Goal: Task Accomplishment & Management: Complete application form

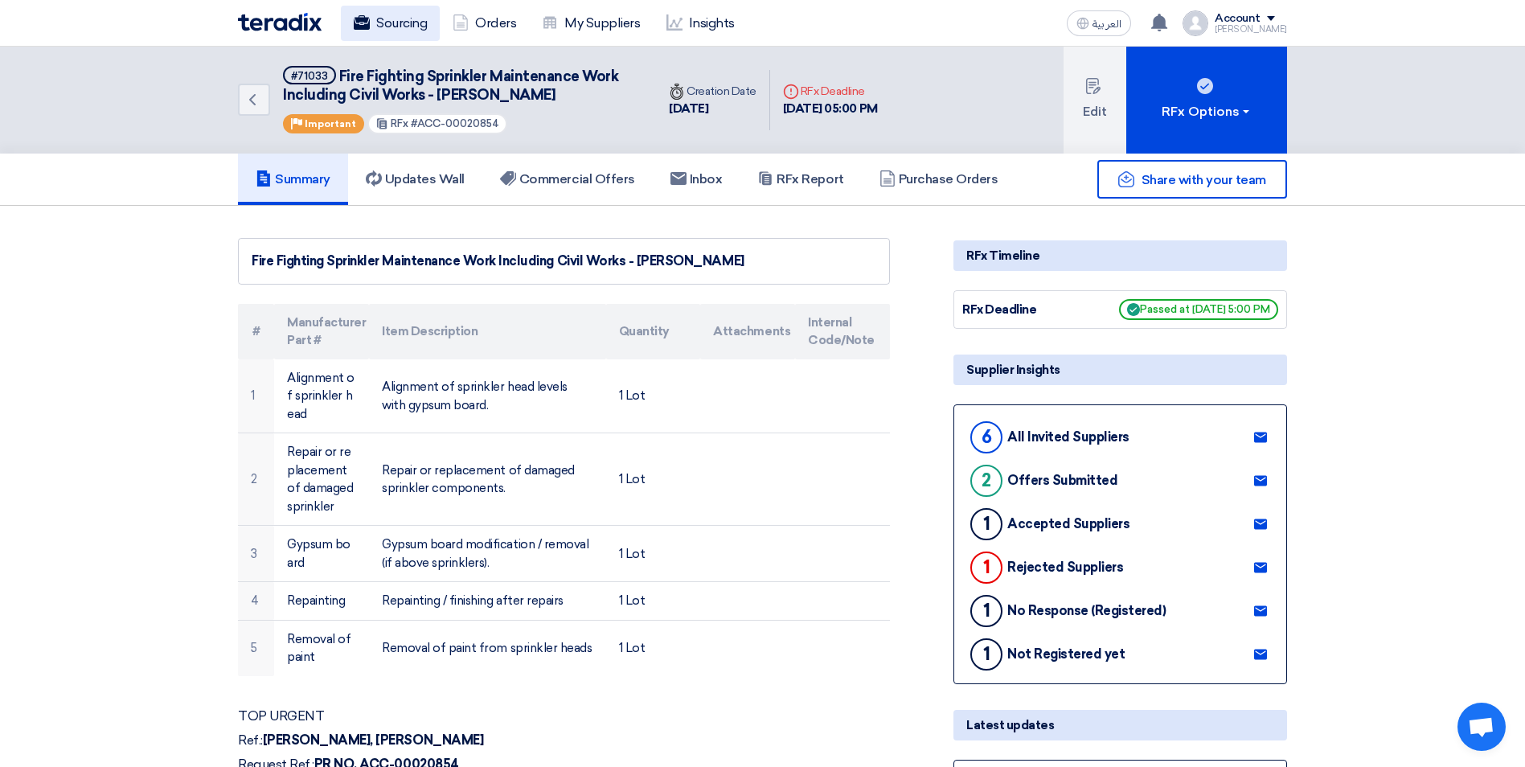
click at [396, 28] on link "Sourcing" at bounding box center [390, 23] width 99 height 35
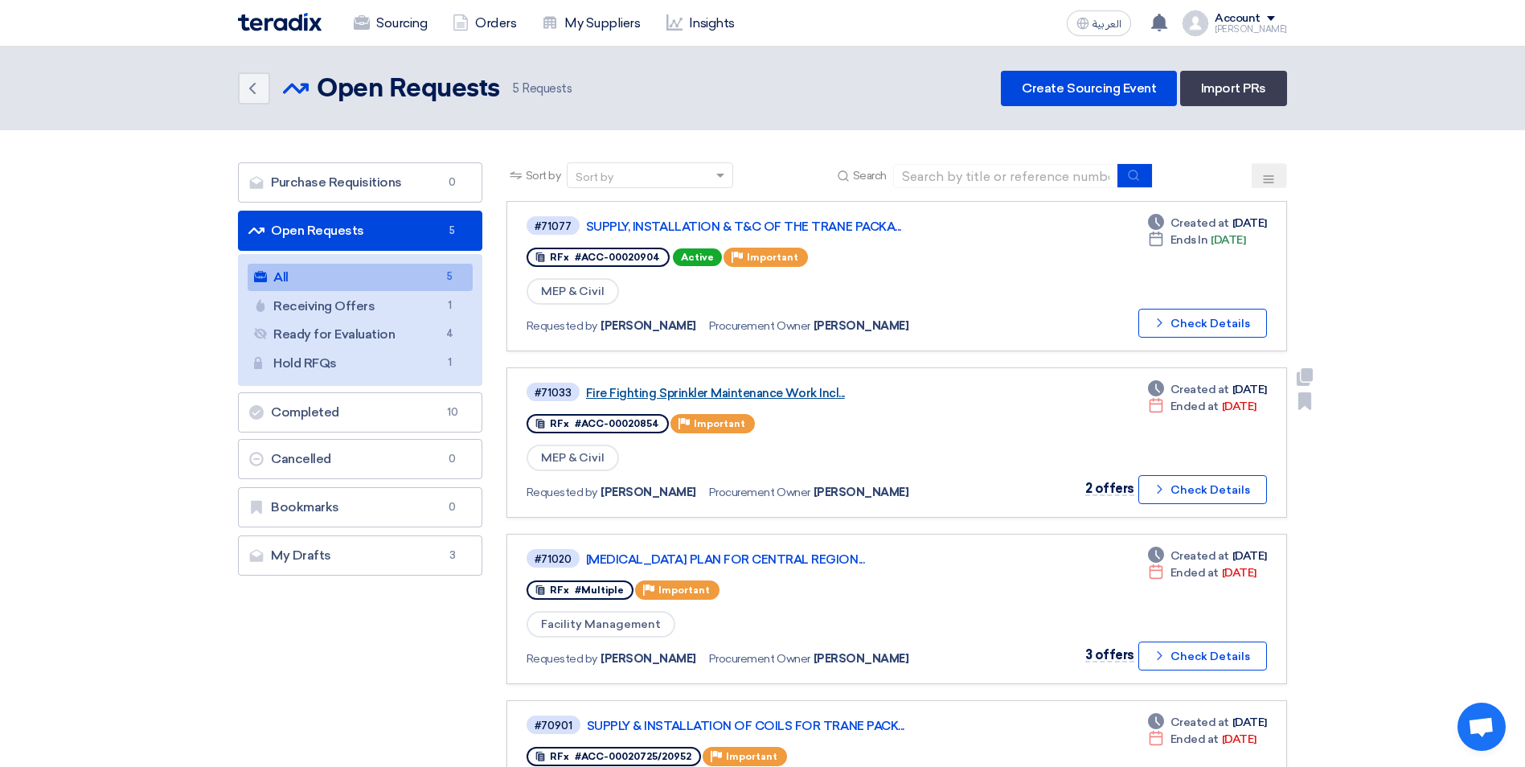
click at [801, 396] on link "Fire Fighting Sprinkler Maintenance Work Incl..." at bounding box center [787, 393] width 402 height 14
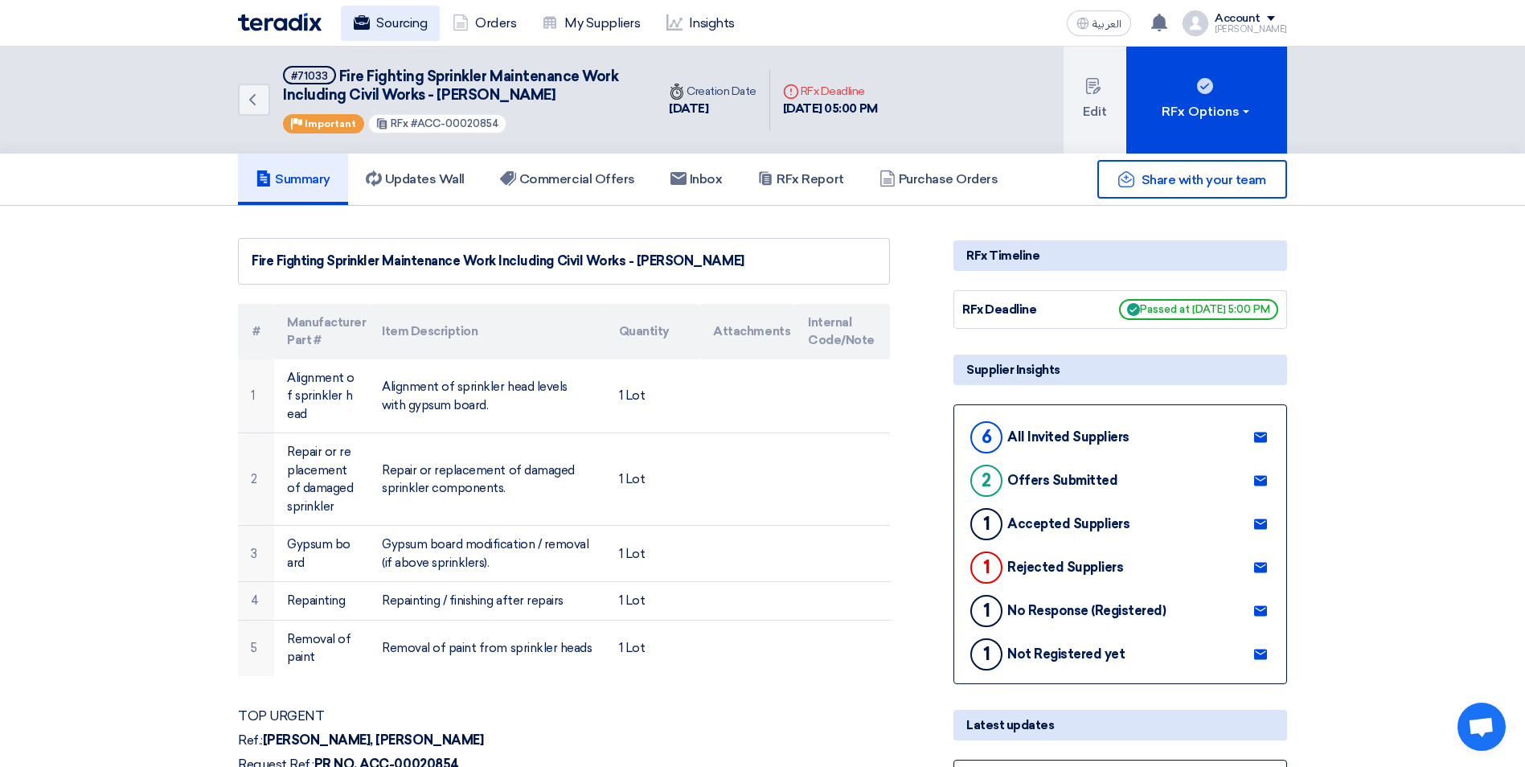
click at [381, 20] on link "Sourcing" at bounding box center [390, 23] width 99 height 35
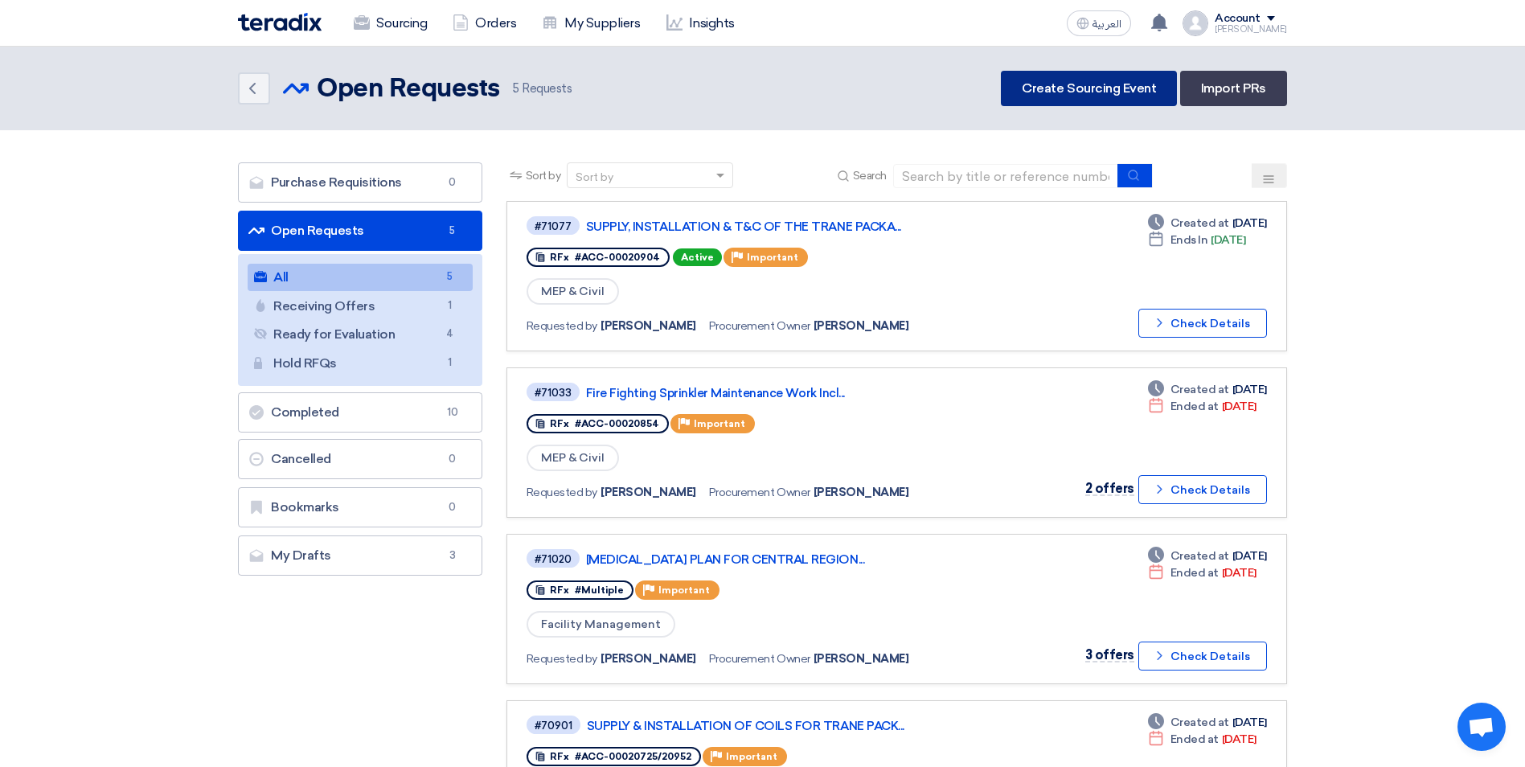
click at [1101, 90] on link "Create Sourcing Event" at bounding box center [1089, 88] width 176 height 35
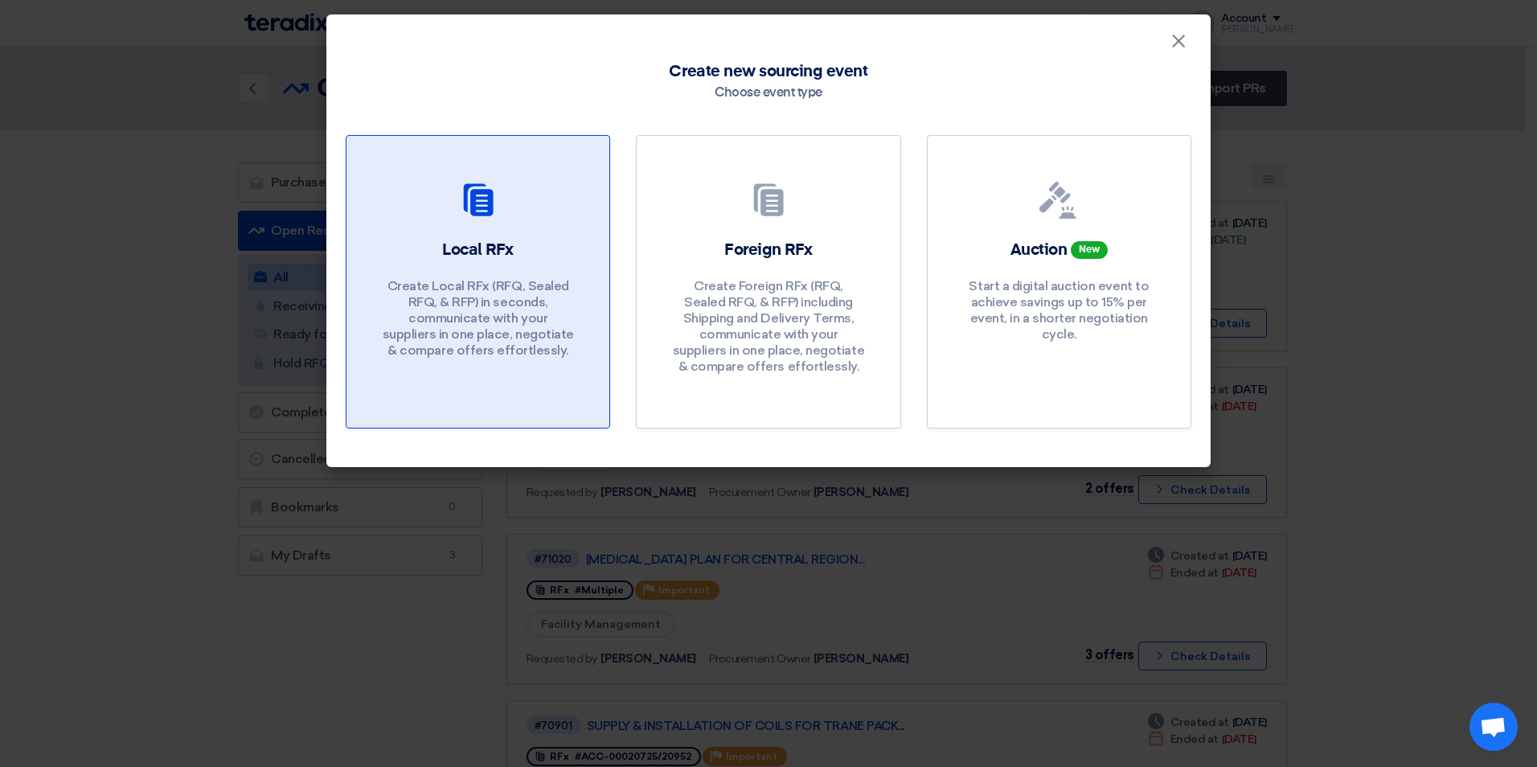
click at [515, 263] on div "Local RFx Create Local RFx (RFQ, Sealed RFQ, & RFP) in seconds, communicate wit…" at bounding box center [478, 303] width 224 height 128
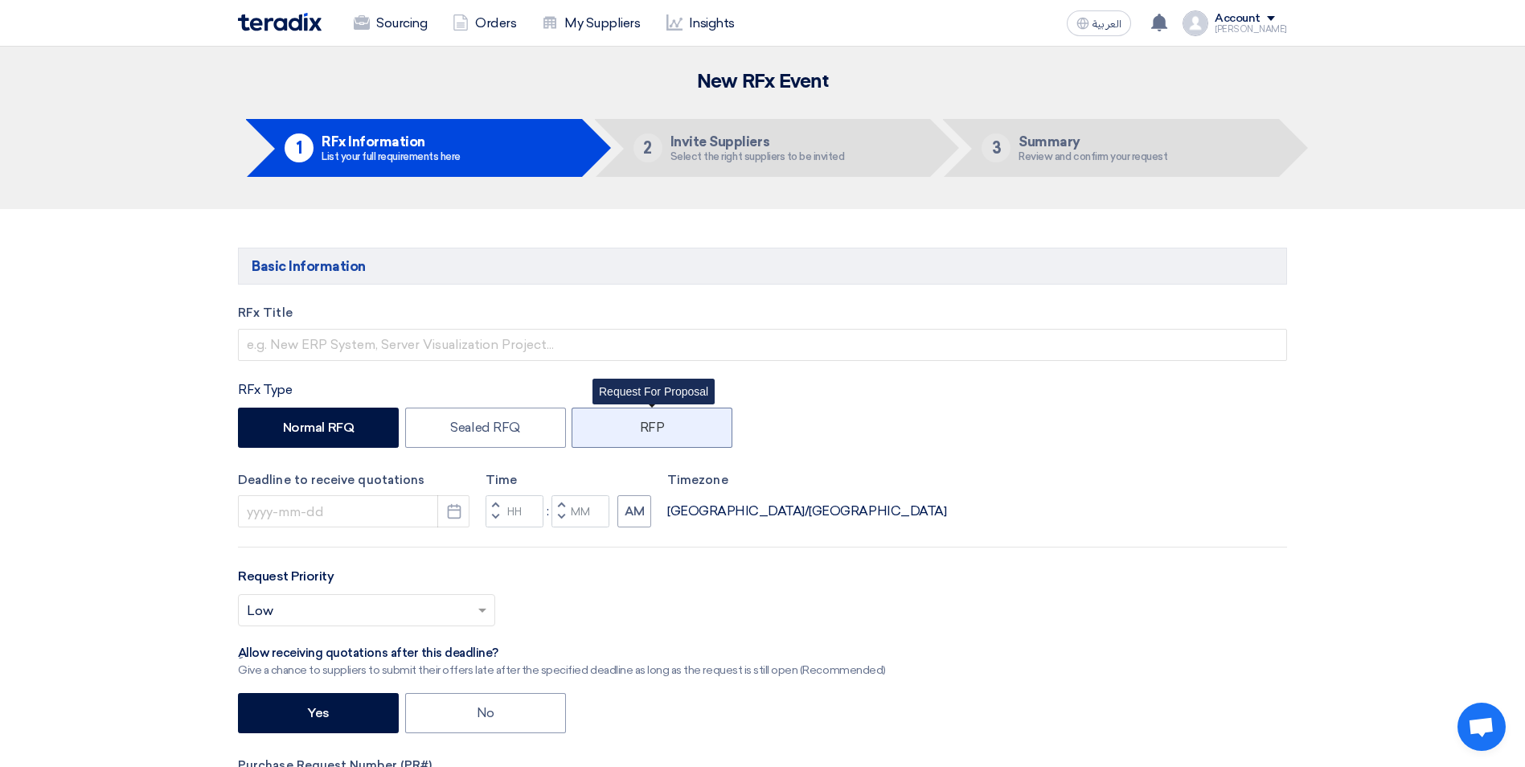
click at [653, 416] on label "RFP" at bounding box center [652, 428] width 161 height 40
click at [650, 421] on input "RFP" at bounding box center [645, 426] width 10 height 10
radio input "true"
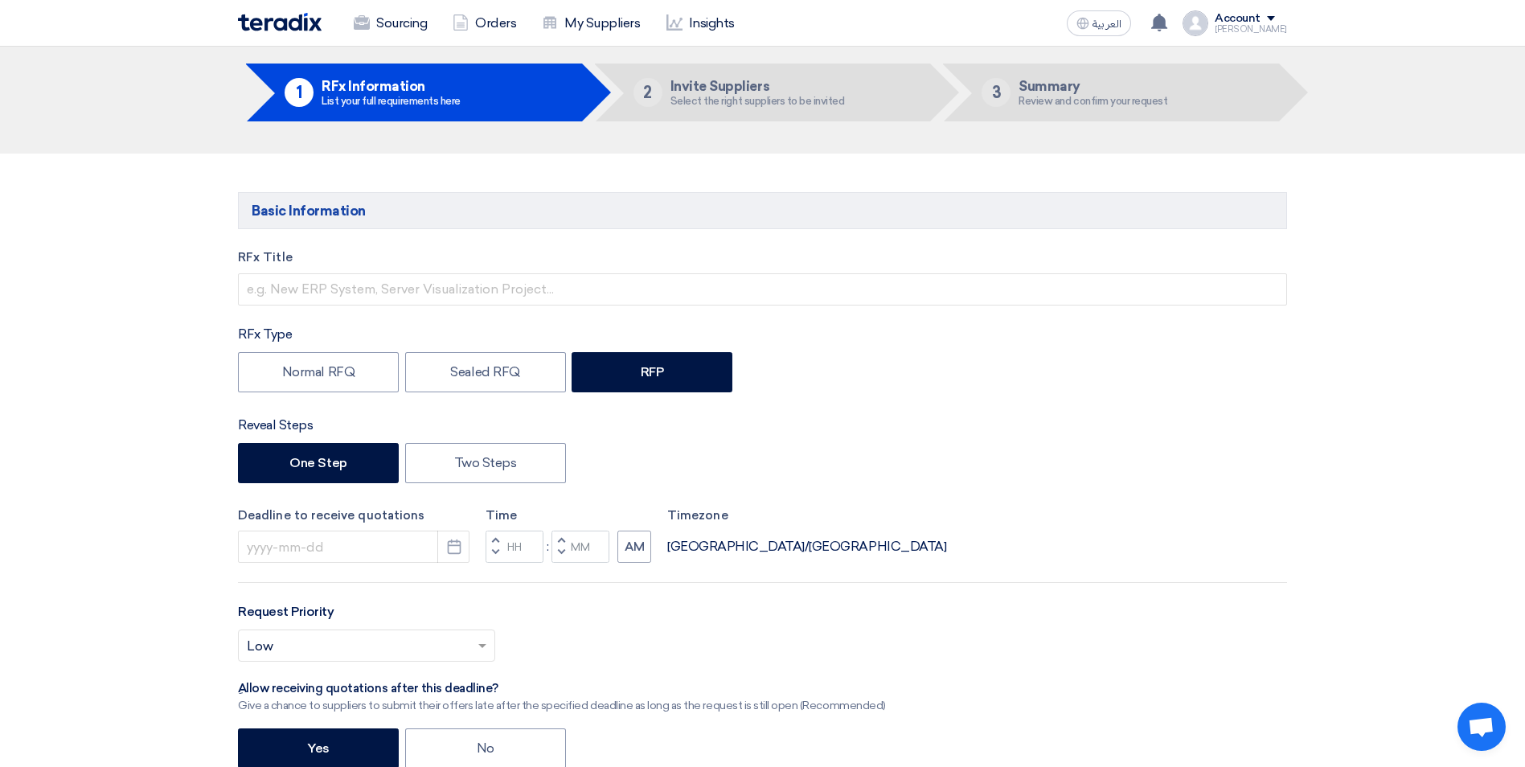
scroll to position [80, 0]
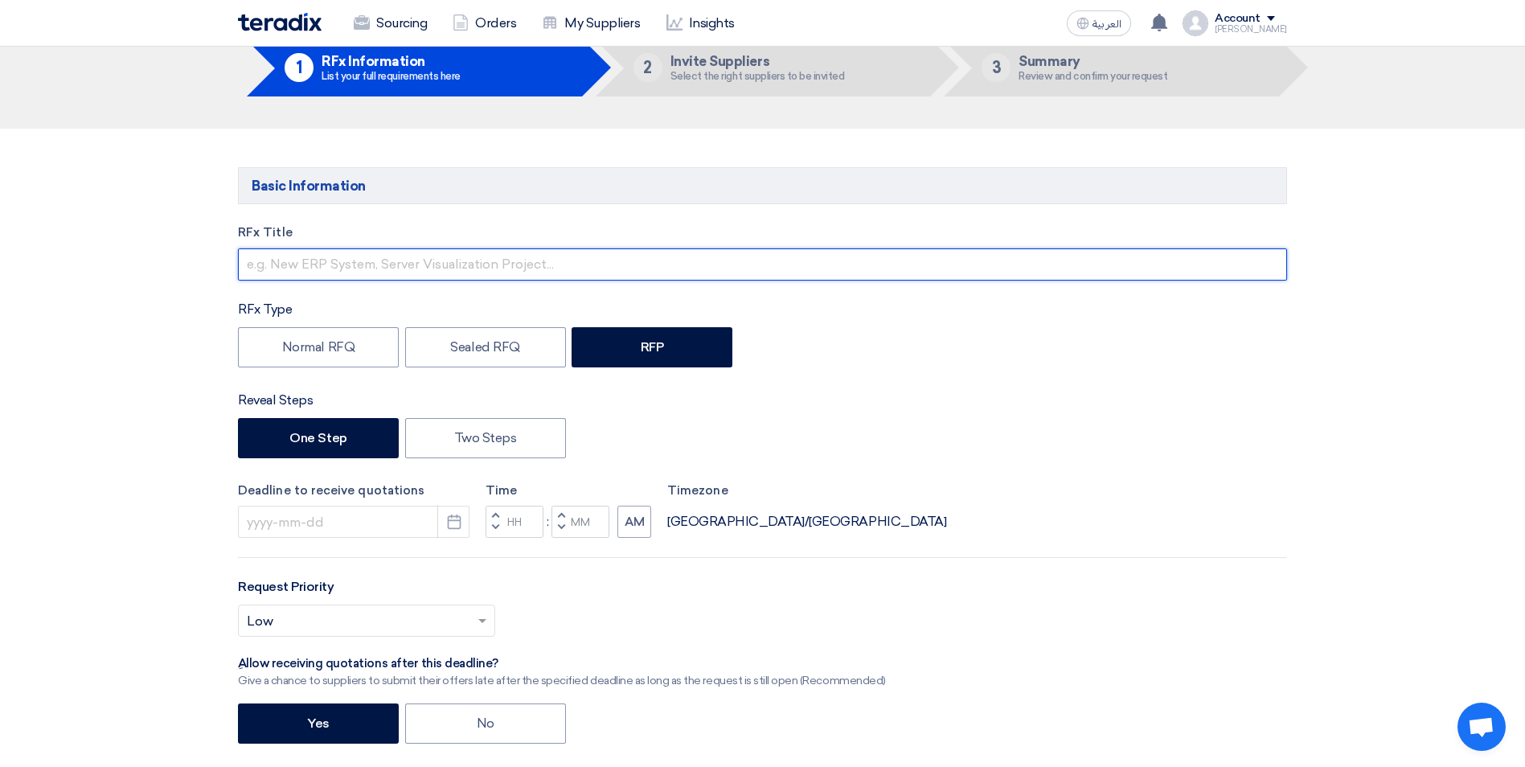
click at [371, 266] on input "text" at bounding box center [762, 264] width 1049 height 32
type input "HVAC HEAT LOAD CALCULATION FOR THE OPERATION MALL - [GEOGRAPHIC_DATA] [GEOGRAPH…"
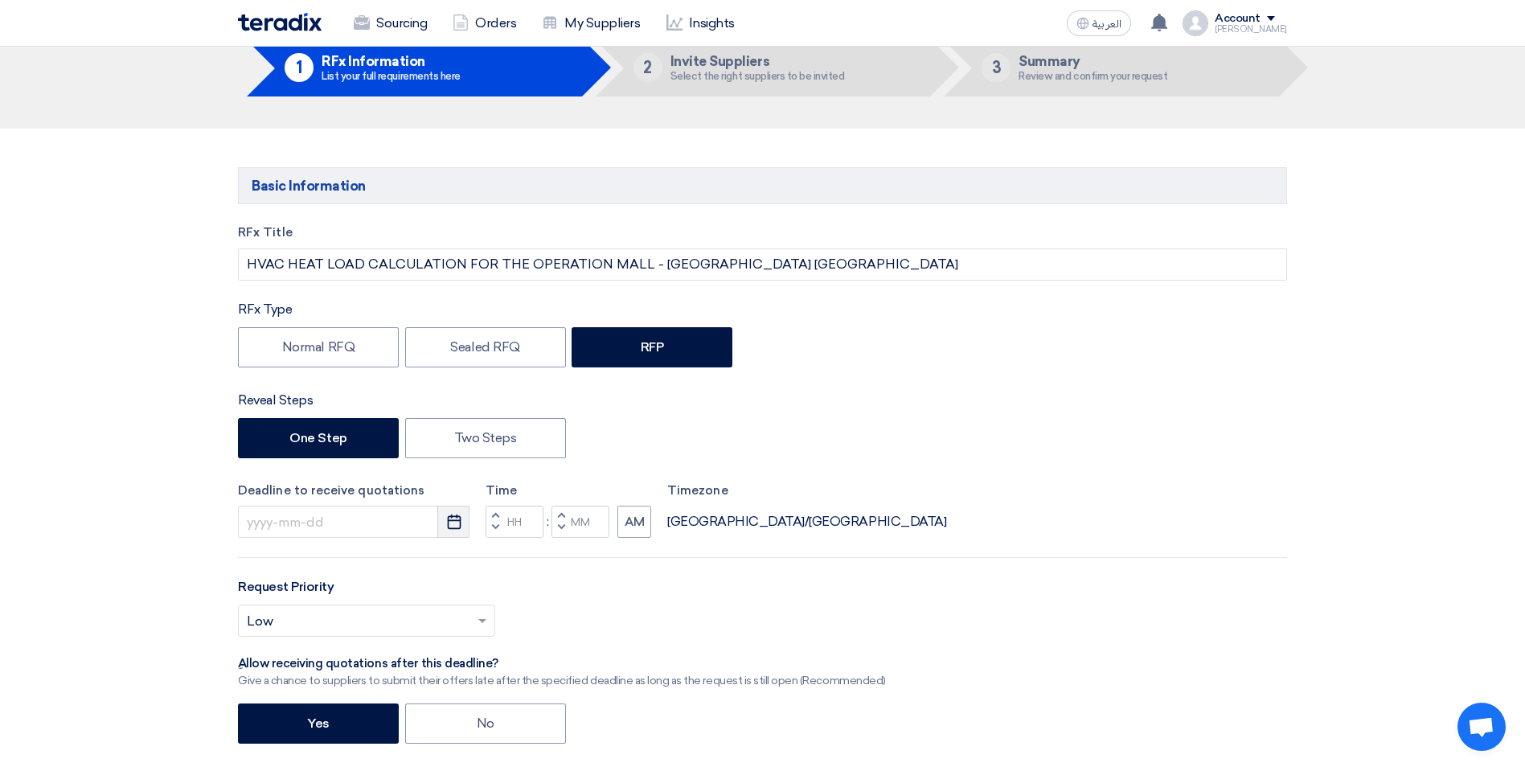
click at [448, 527] on use "button" at bounding box center [454, 522] width 14 height 14
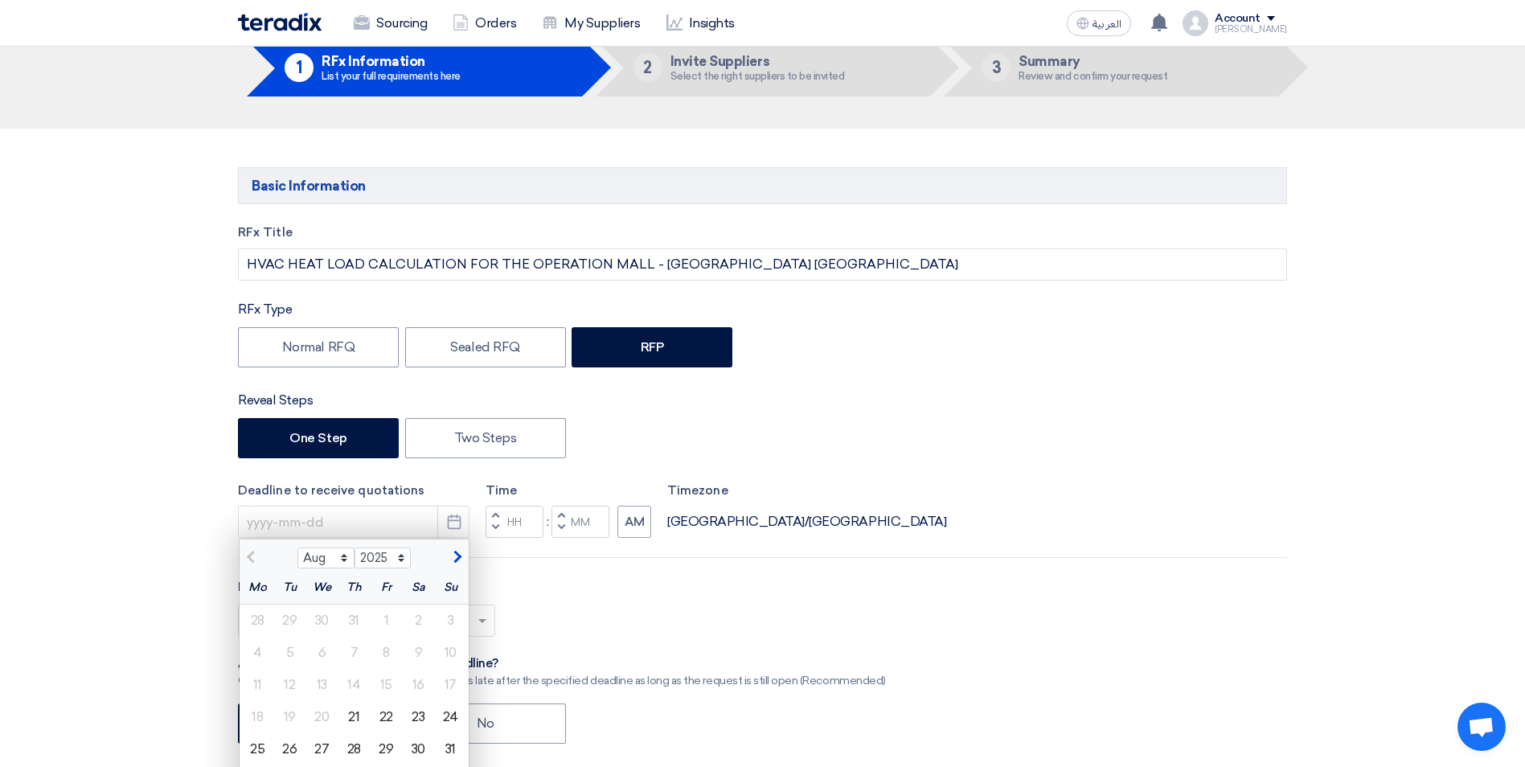
scroll to position [161, 0]
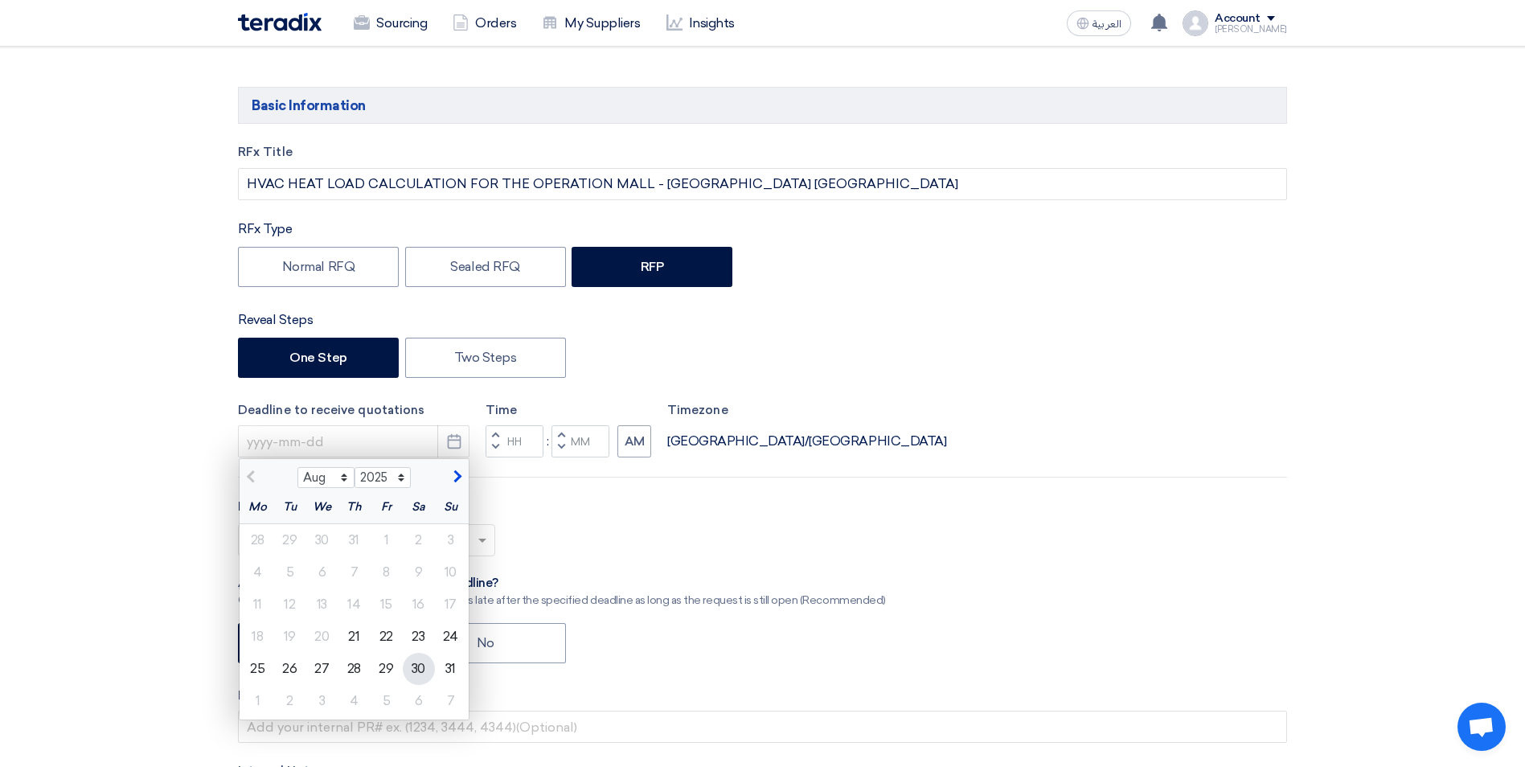
click at [416, 674] on div "30" at bounding box center [419, 669] width 32 height 32
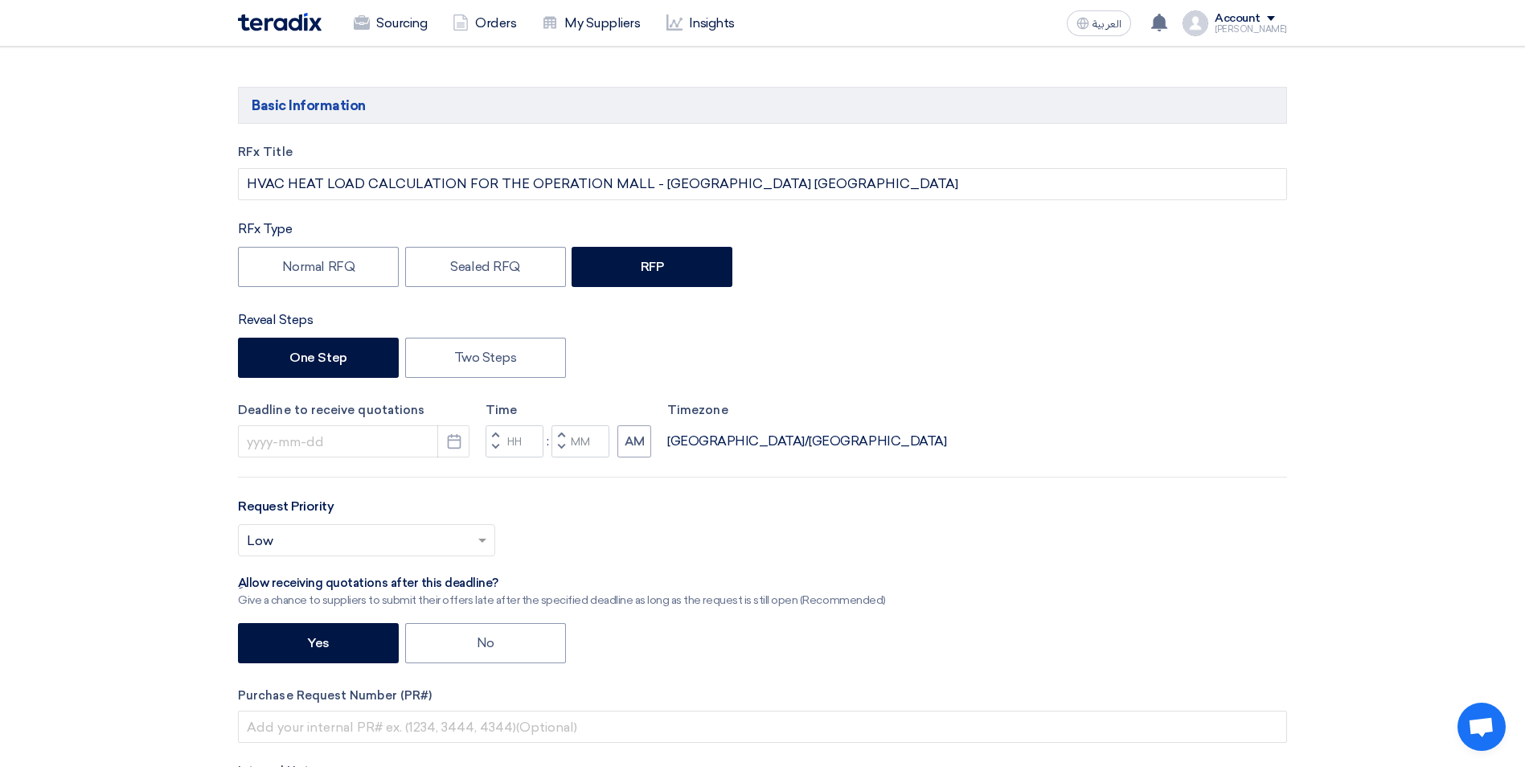
type input "[DATE]"
click at [503, 447] on button "Decrement hours" at bounding box center [495, 448] width 19 height 20
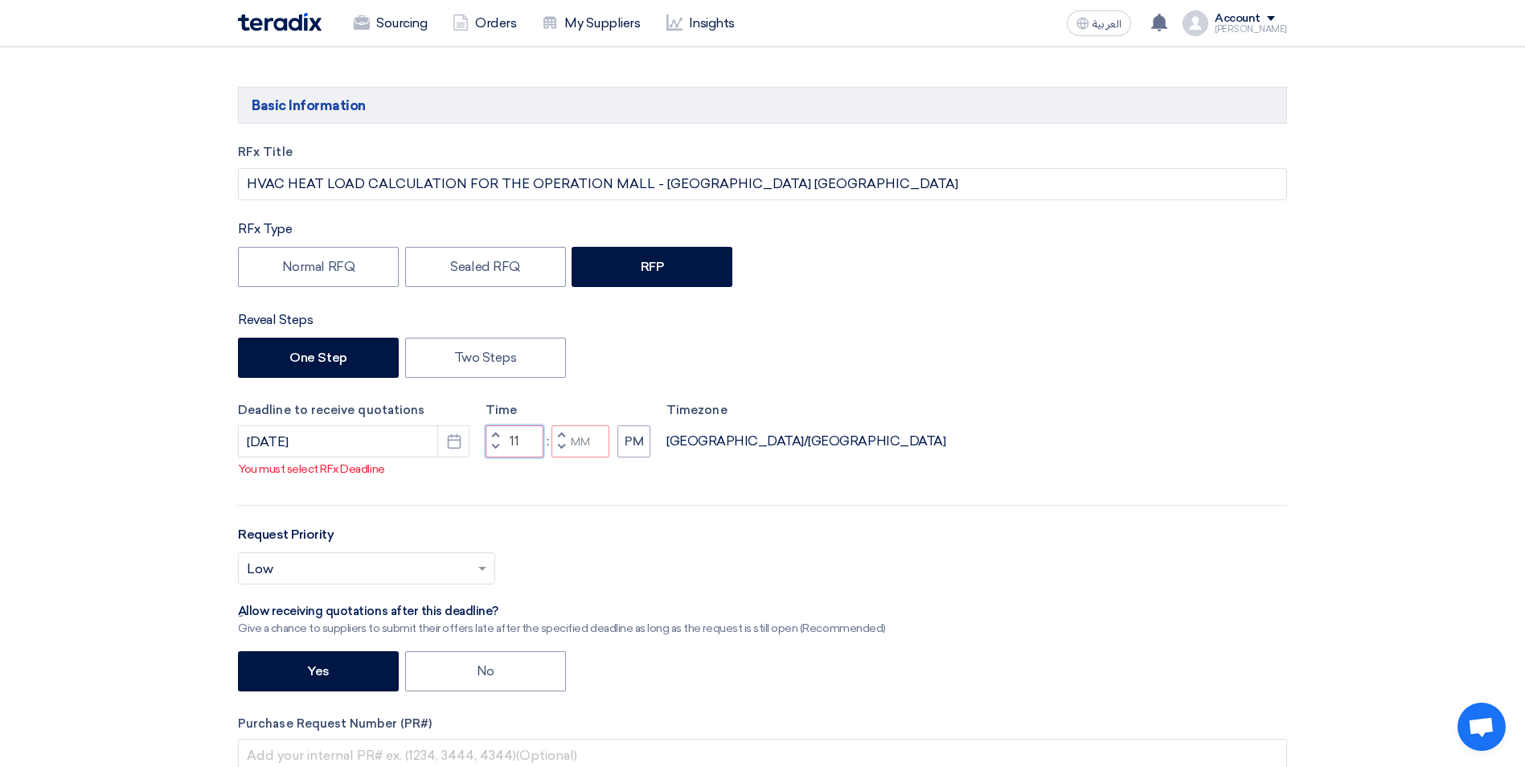
click at [517, 447] on input "11" at bounding box center [515, 441] width 58 height 32
type input "1"
type input "05"
click at [577, 448] on input "Minutes" at bounding box center [581, 441] width 58 height 32
type input "00"
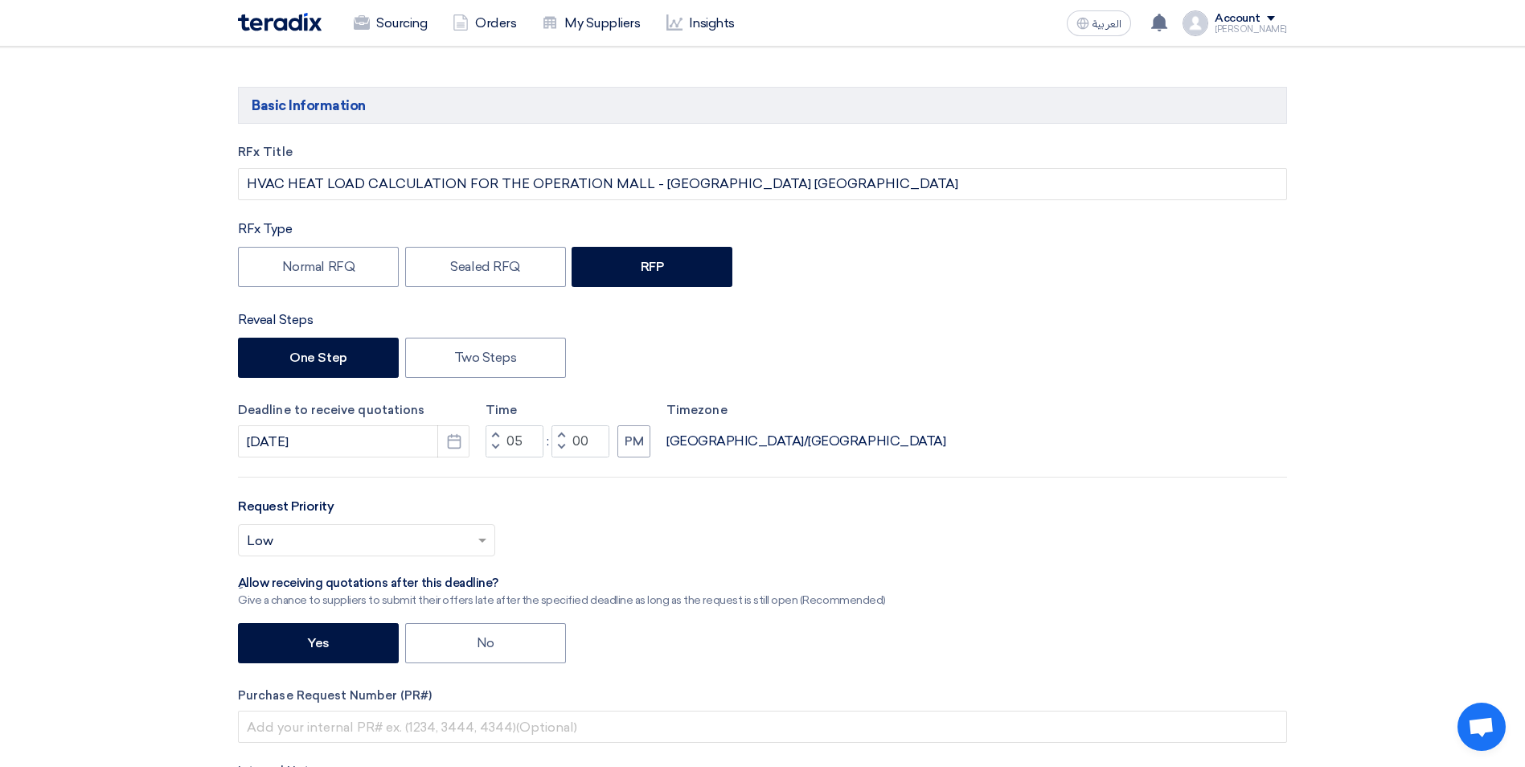
click at [614, 482] on div "RFx Title HVAC HEAT LOAD CALCULATION FOR THE OPERATION MALL - [GEOGRAPHIC_DATA]…" at bounding box center [762, 513] width 1073 height 741
click at [478, 533] on span at bounding box center [484, 540] width 20 height 19
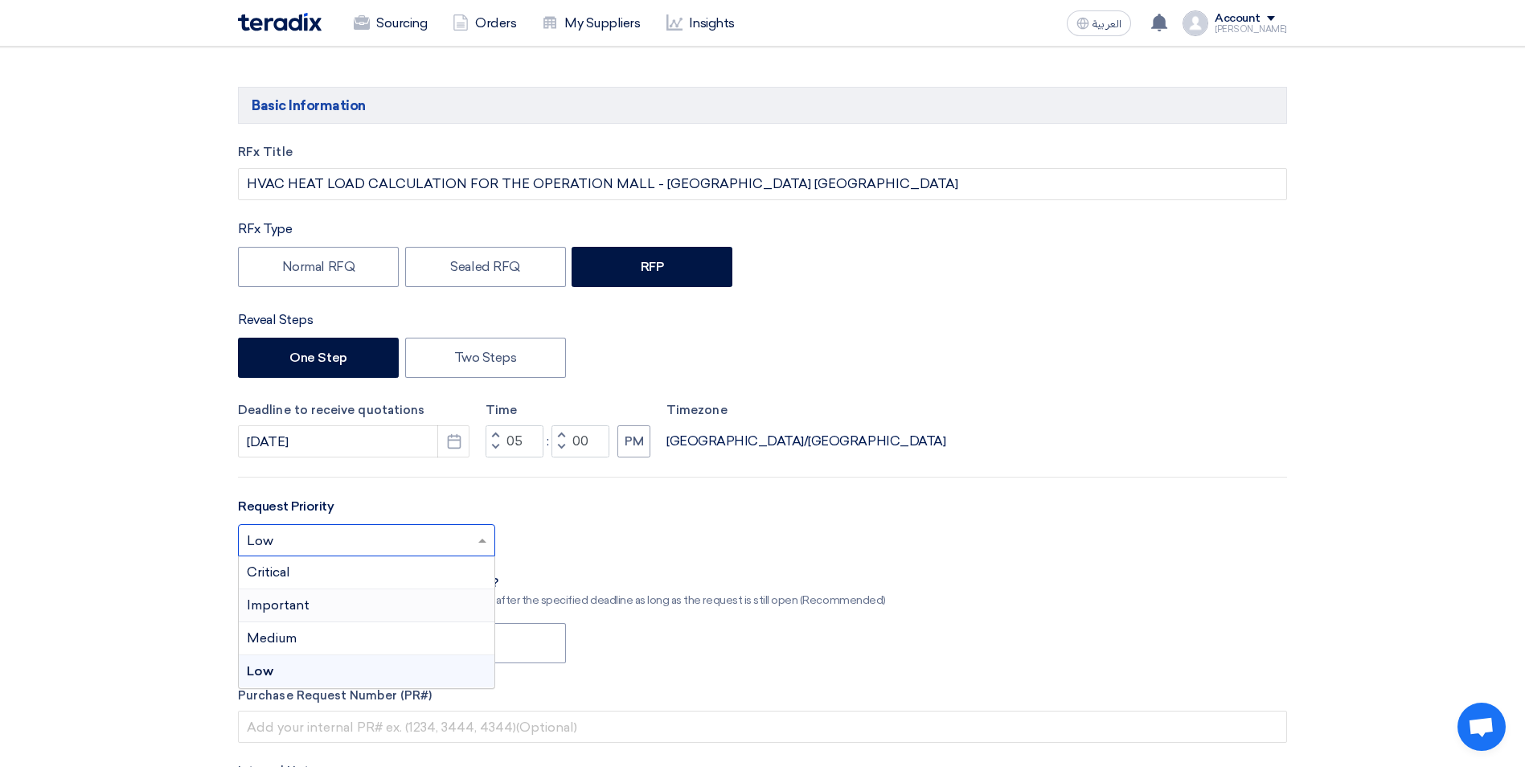
click at [385, 600] on div "Important" at bounding box center [367, 605] width 256 height 33
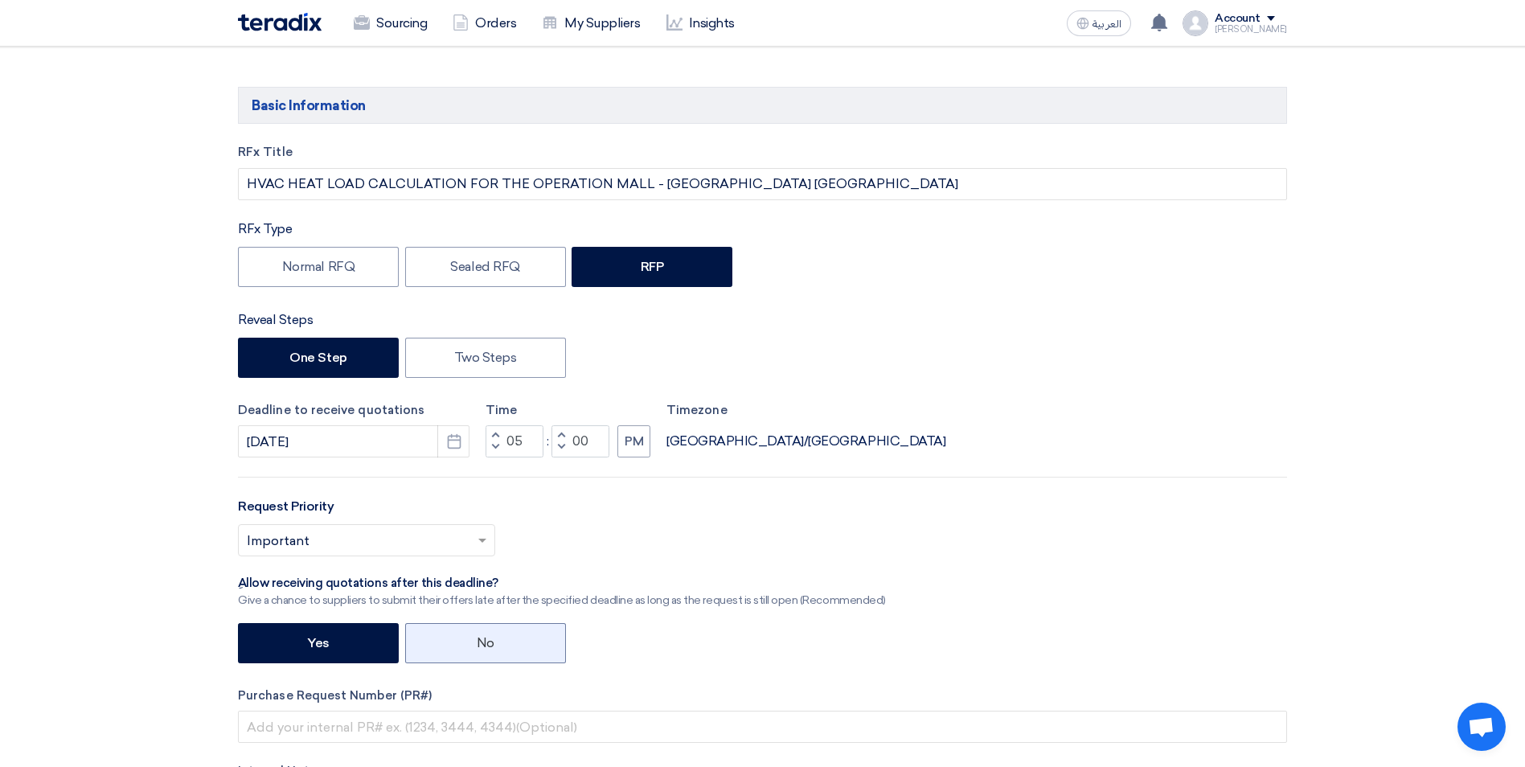
click at [472, 654] on label "No" at bounding box center [485, 643] width 161 height 40
click at [477, 647] on input "No" at bounding box center [482, 642] width 10 height 10
radio input "true"
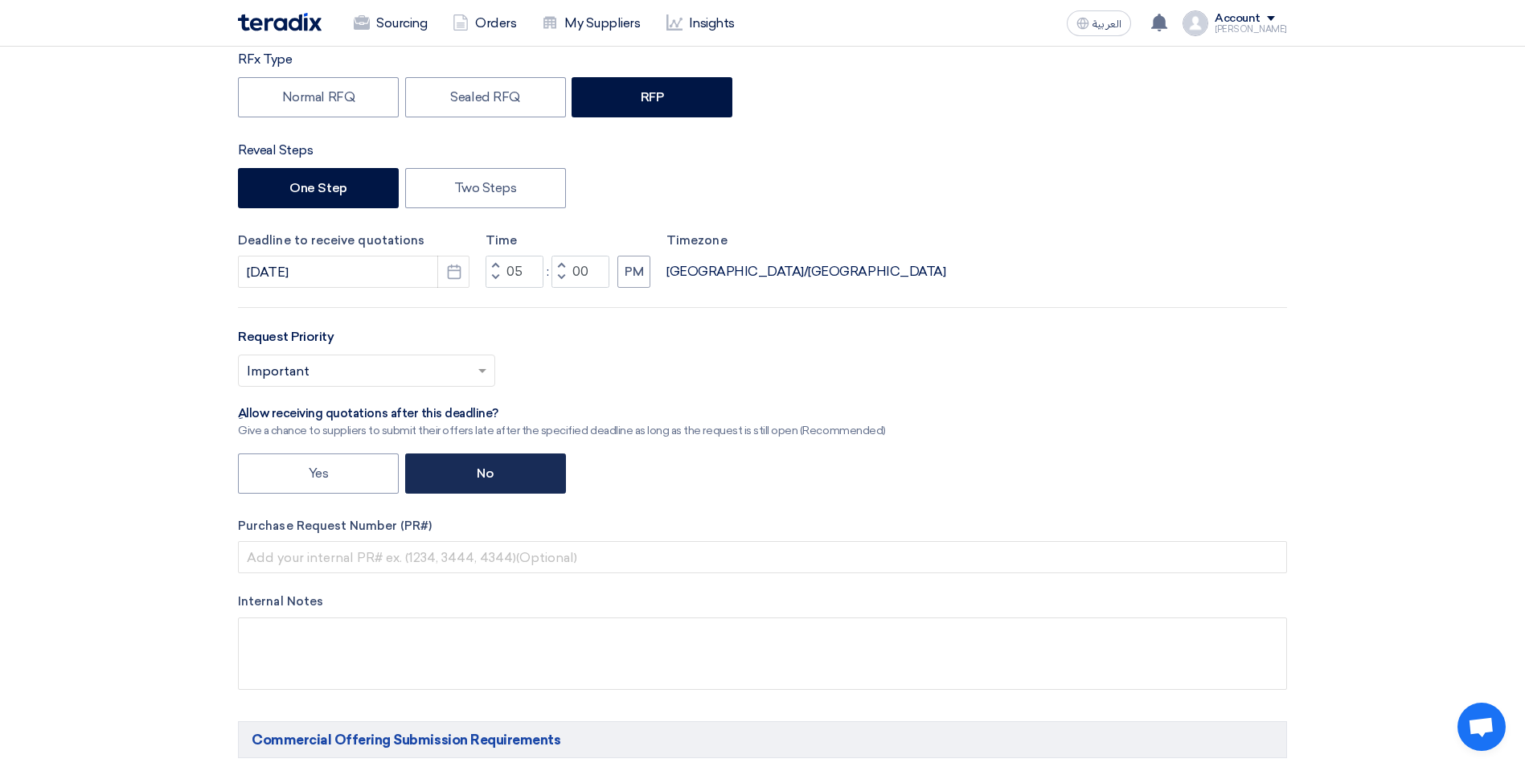
scroll to position [402, 0]
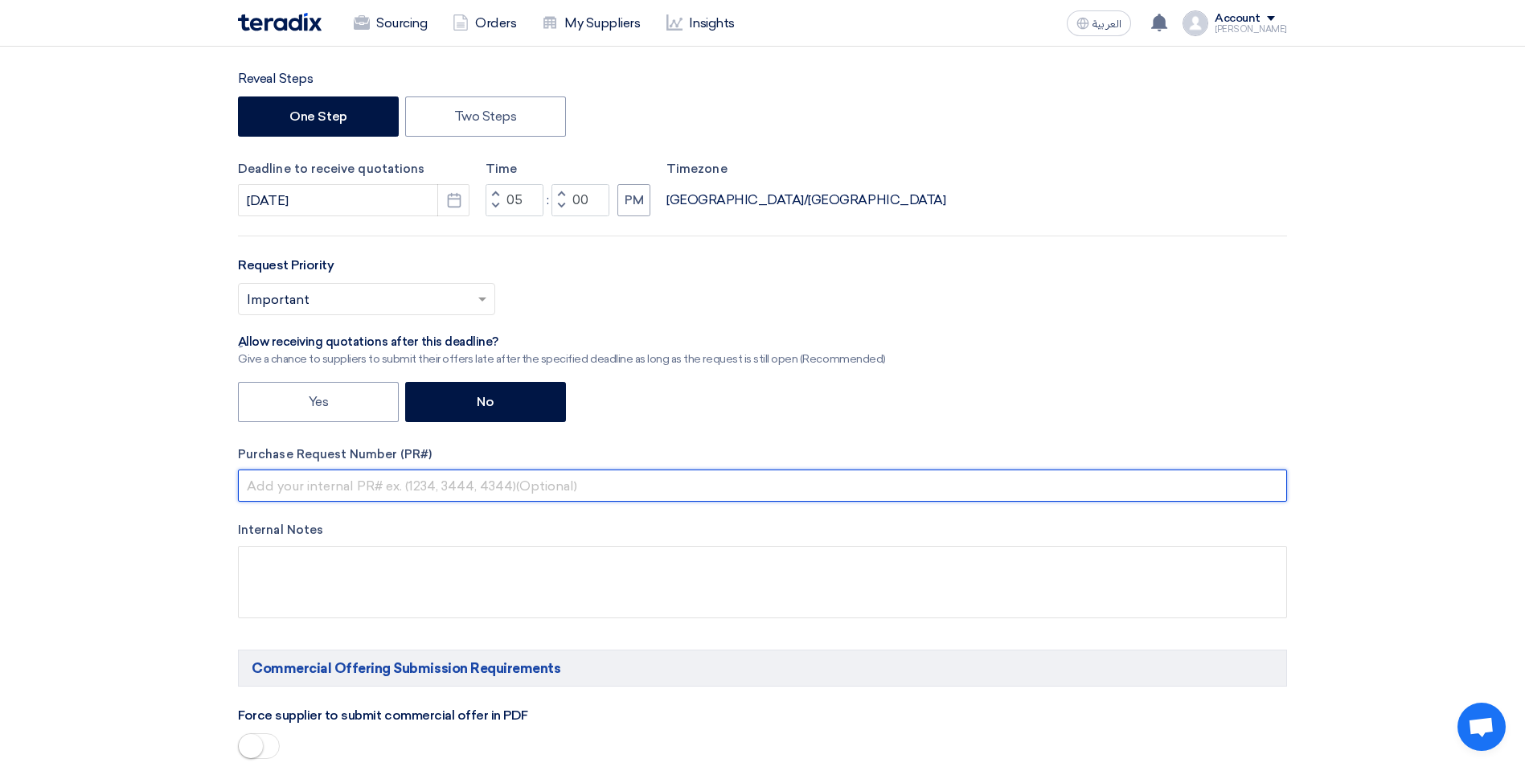
click at [313, 490] on input "text" at bounding box center [762, 486] width 1049 height 32
drag, startPoint x: 380, startPoint y: 485, endPoint x: 222, endPoint y: 478, distance: 158.6
paste input "979"
type input "ACC-00020979"
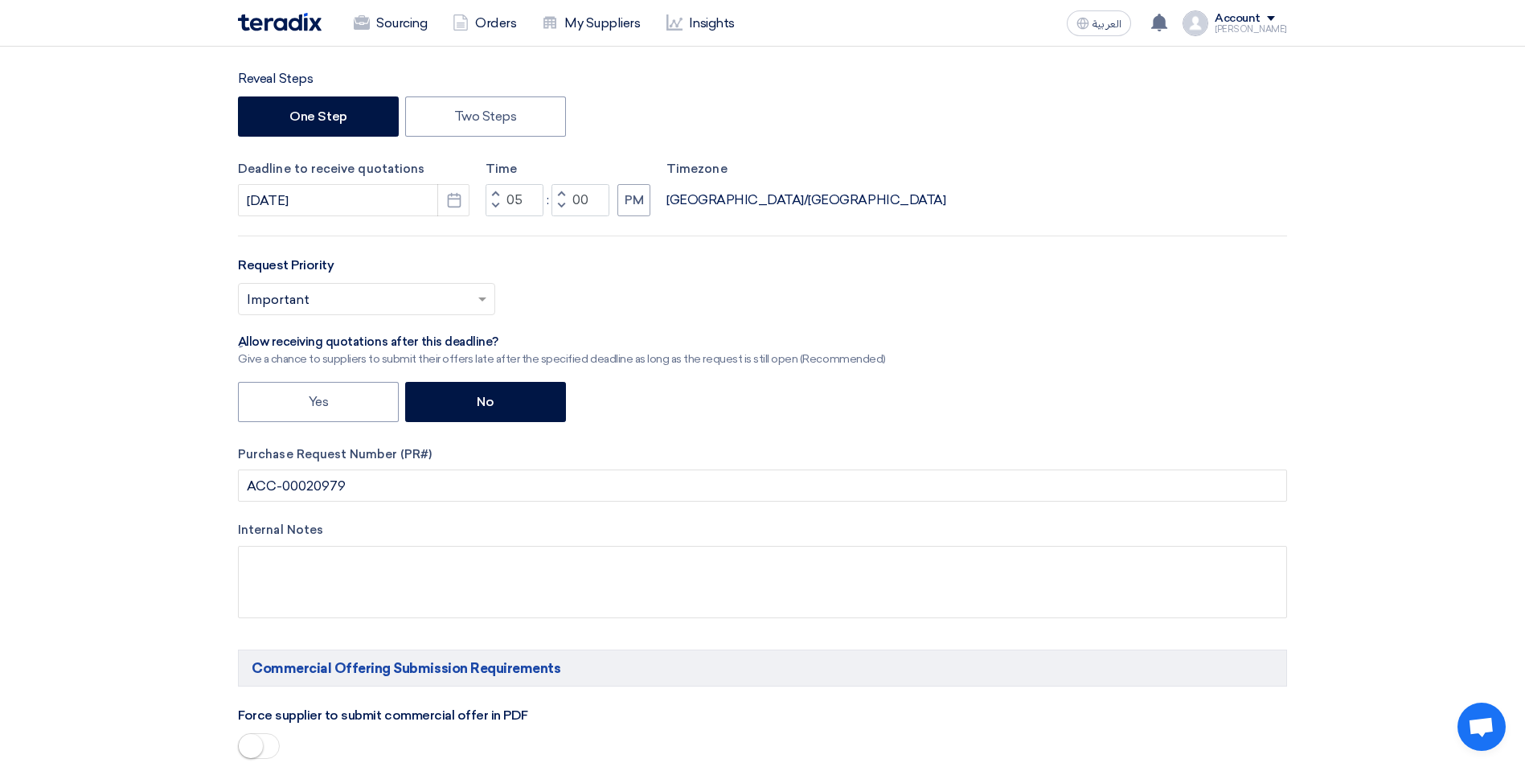
click at [435, 514] on div "RFx Title HVAC HEAT LOAD CALCULATION FOR THE OPERATION MALL - [GEOGRAPHIC_DATA]…" at bounding box center [762, 272] width 1073 height 741
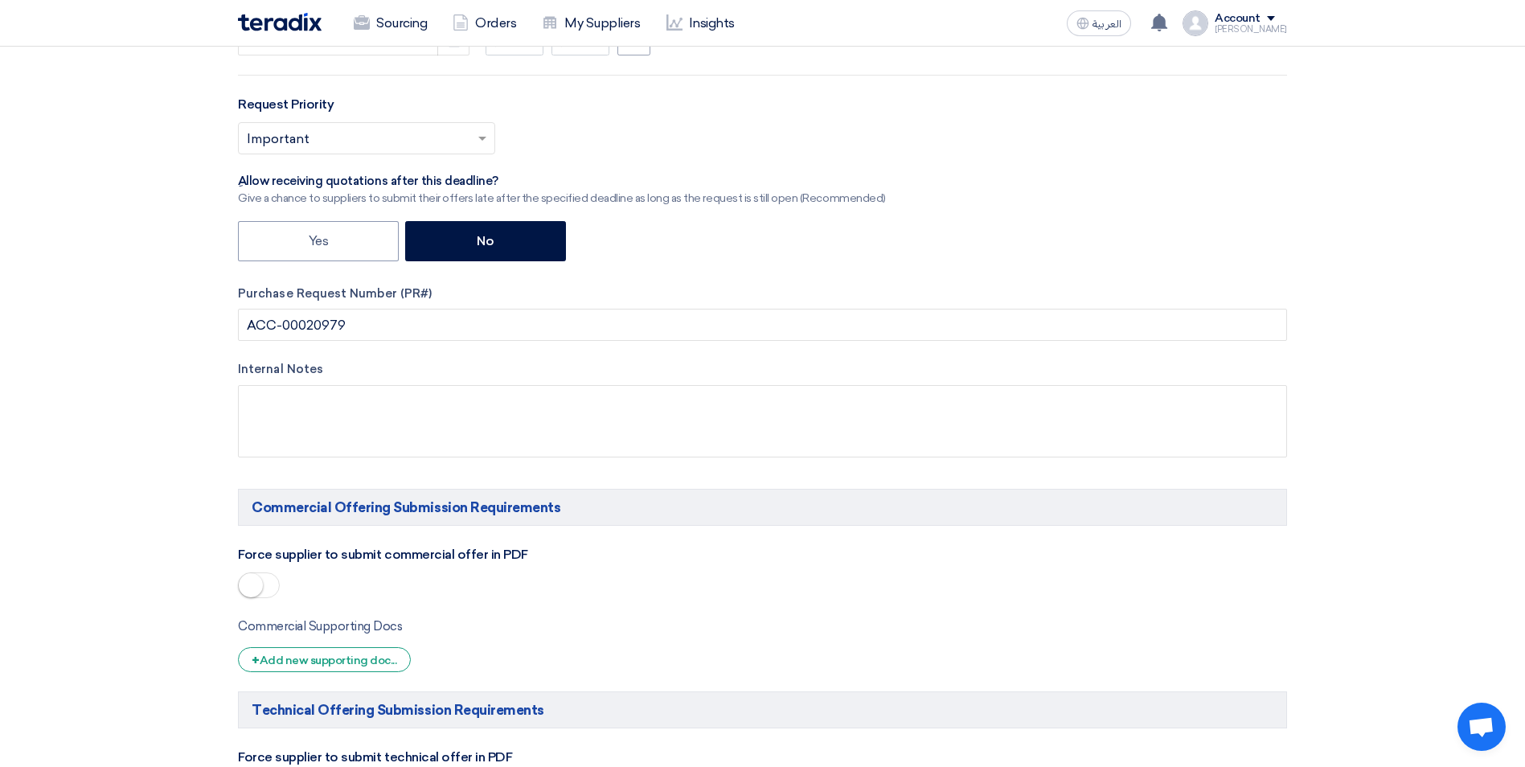
click at [265, 578] on span at bounding box center [259, 585] width 42 height 26
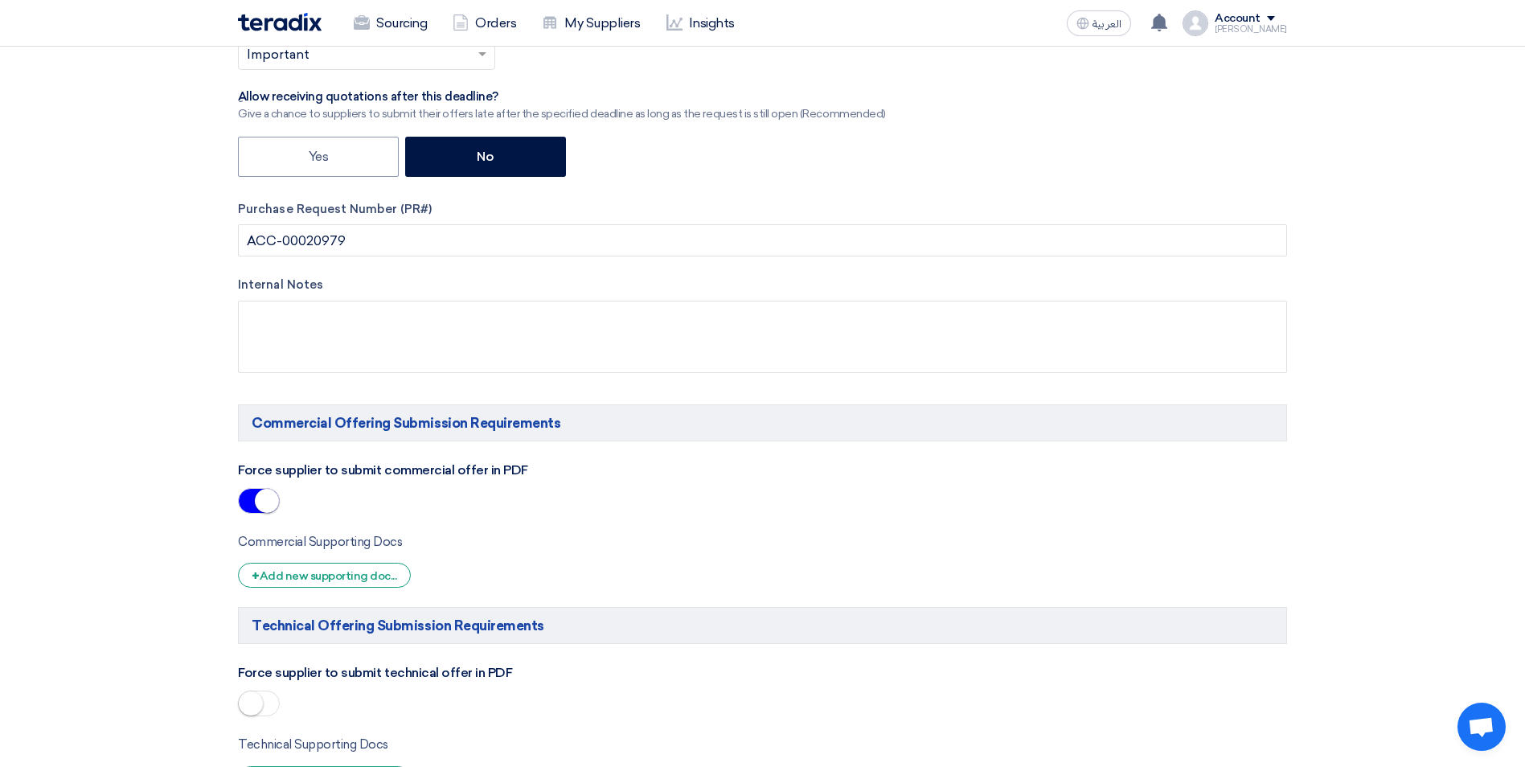
scroll to position [724, 0]
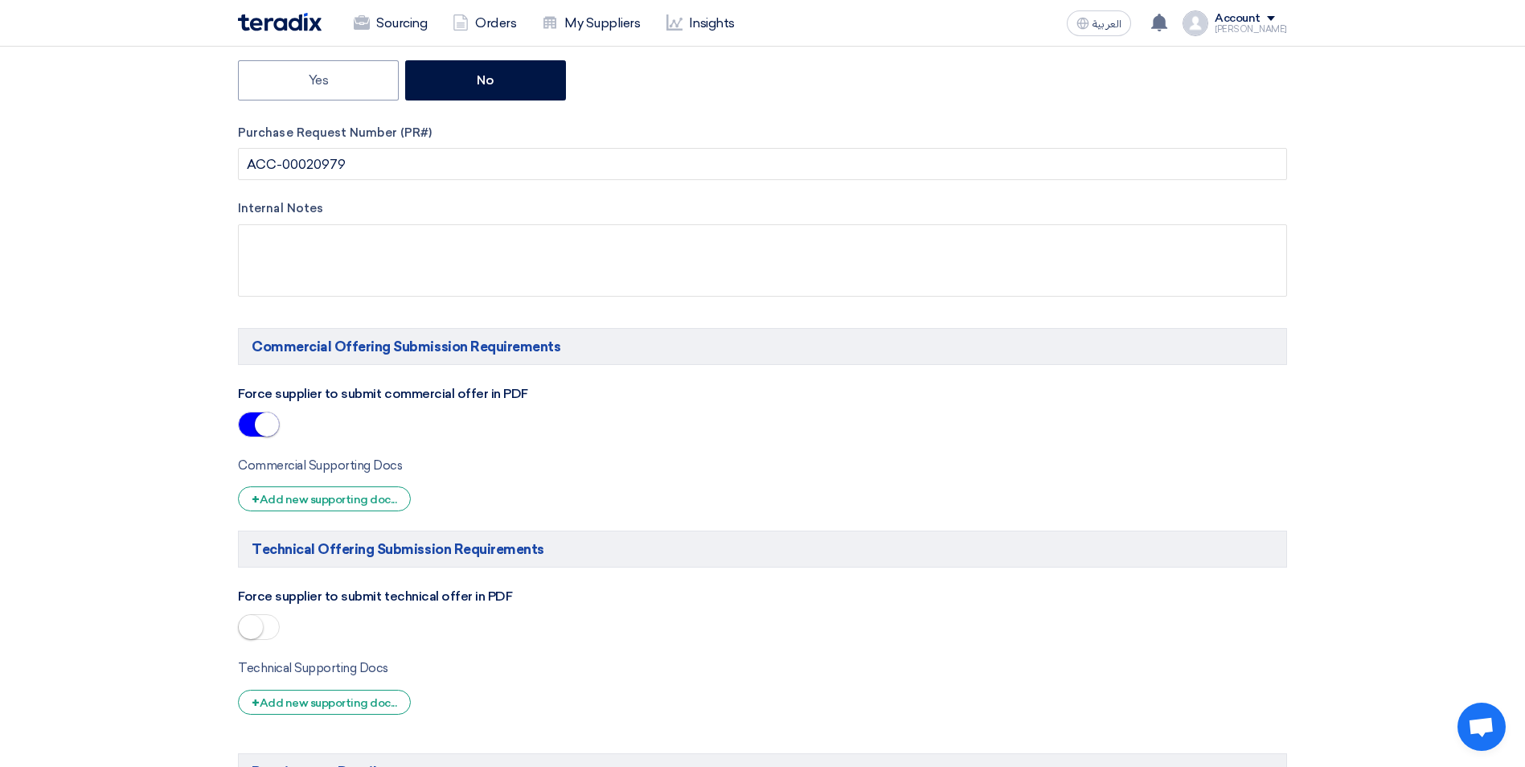
click at [272, 630] on span at bounding box center [259, 627] width 42 height 26
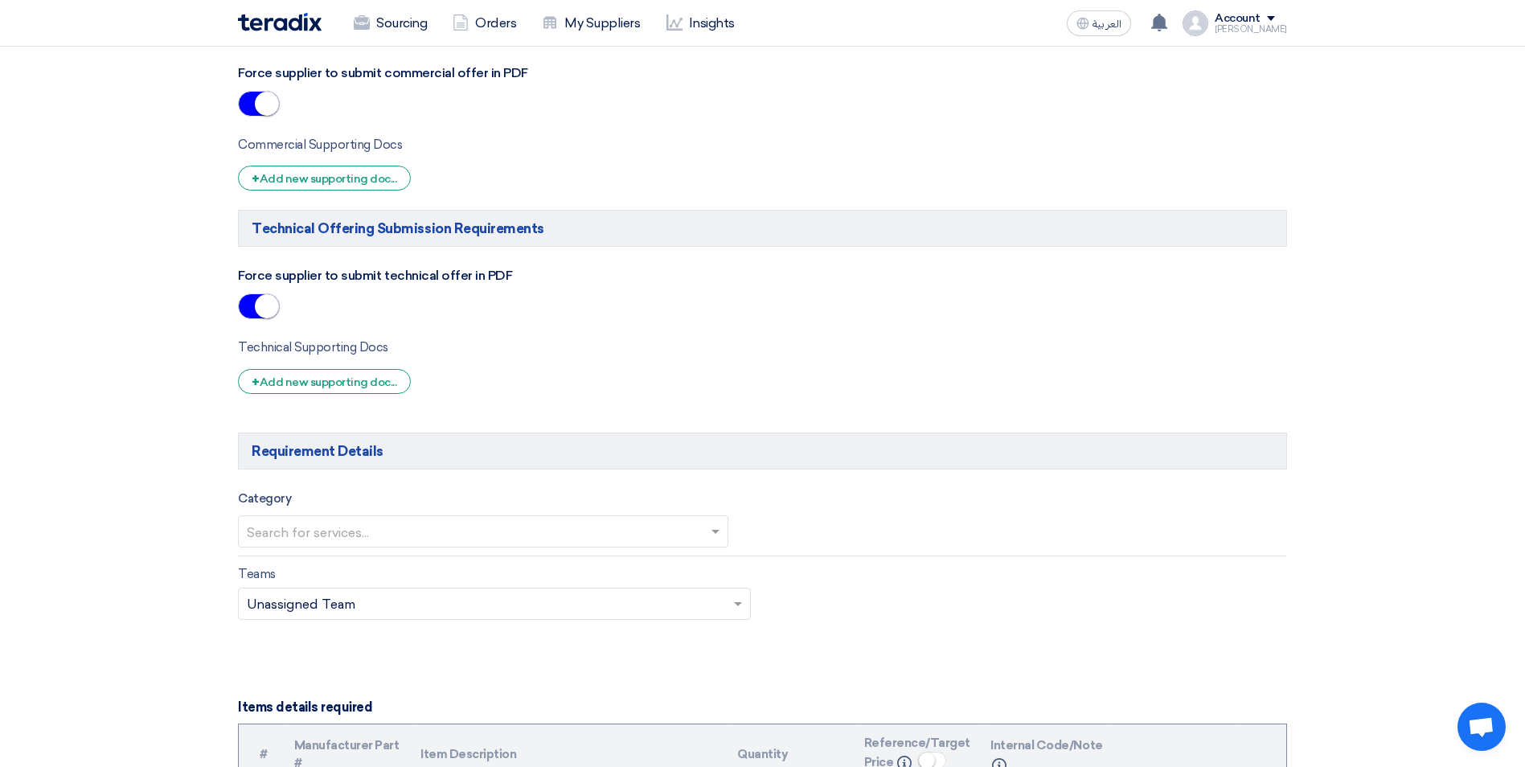
scroll to position [1045, 0]
click at [443, 536] on input "text" at bounding box center [475, 532] width 457 height 27
click at [320, 596] on div "MEP & Civil" at bounding box center [483, 596] width 489 height 33
click at [898, 531] on input "text" at bounding box center [1033, 533] width 499 height 27
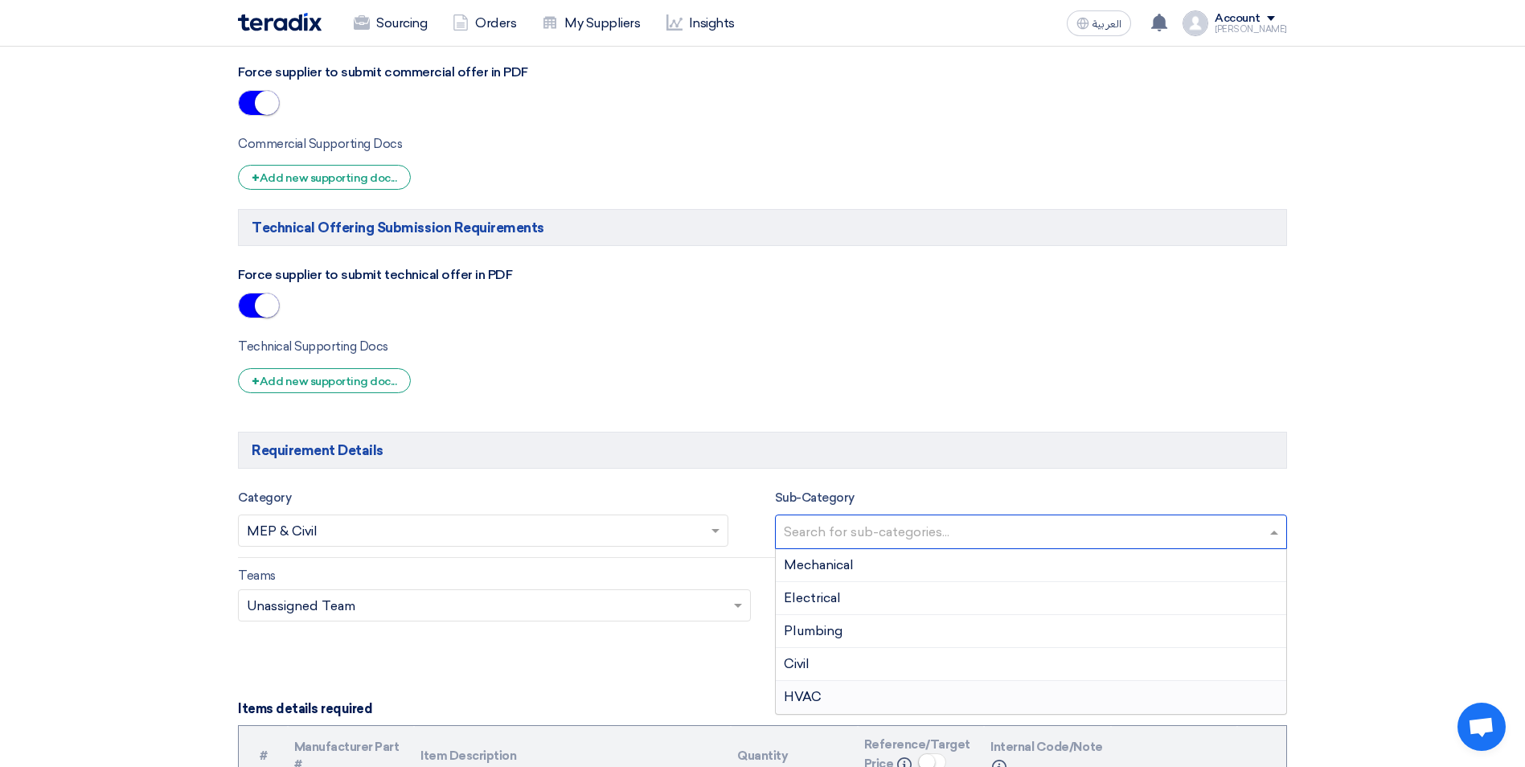
click at [830, 689] on div "HVAC" at bounding box center [1031, 697] width 511 height 32
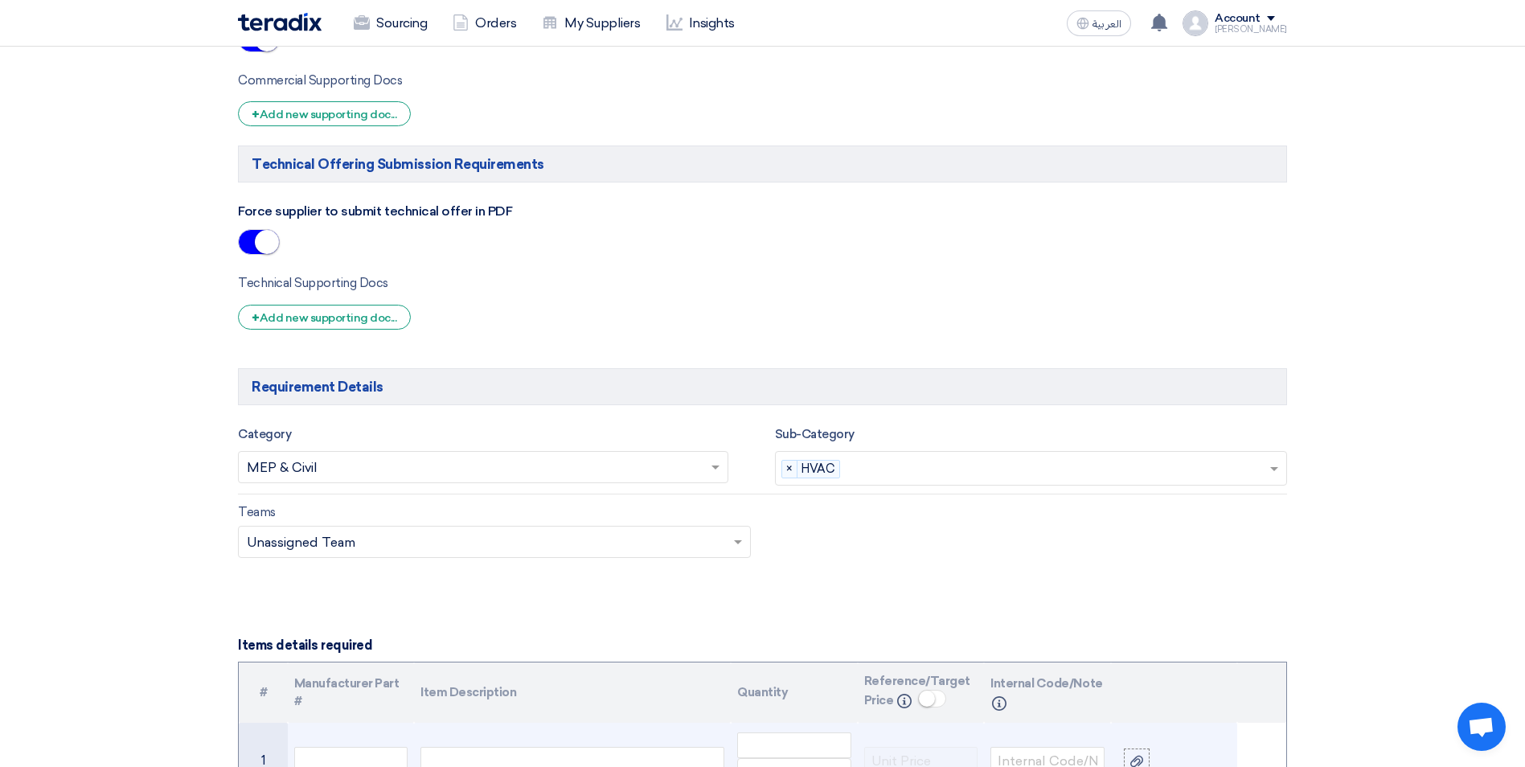
scroll to position [1206, 0]
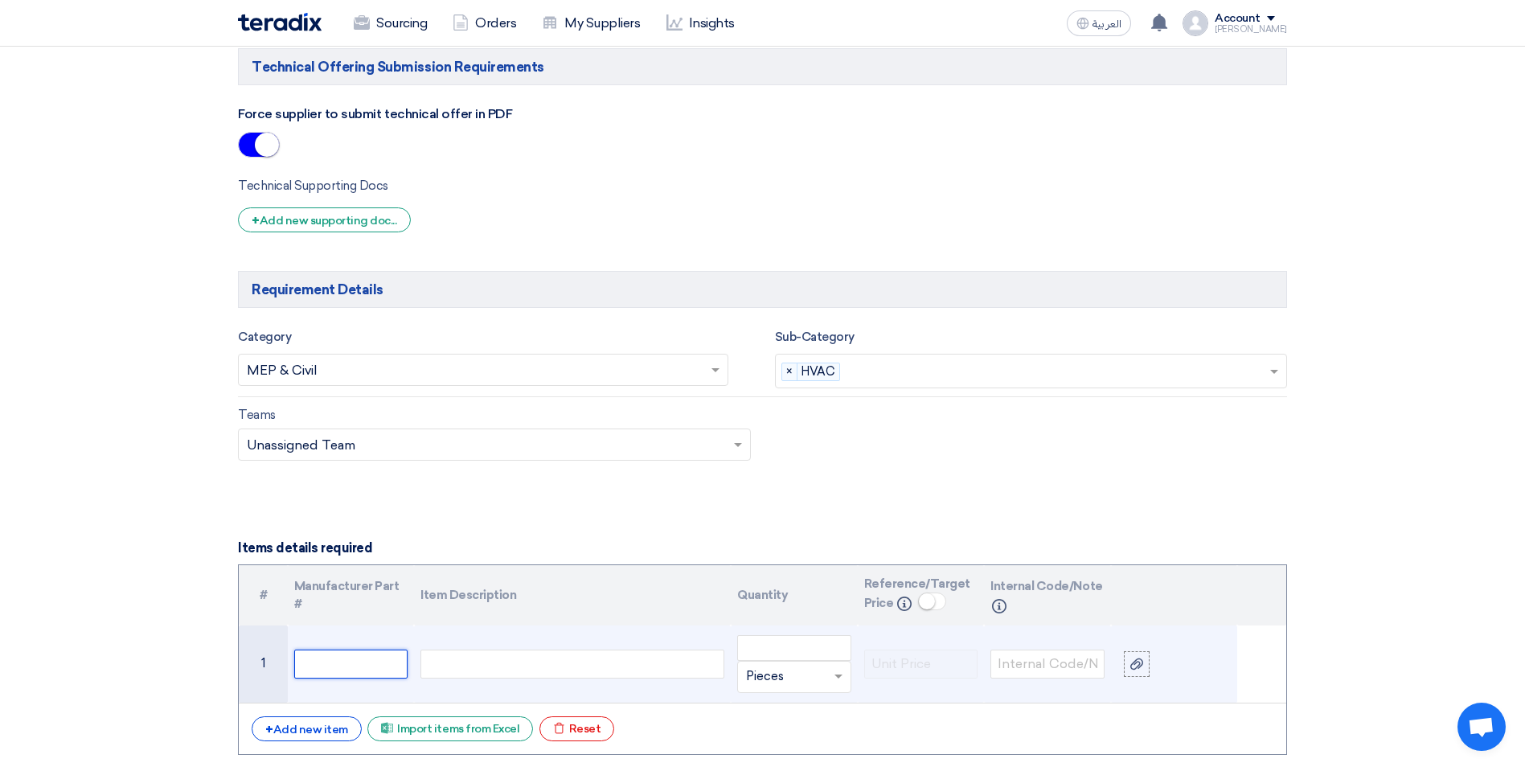
click at [392, 670] on input "text" at bounding box center [351, 664] width 114 height 29
type input "HVAC"
click at [461, 668] on div at bounding box center [572, 664] width 304 height 29
click at [826, 677] on div at bounding box center [794, 677] width 113 height 26
type input "EACH"
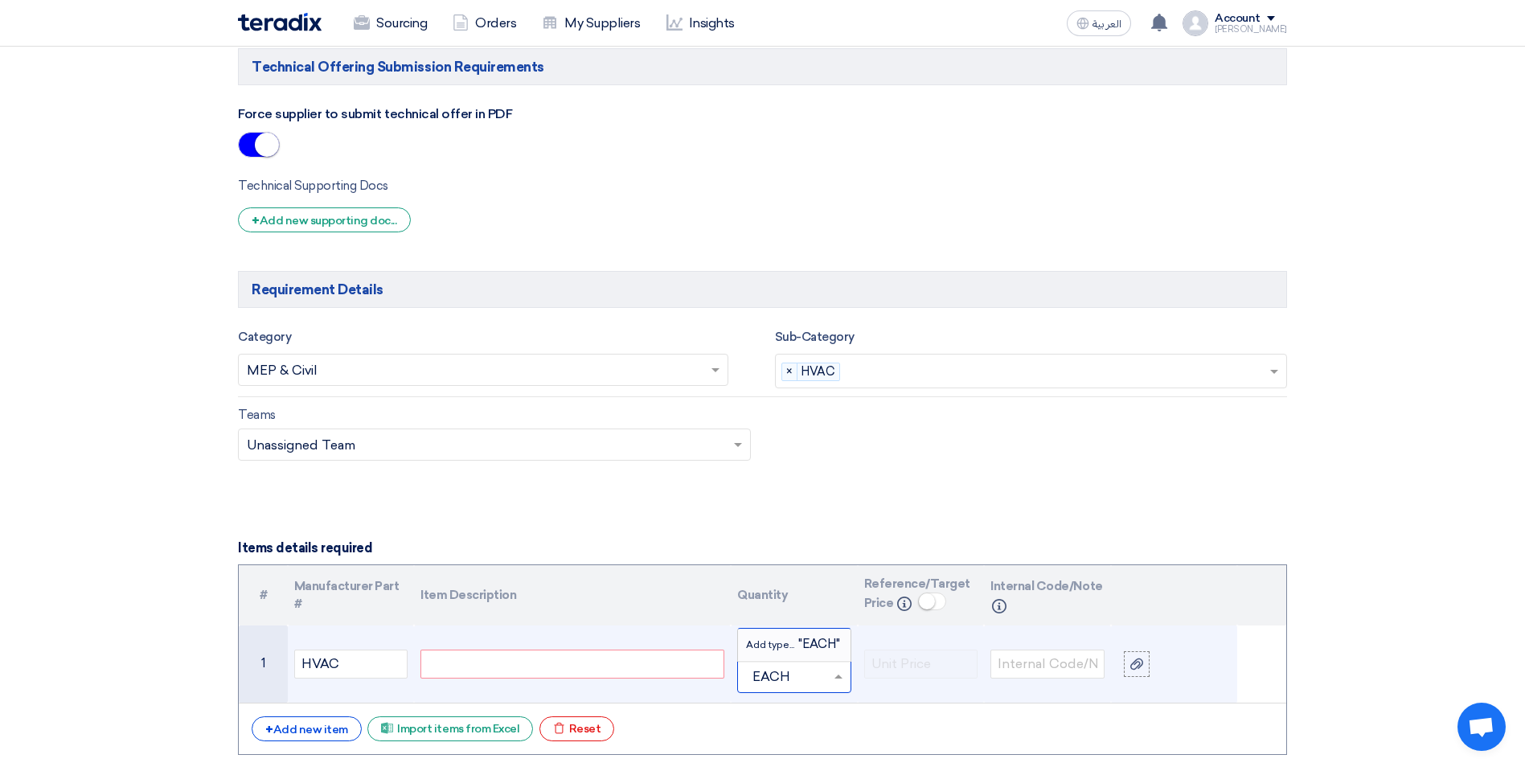
click at [792, 642] on span "Add type..." at bounding box center [772, 644] width 52 height 11
click at [784, 648] on input "number" at bounding box center [794, 648] width 114 height 26
type input "1"
click at [691, 662] on div at bounding box center [572, 664] width 304 height 29
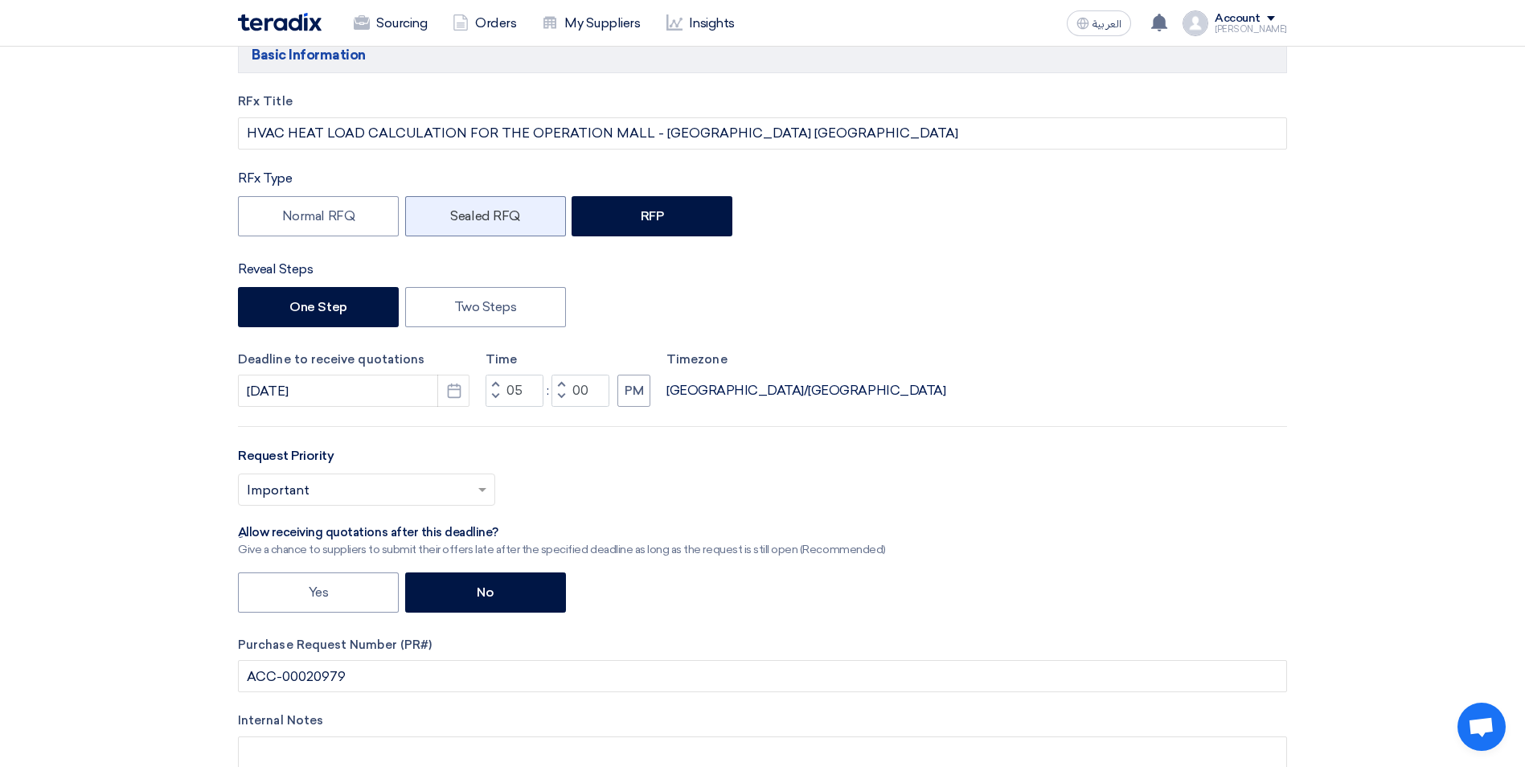
scroll to position [161, 0]
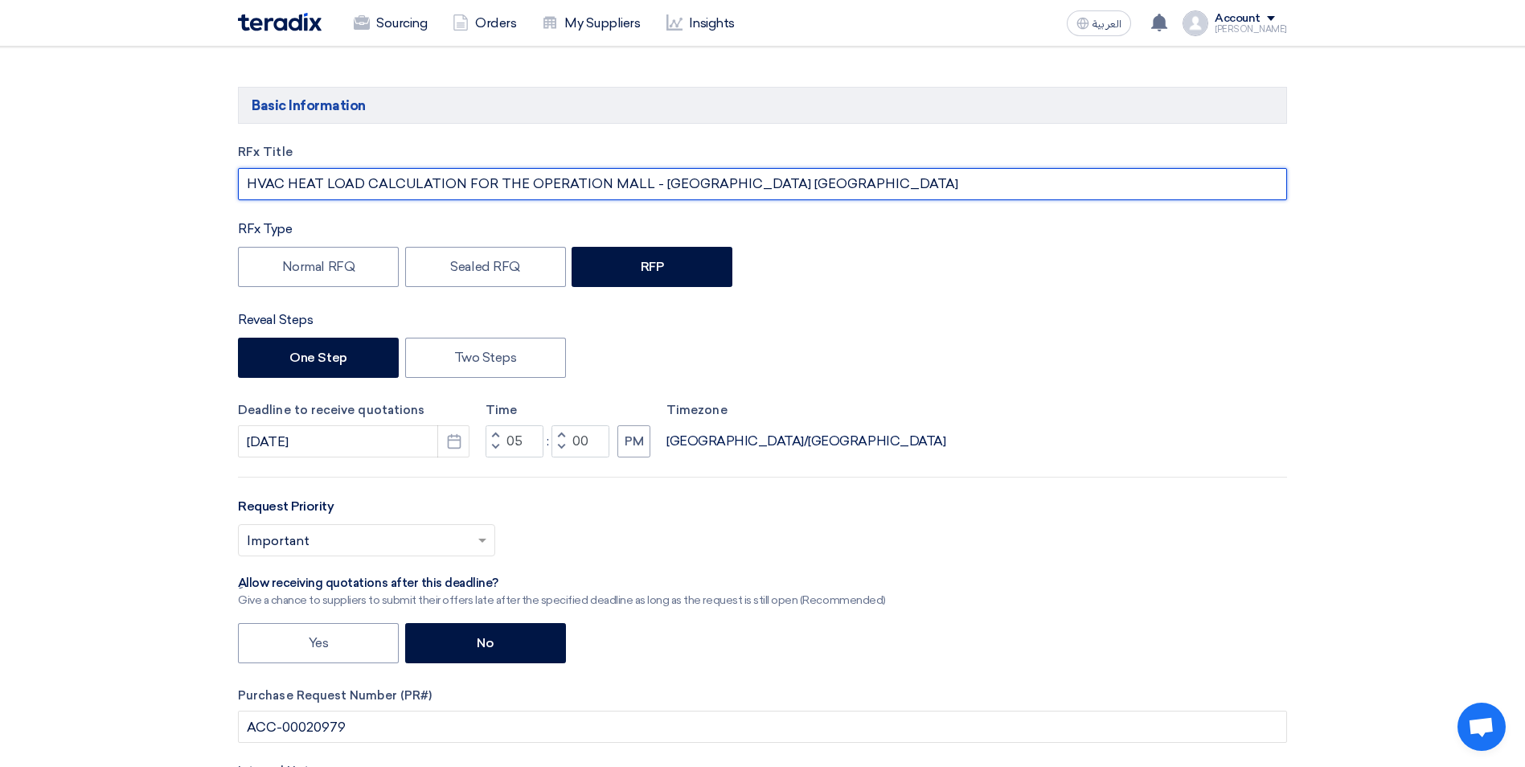
drag, startPoint x: 248, startPoint y: 186, endPoint x: 641, endPoint y: 191, distance: 392.4
click at [641, 191] on input "HVAC HEAT LOAD CALCULATION FOR THE OPERATION MALL - [GEOGRAPHIC_DATA] [GEOGRAPH…" at bounding box center [762, 184] width 1049 height 32
click at [658, 177] on input "HVAC HEAT LOAD CALCULATION FOR THE OPERATION MALL - [GEOGRAPHIC_DATA] [GEOGRAPH…" at bounding box center [762, 184] width 1049 height 32
click at [642, 184] on input "HVAC HEAT LOAD CALCULATION FOR THE OPERATION MALL - [GEOGRAPHIC_DATA] [GEOGRAPH…" at bounding box center [762, 184] width 1049 height 32
drag, startPoint x: 816, startPoint y: 182, endPoint x: 207, endPoint y: 188, distance: 608.7
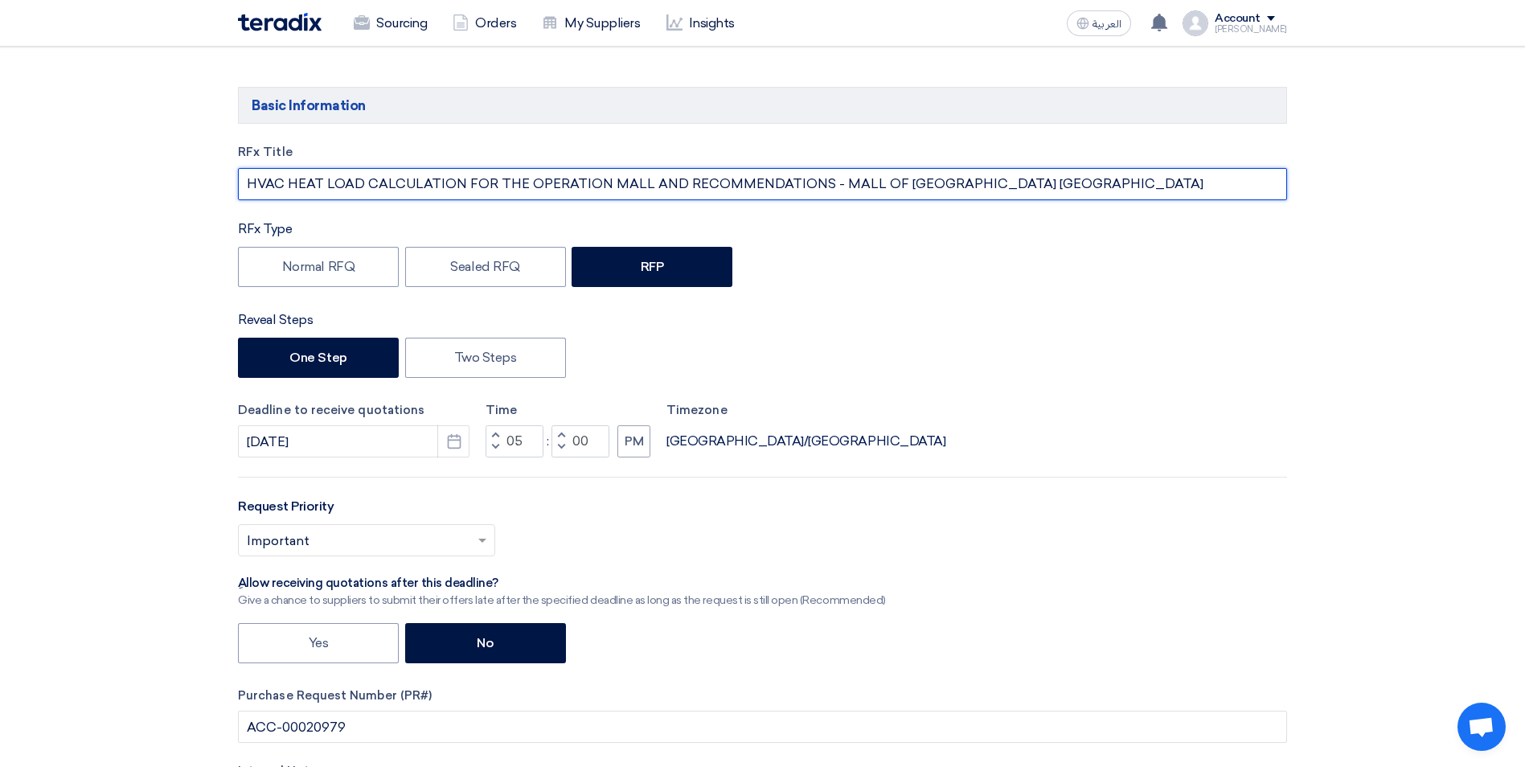
drag, startPoint x: 539, startPoint y: 183, endPoint x: 510, endPoint y: 183, distance: 29.0
click at [539, 183] on input "HVAC HEAT LOAD CALCULATION FOR THE OPERATION MALL AND RECOMMENDATIONS - MALL OF…" at bounding box center [762, 184] width 1049 height 32
click at [597, 184] on input "HVAC HEAT LOAD CALCULATION FOR THE OPERATION MALL AND RECOMMENDATIONS - MALL OF…" at bounding box center [762, 184] width 1049 height 32
drag, startPoint x: 831, startPoint y: 183, endPoint x: 251, endPoint y: 189, distance: 579.7
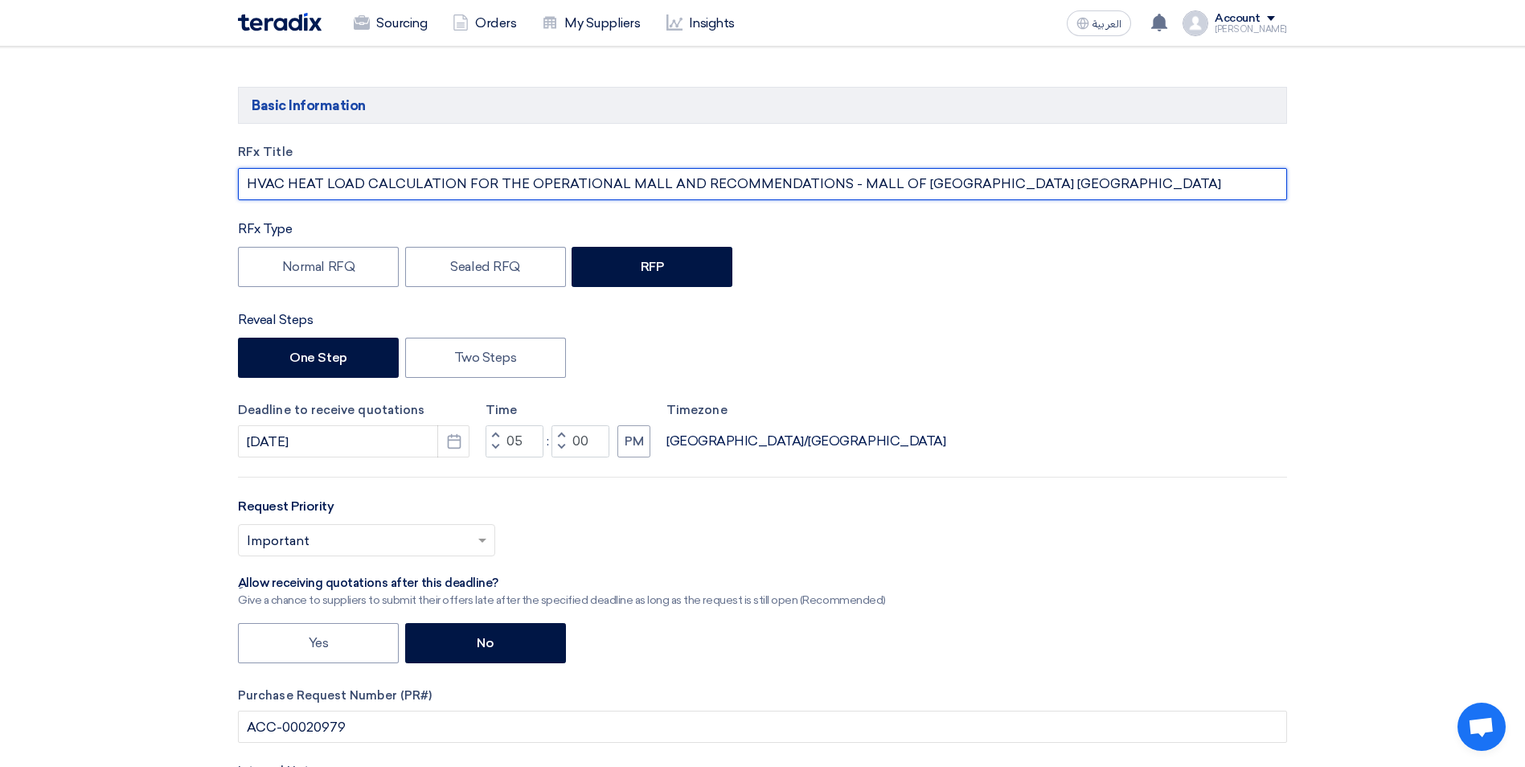
click at [251, 189] on input "HVAC HEAT LOAD CALCULATION FOR THE OPERATIONAL MALL AND RECOMMENDATIONS - MALL …" at bounding box center [762, 184] width 1049 height 32
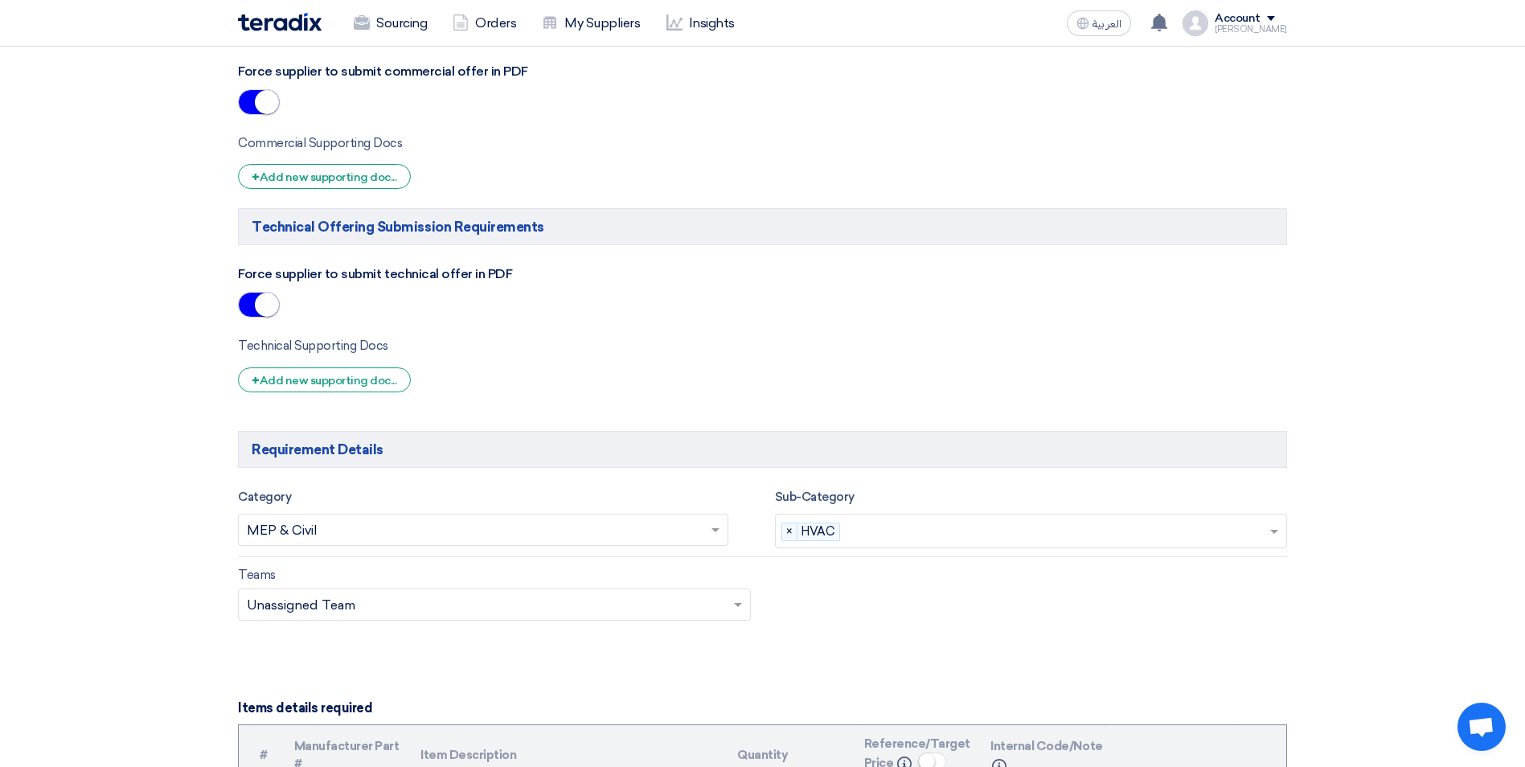
scroll to position [1286, 0]
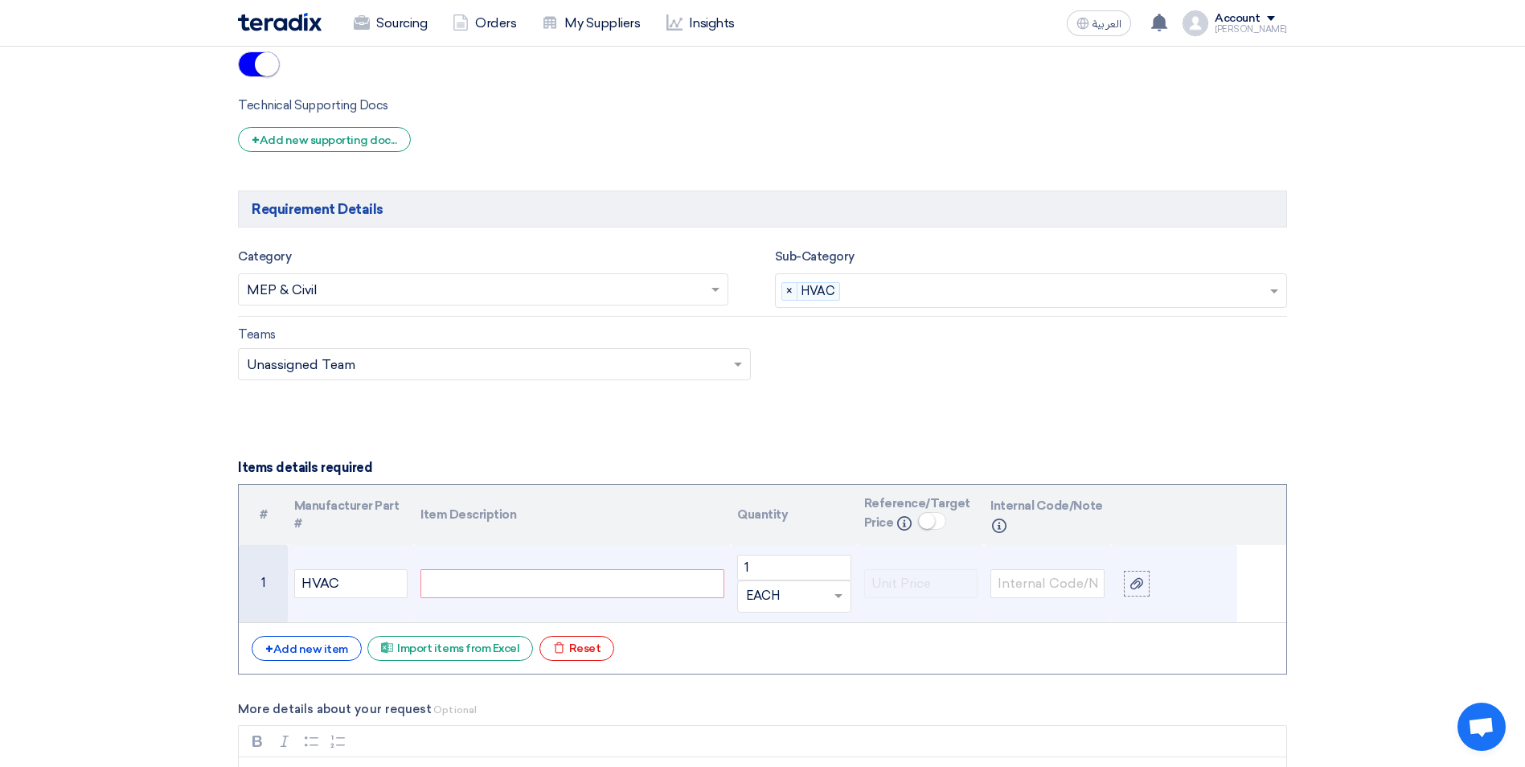
type input "HVAC HEAT LOAD CALCULATION FOR THE OPERATIONAL MALL AND RECOMMENDATIONS - MALL …"
click at [496, 589] on div at bounding box center [572, 583] width 304 height 29
paste div
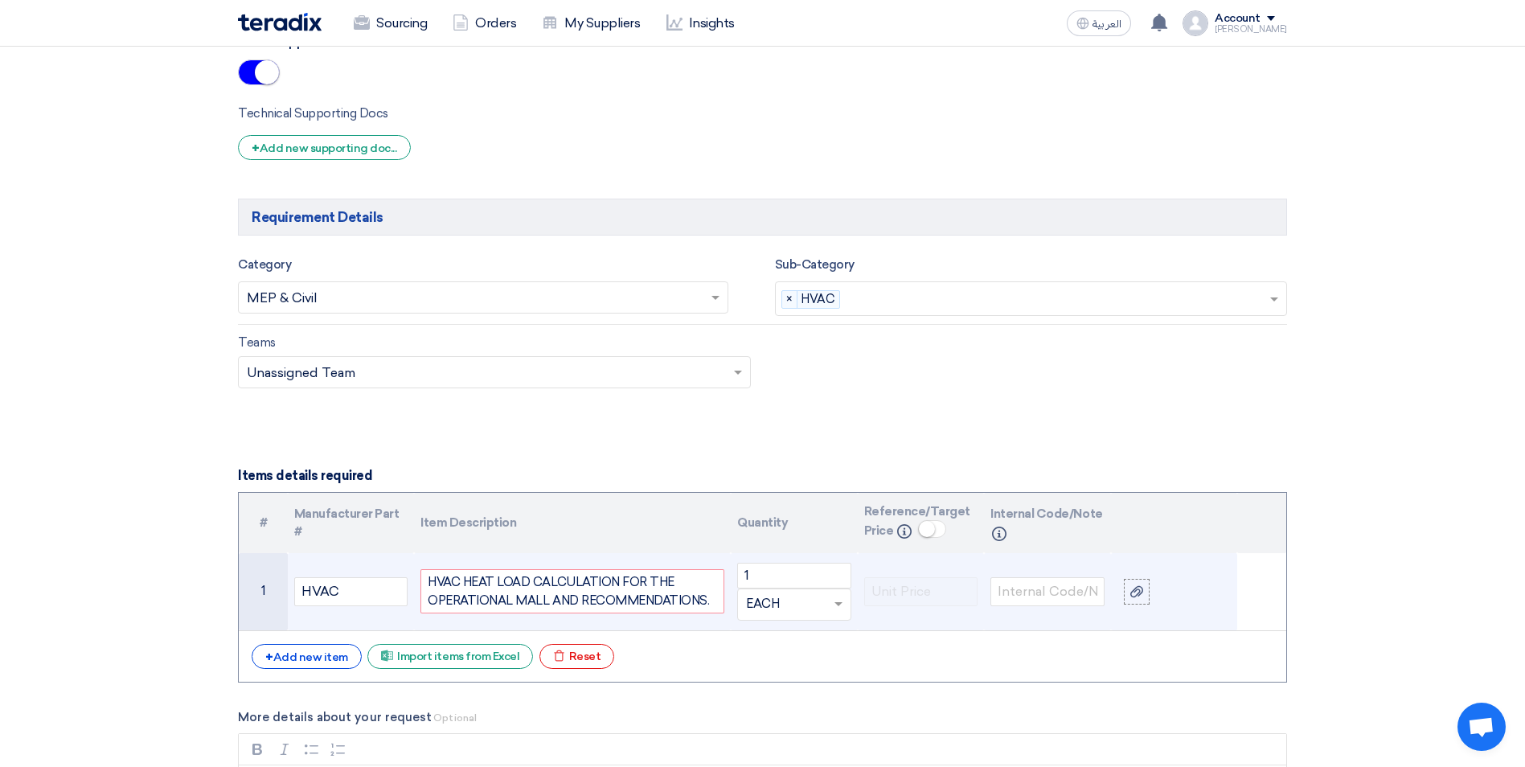
click at [716, 605] on div "HVAC HEAT LOAD CALCULATION FOR THE OPERATIONAL MALL AND RECOMMENDATIONS." at bounding box center [572, 591] width 304 height 44
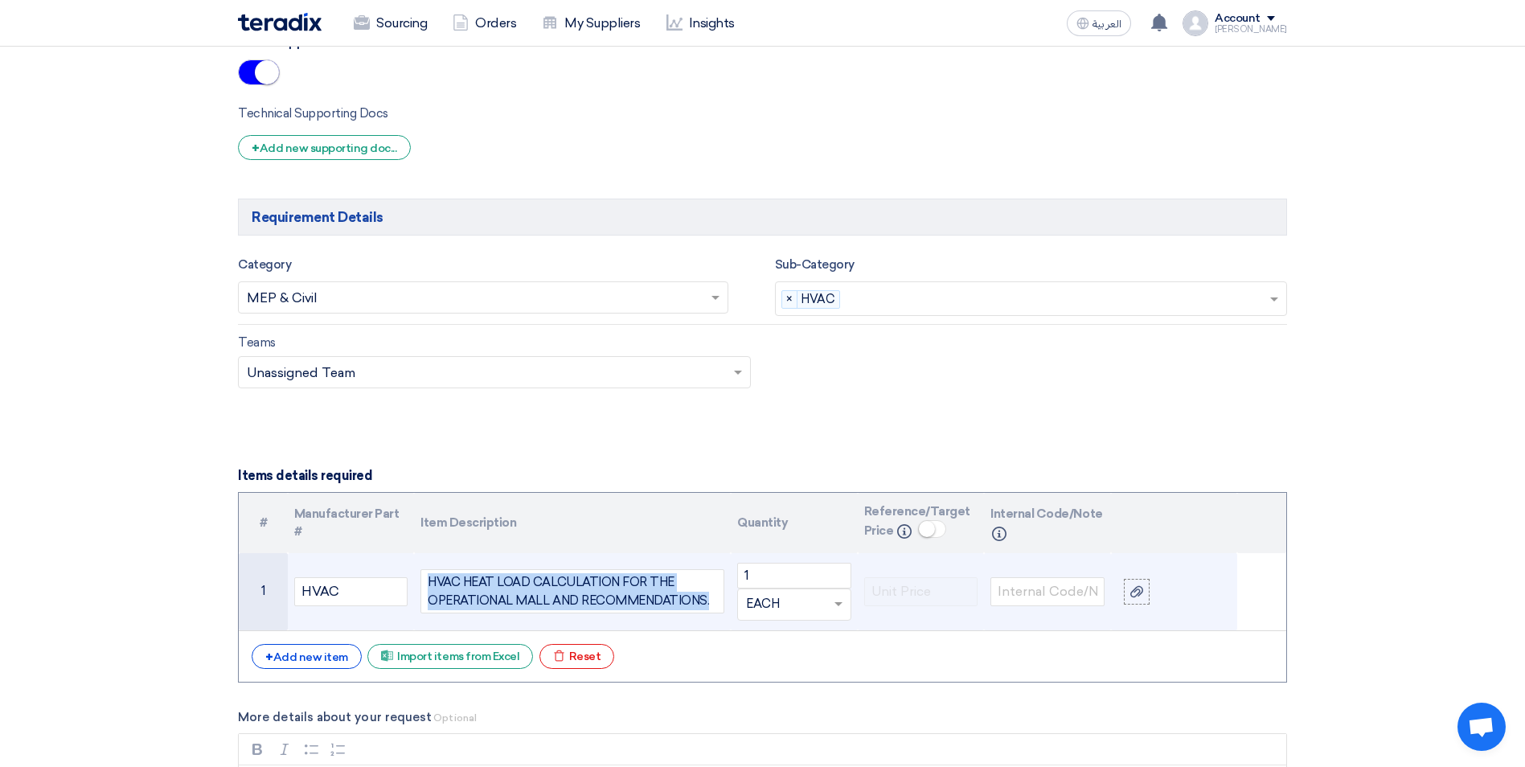
drag, startPoint x: 710, startPoint y: 602, endPoint x: 430, endPoint y: 583, distance: 280.5
click at [430, 583] on div "HVAC HEAT LOAD CALCULATION FOR THE OPERATIONAL MALL AND RECOMMENDATIONS." at bounding box center [572, 591] width 304 height 44
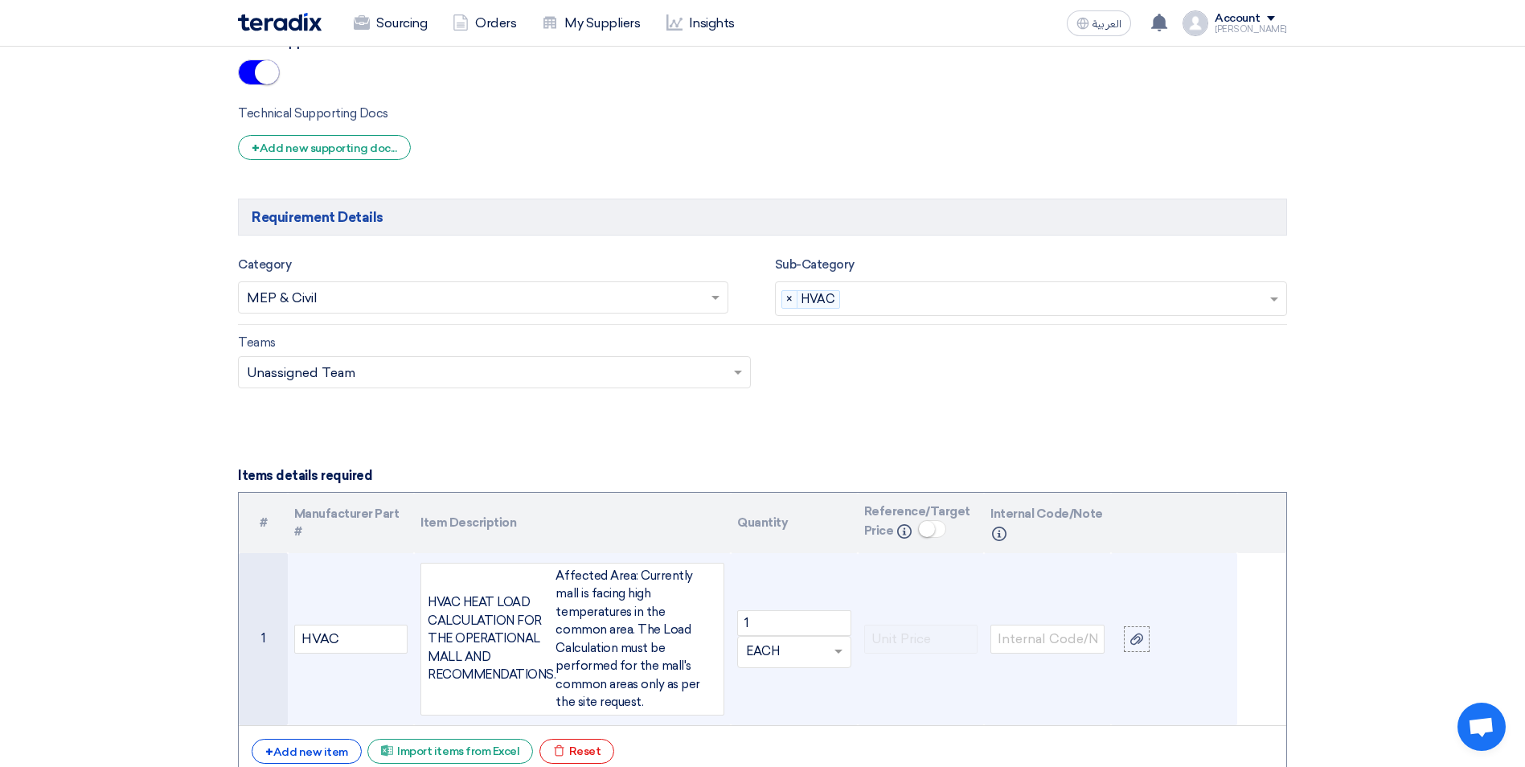
scroll to position [1272, 0]
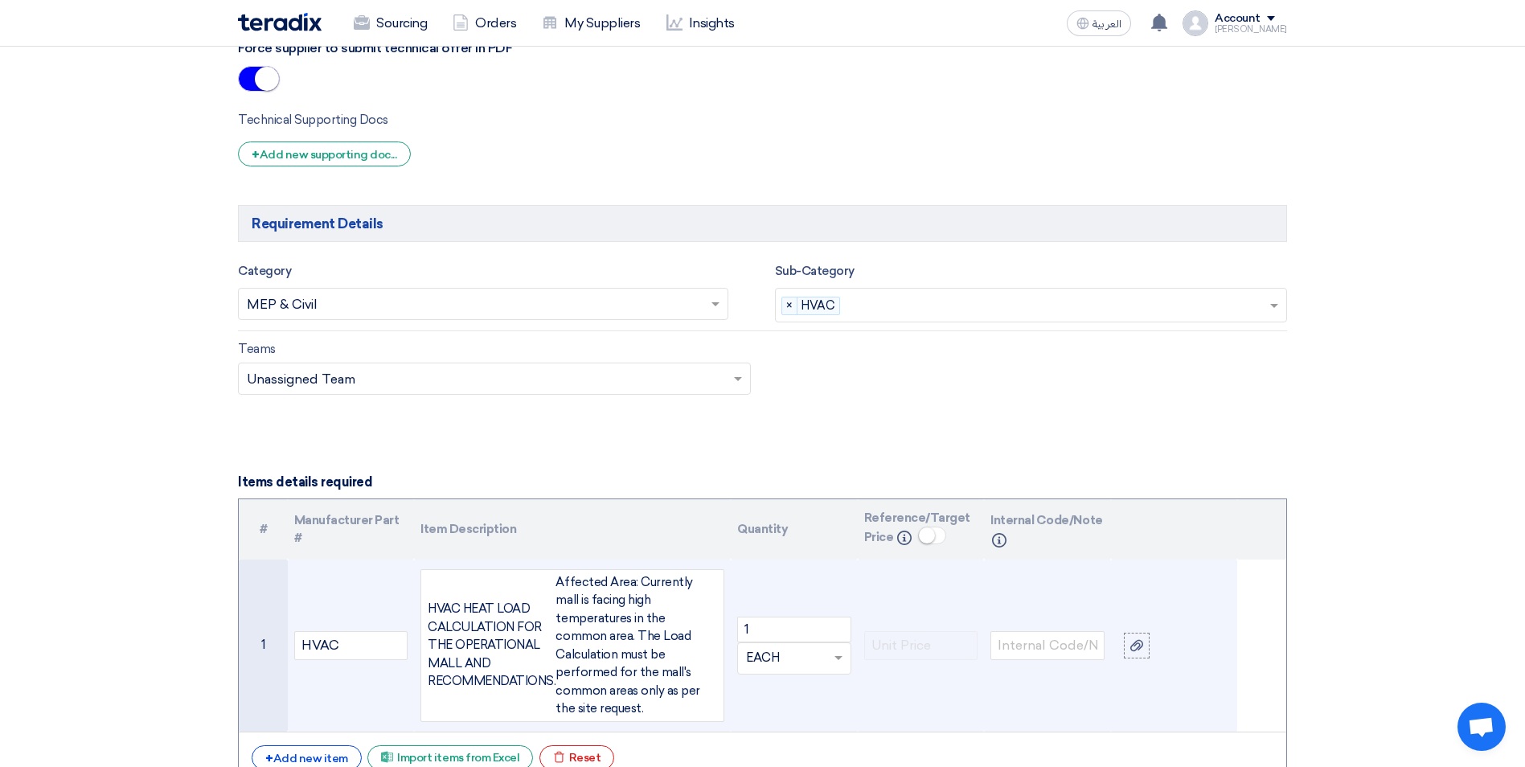
click at [430, 600] on div "HVAC HEAT LOAD CALCULATION FOR THE OPERATIONAL MALL AND RECOMMENDATIONS." at bounding box center [492, 645] width 128 height 91
click at [554, 580] on div "HVAC HEAT LOAD CALCULATION FOR THE OPERATIONAL MALL AND RECOMMENDATIONS. Affect…" at bounding box center [572, 645] width 304 height 153
click at [556, 695] on div "Affected Area: Currently mall is facing high temperatures in the common area. T…" at bounding box center [637, 645] width 162 height 145
drag, startPoint x: 644, startPoint y: 699, endPoint x: 423, endPoint y: 601, distance: 241.6
click at [423, 601] on div "HVAC HEAT LOAD CALCULATION FOR THE OPERATIONAL MALL AND RECOMMENDATIONS. Affect…" at bounding box center [572, 645] width 304 height 153
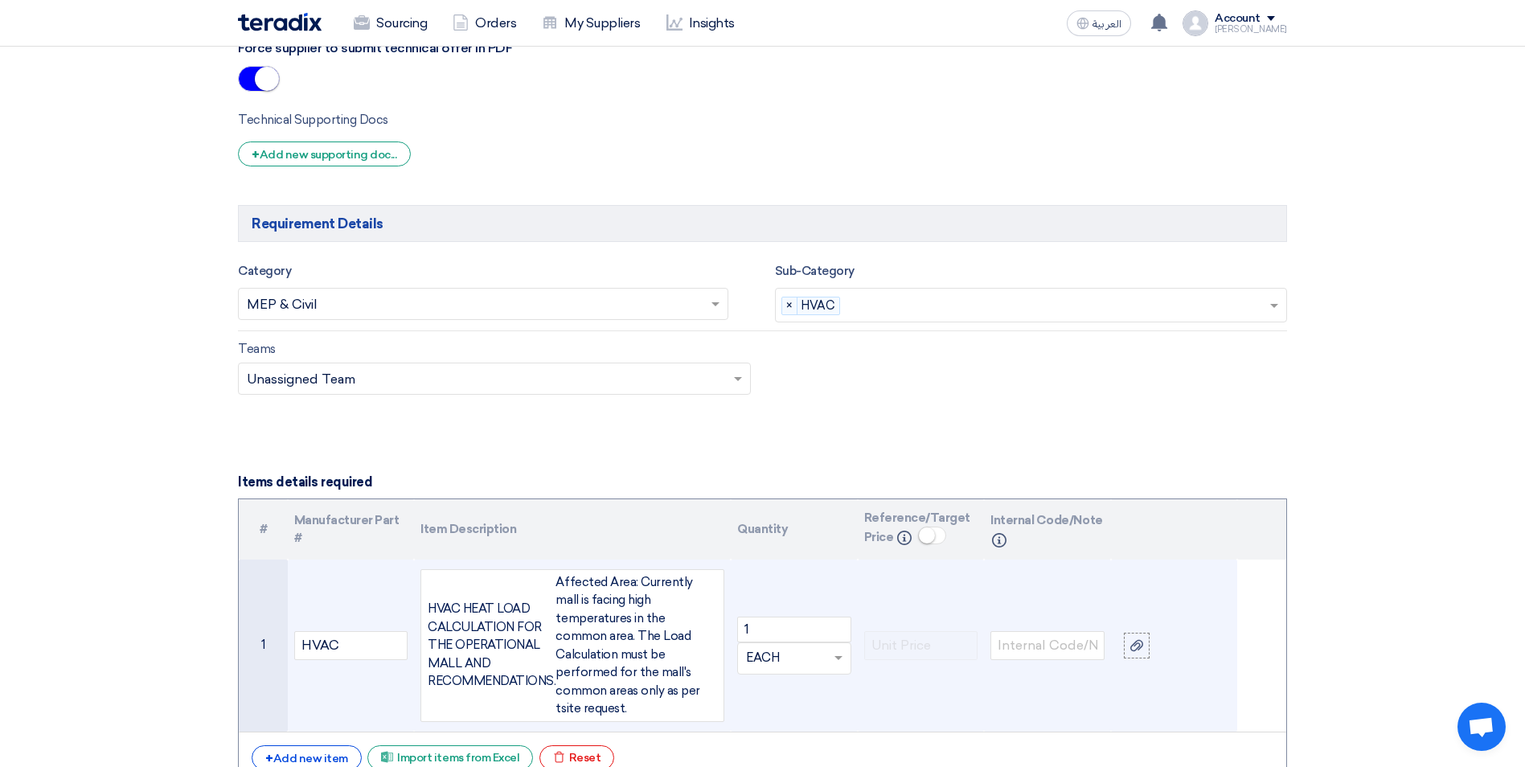
click at [639, 691] on div "Affected Area: Currently mall is facing high temperatures in the common area. T…" at bounding box center [637, 645] width 162 height 145
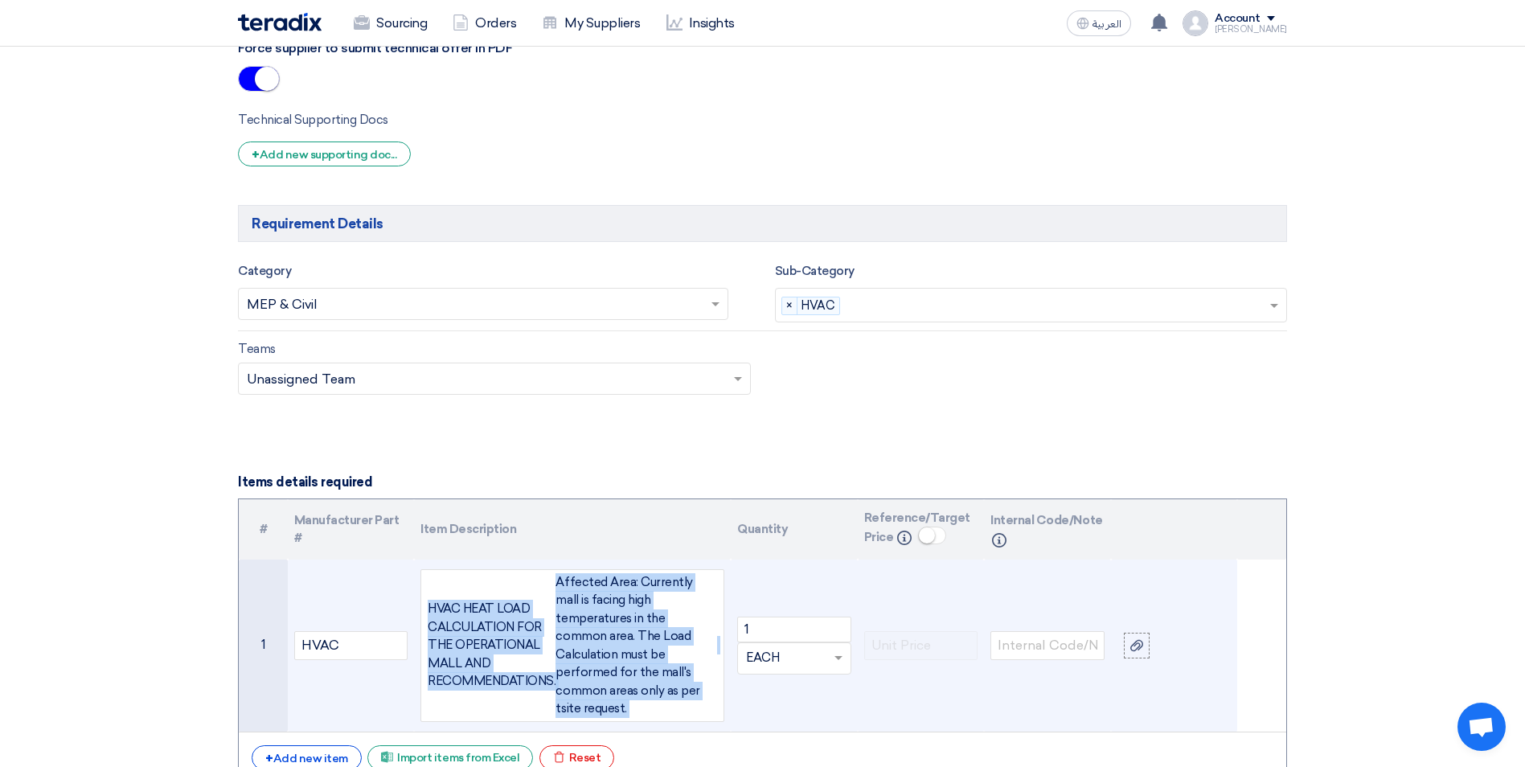
drag, startPoint x: 532, startPoint y: 657, endPoint x: 441, endPoint y: 599, distance: 108.4
click at [441, 599] on div "HVAC HEAT LOAD CALCULATION FOR THE OPERATIONAL MALL AND RECOMMENDATIONS. Affect…" at bounding box center [572, 645] width 304 height 153
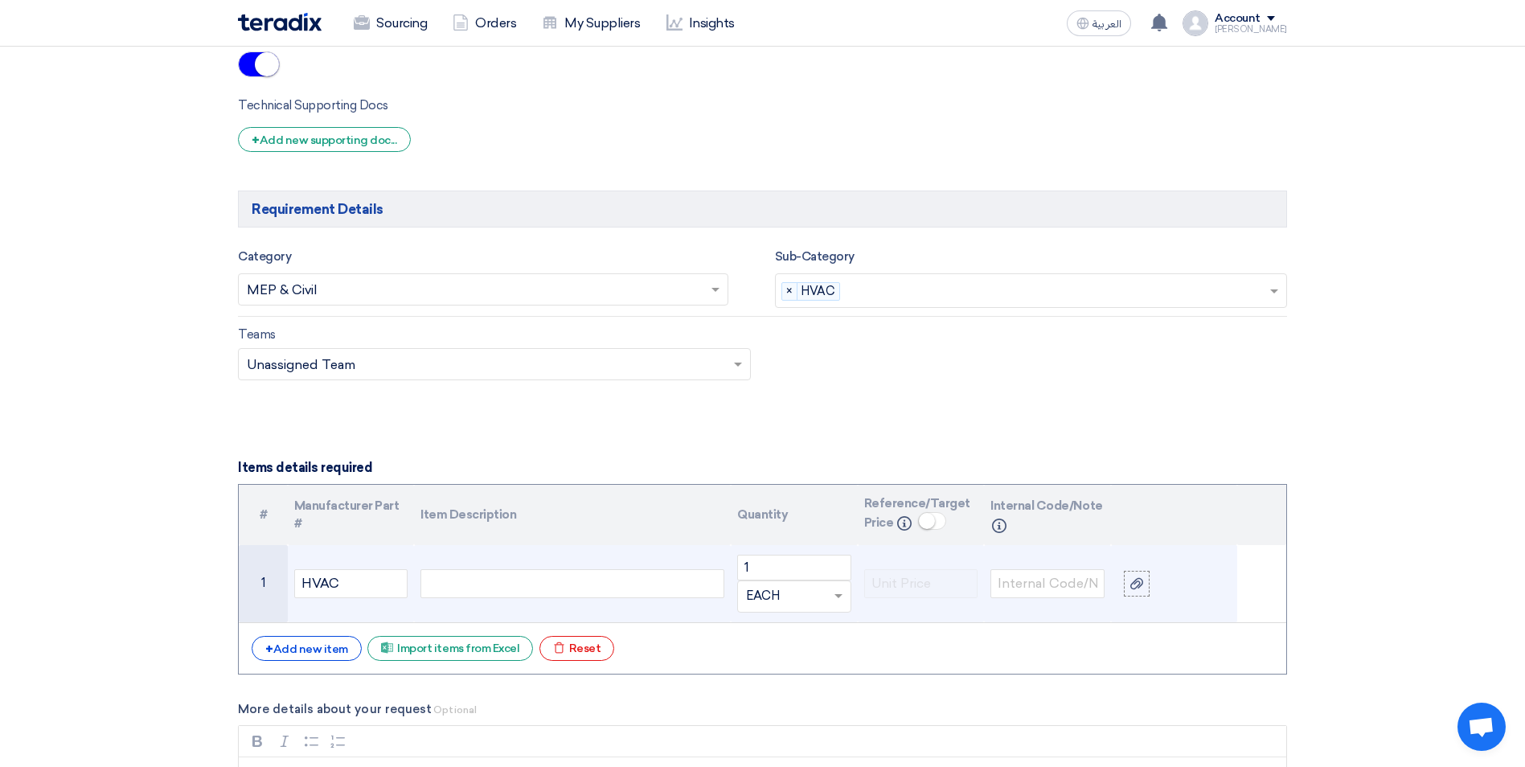
click at [634, 581] on div at bounding box center [572, 583] width 304 height 29
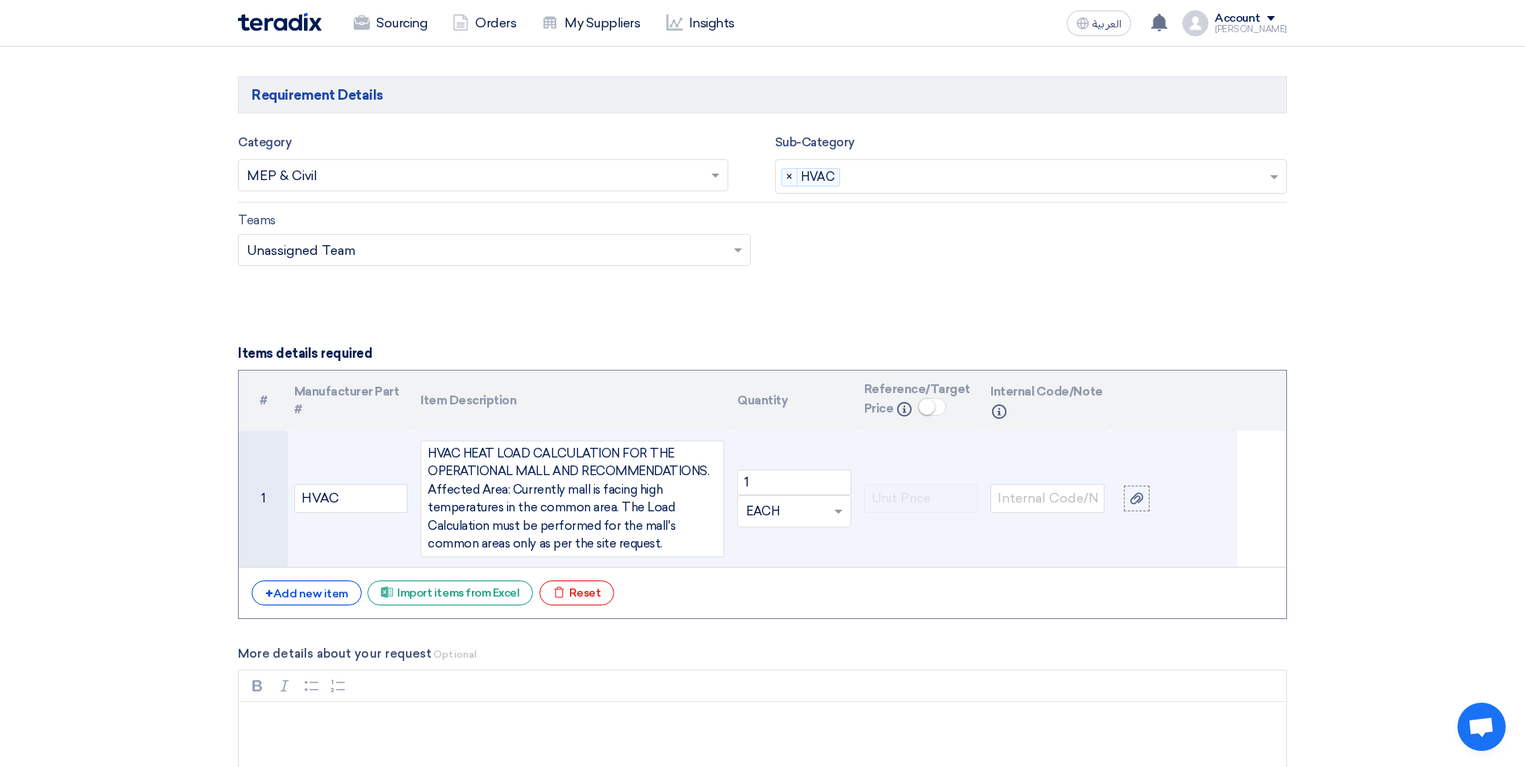
scroll to position [1594, 0]
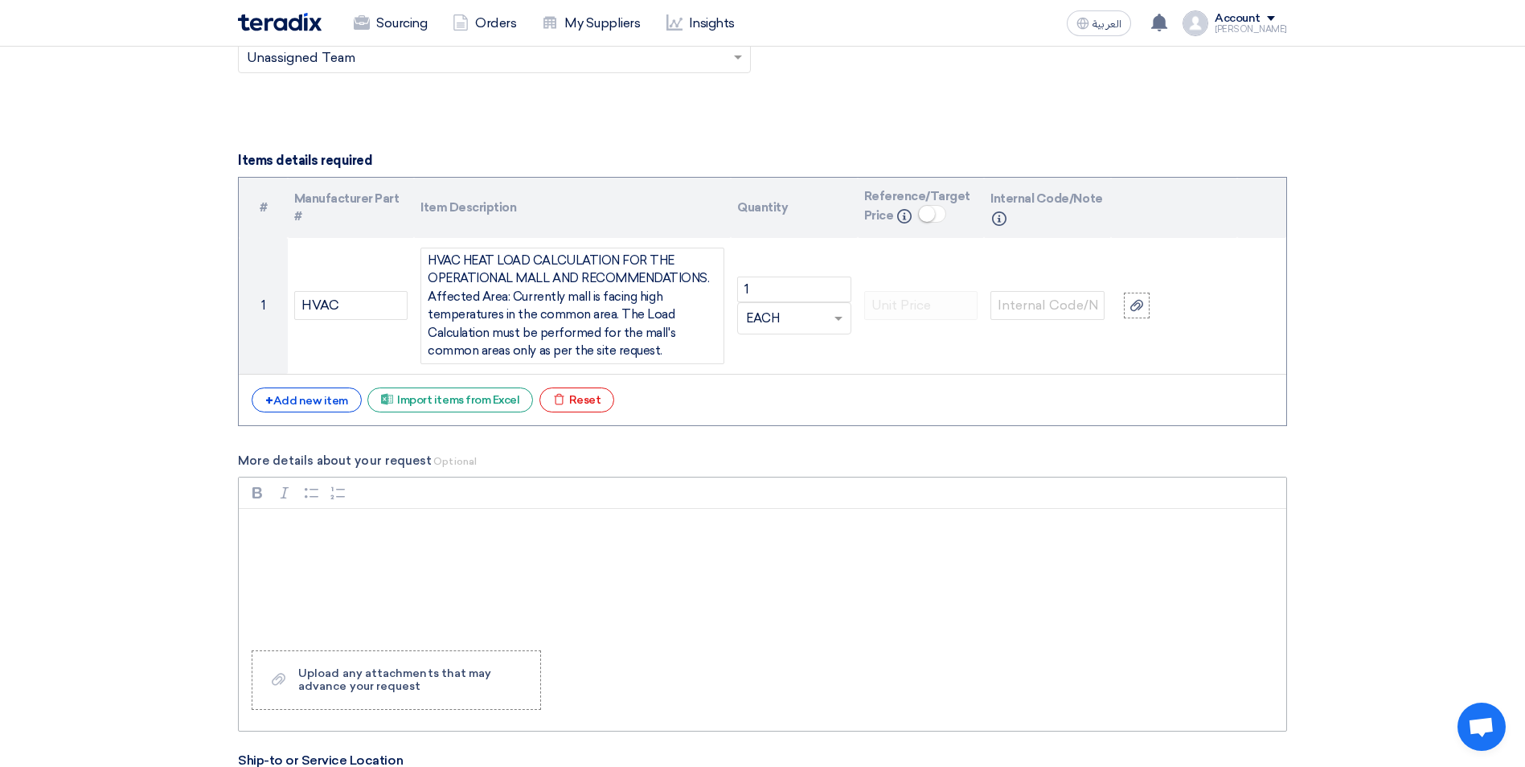
click at [399, 540] on div "Rich Text Editor, main" at bounding box center [763, 573] width 1048 height 129
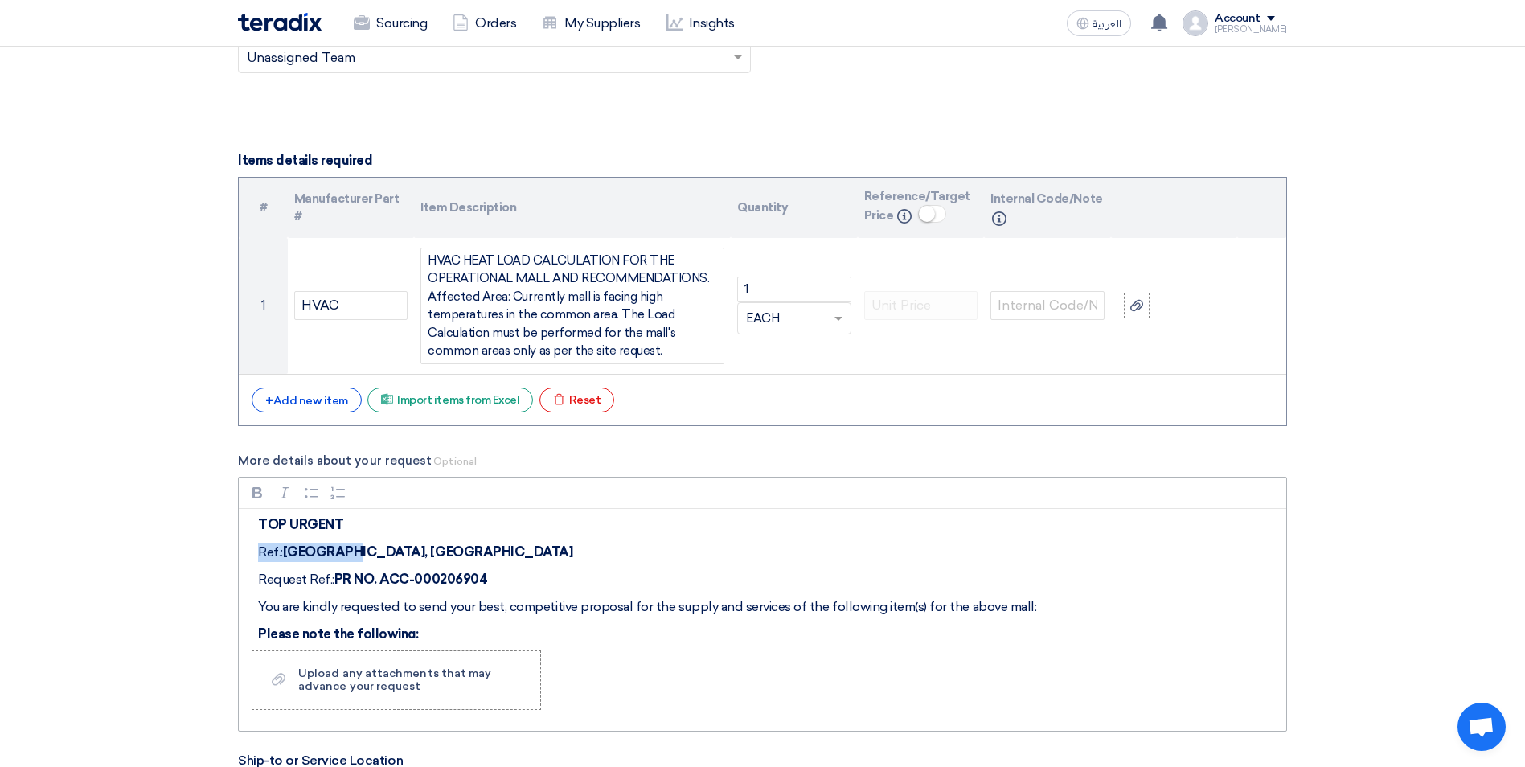
scroll to position [0, 0]
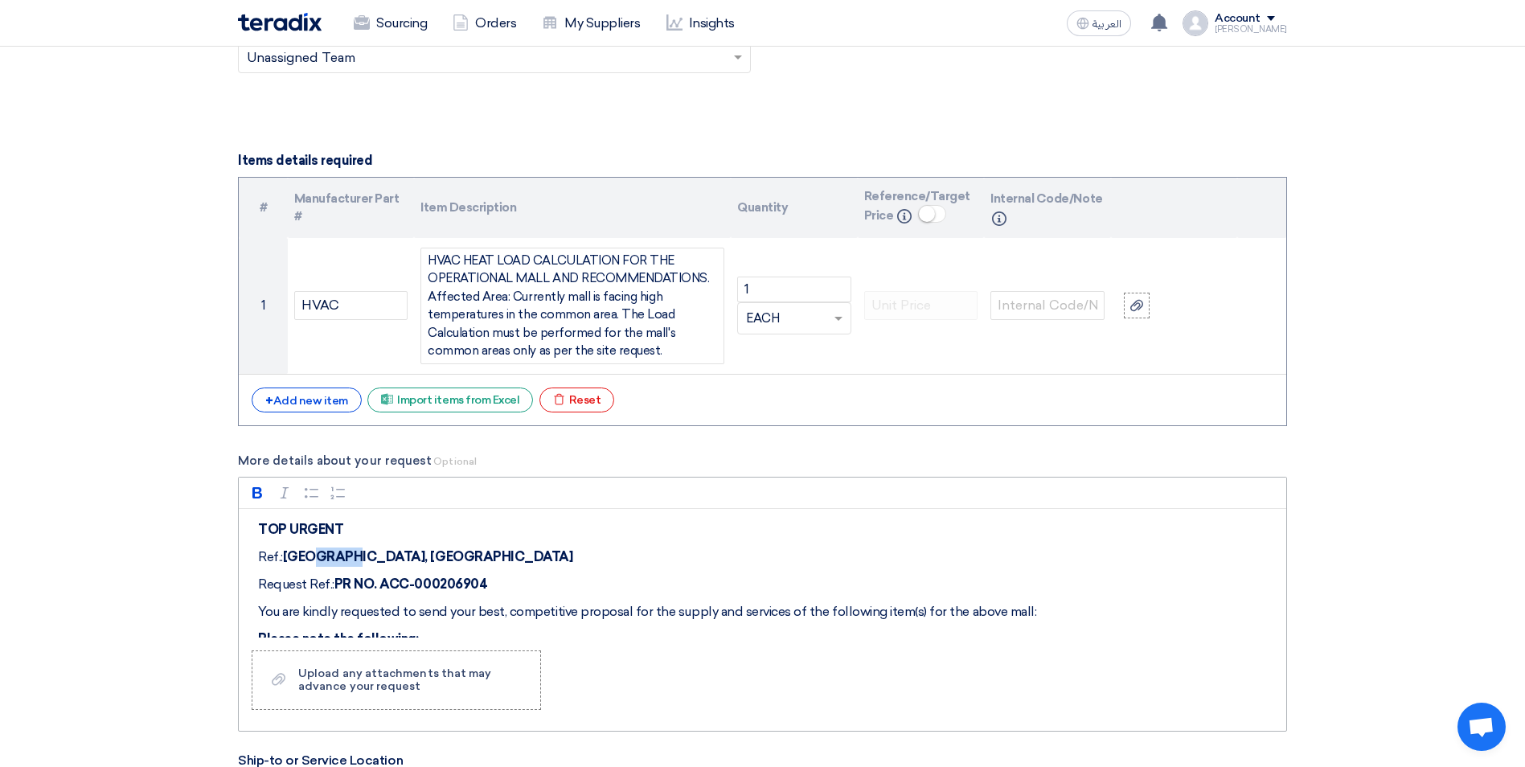
drag, startPoint x: 387, startPoint y: 519, endPoint x: 349, endPoint y: 553, distance: 51.2
click at [349, 553] on strong "[GEOGRAPHIC_DATA], [GEOGRAPHIC_DATA]" at bounding box center [428, 556] width 290 height 15
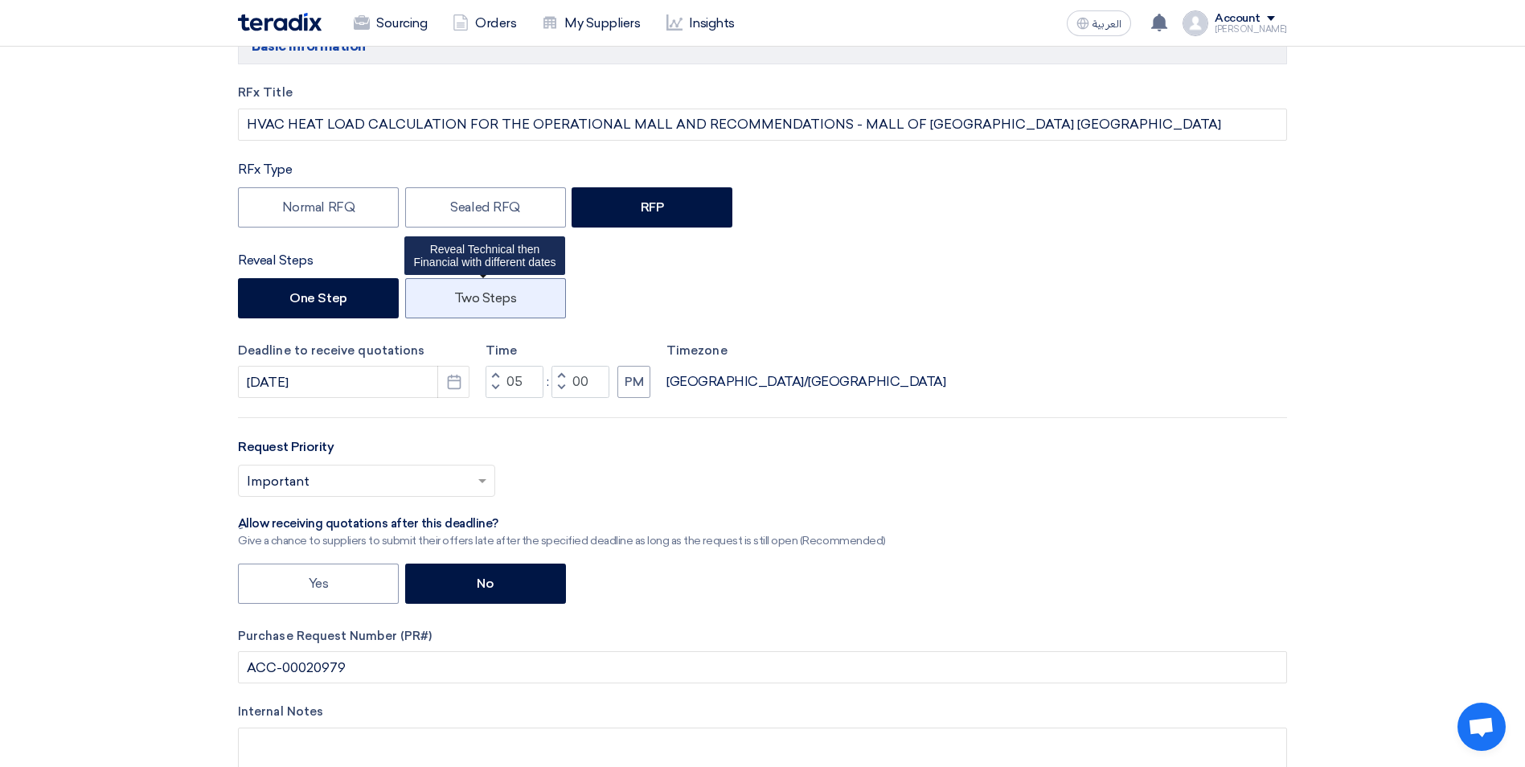
scroll to position [322, 0]
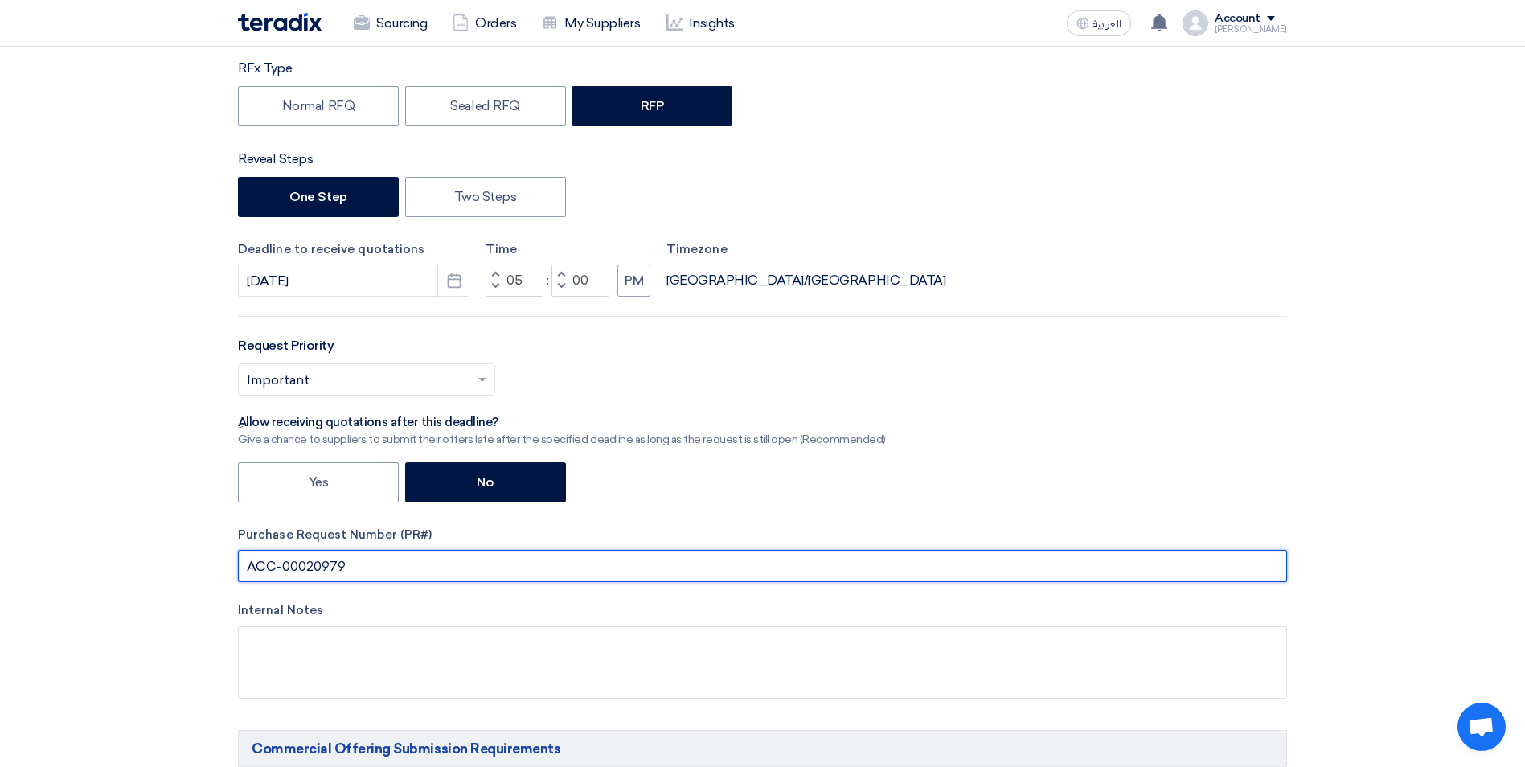
drag, startPoint x: 353, startPoint y: 570, endPoint x: 245, endPoint y: 572, distance: 107.7
click at [245, 572] on input "ACC-00020979" at bounding box center [762, 566] width 1049 height 32
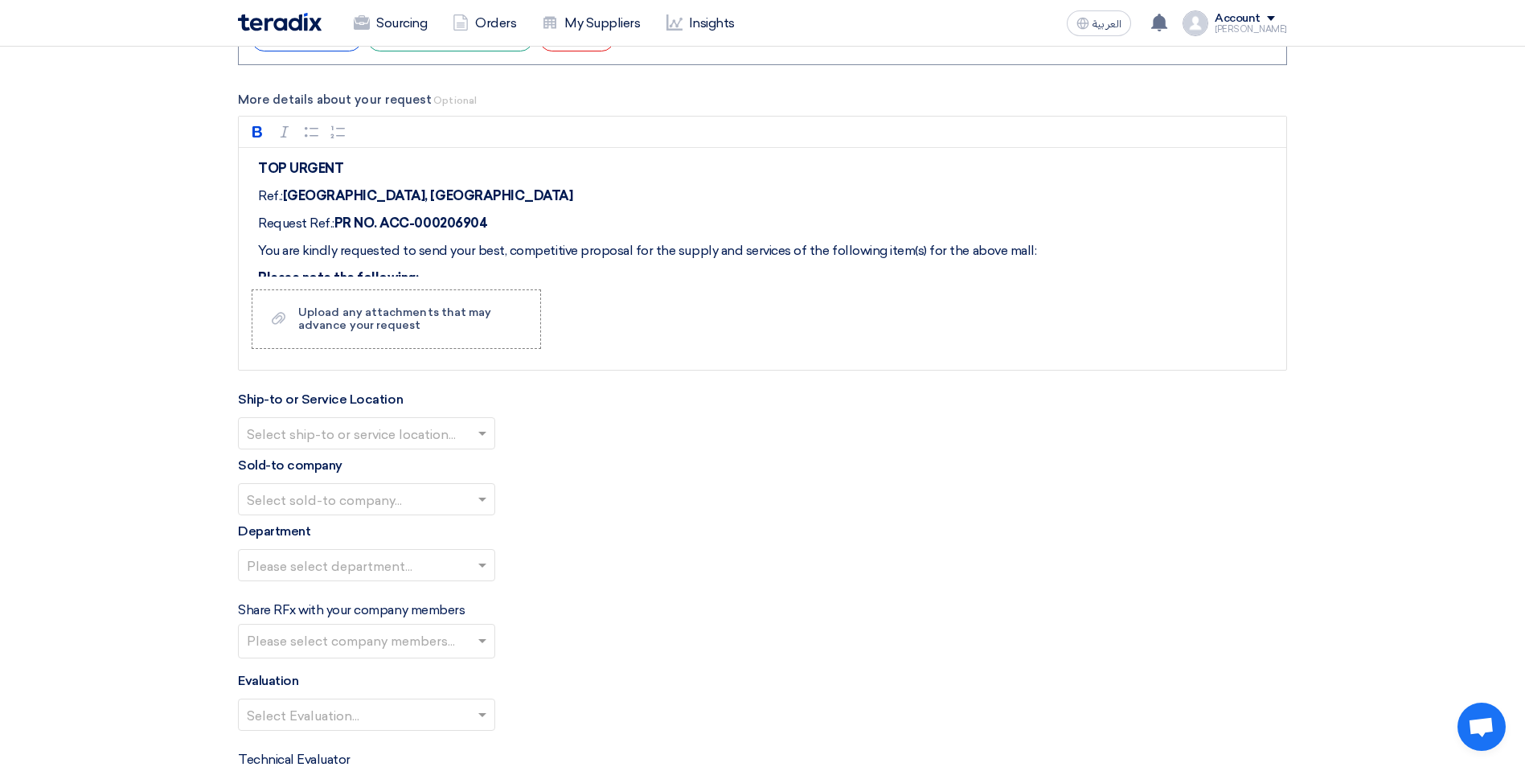
scroll to position [1769, 0]
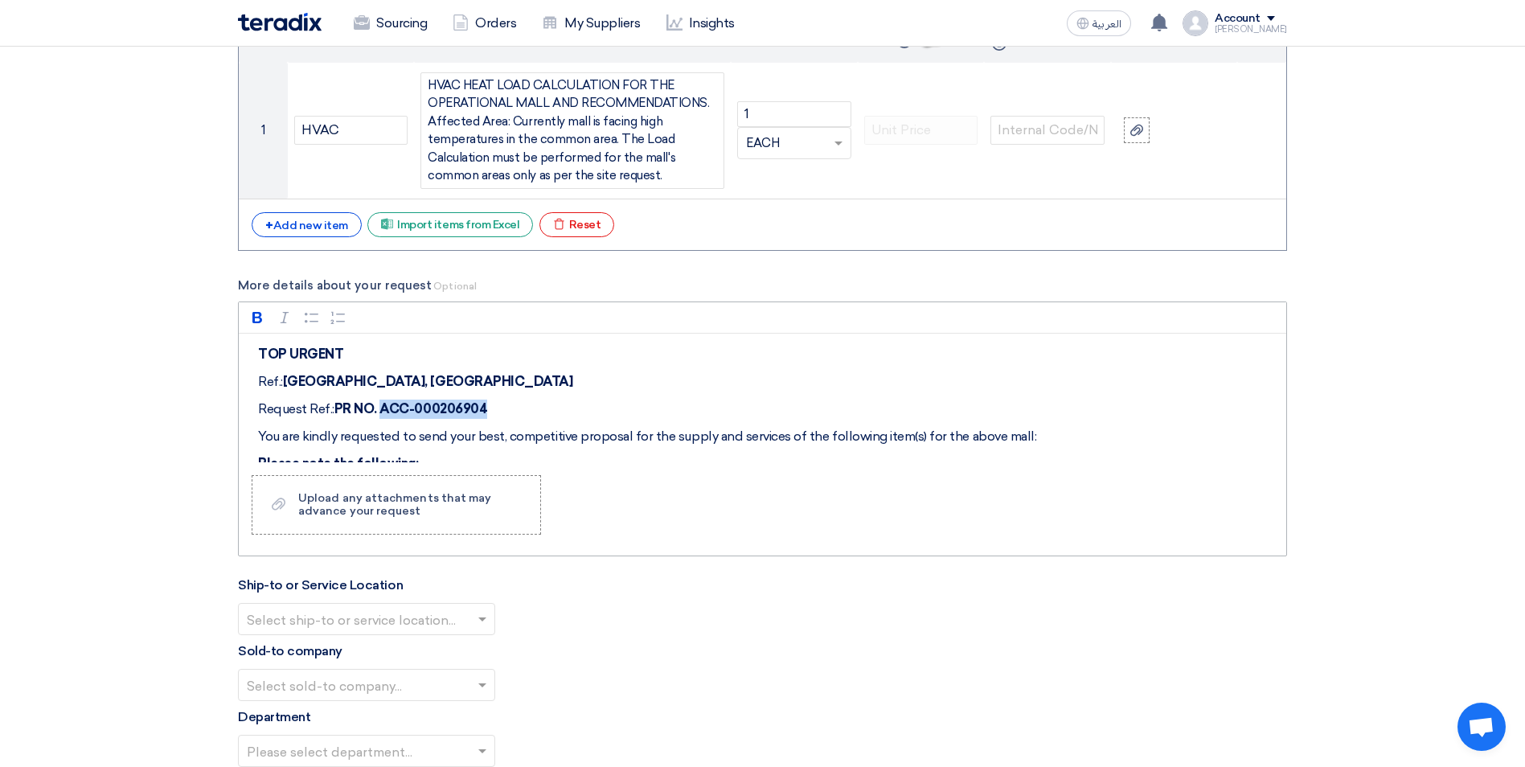
drag, startPoint x: 502, startPoint y: 408, endPoint x: 396, endPoint y: 410, distance: 105.3
click at [396, 410] on p "Request Ref.: PR NO. ACC-000206904" at bounding box center [768, 409] width 1020 height 19
drag, startPoint x: 506, startPoint y: 411, endPoint x: 388, endPoint y: 410, distance: 118.2
click at [388, 410] on p "Request Ref.: PR NO. ACC-00020979" at bounding box center [768, 409] width 1020 height 19
click at [260, 320] on icon "button" at bounding box center [257, 317] width 10 height 11
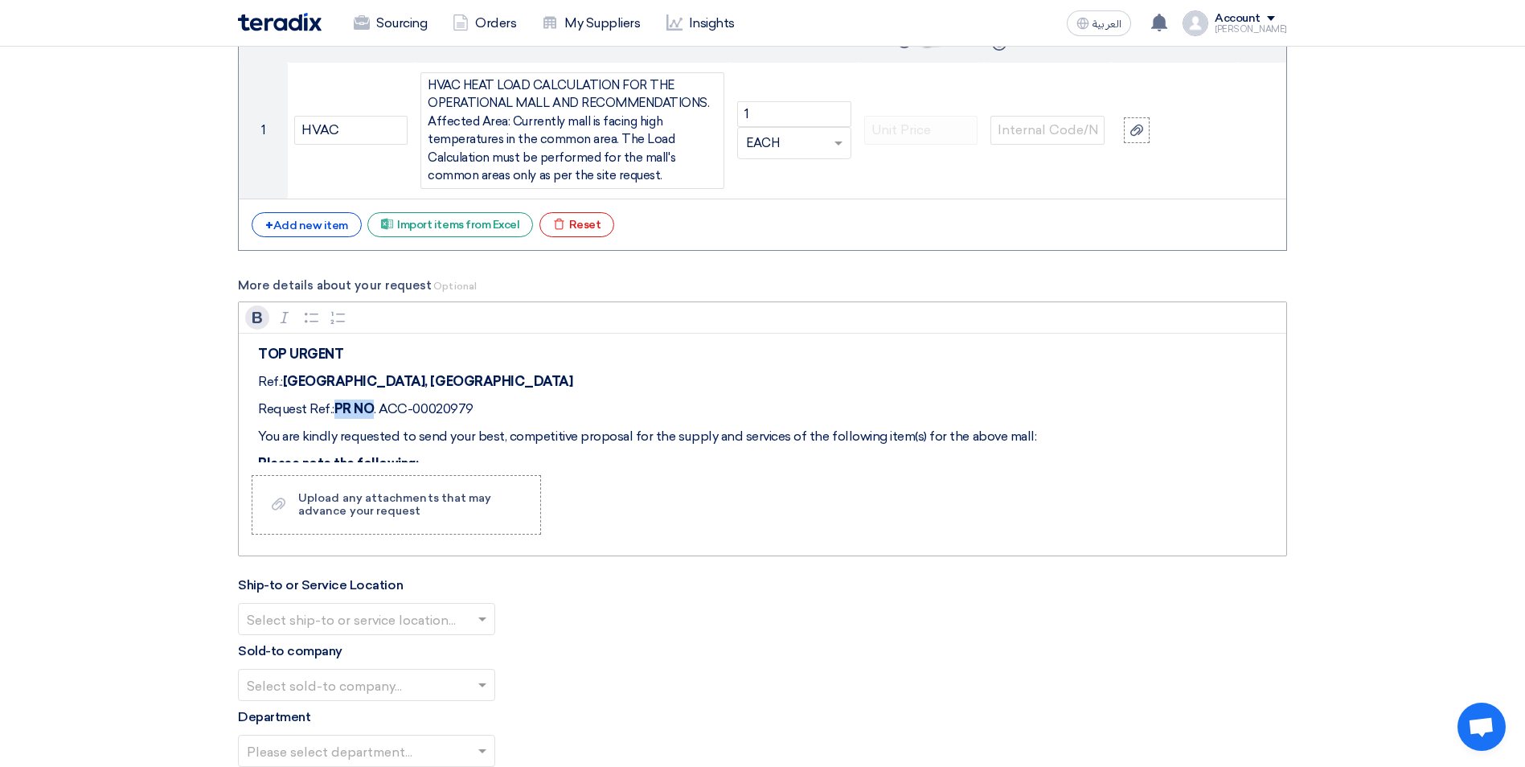
click at [260, 320] on icon "button" at bounding box center [257, 317] width 10 height 11
click at [624, 442] on p "You are kindly requested to send your best, competitive proposal for the supply…" at bounding box center [768, 436] width 1020 height 19
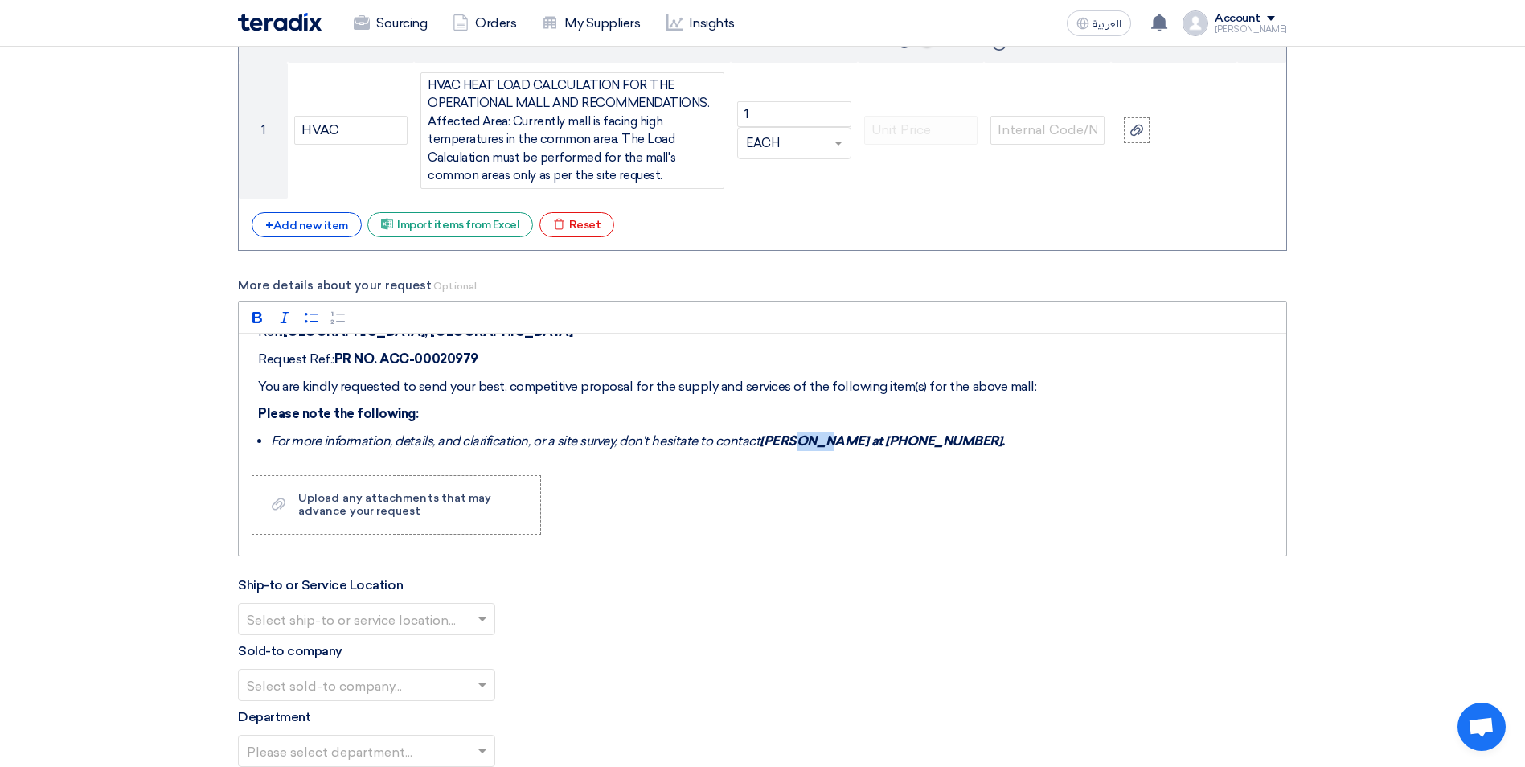
drag, startPoint x: 823, startPoint y: 442, endPoint x: 794, endPoint y: 443, distance: 29.0
click at [794, 443] on strong "[PERSON_NAME] at [PHONE_NUMBER]." at bounding box center [882, 440] width 245 height 15
click at [829, 478] on div "Rich Text Editor Bold (CTRL+B) Bold Italic (CTRL+I) Italic Bulleted List Bullet…" at bounding box center [762, 429] width 1049 height 255
drag, startPoint x: 851, startPoint y: 442, endPoint x: 954, endPoint y: 443, distance: 102.1
click at [954, 443] on strong "Mr. Hisham at [PHONE_NUMBER]." at bounding box center [863, 440] width 207 height 15
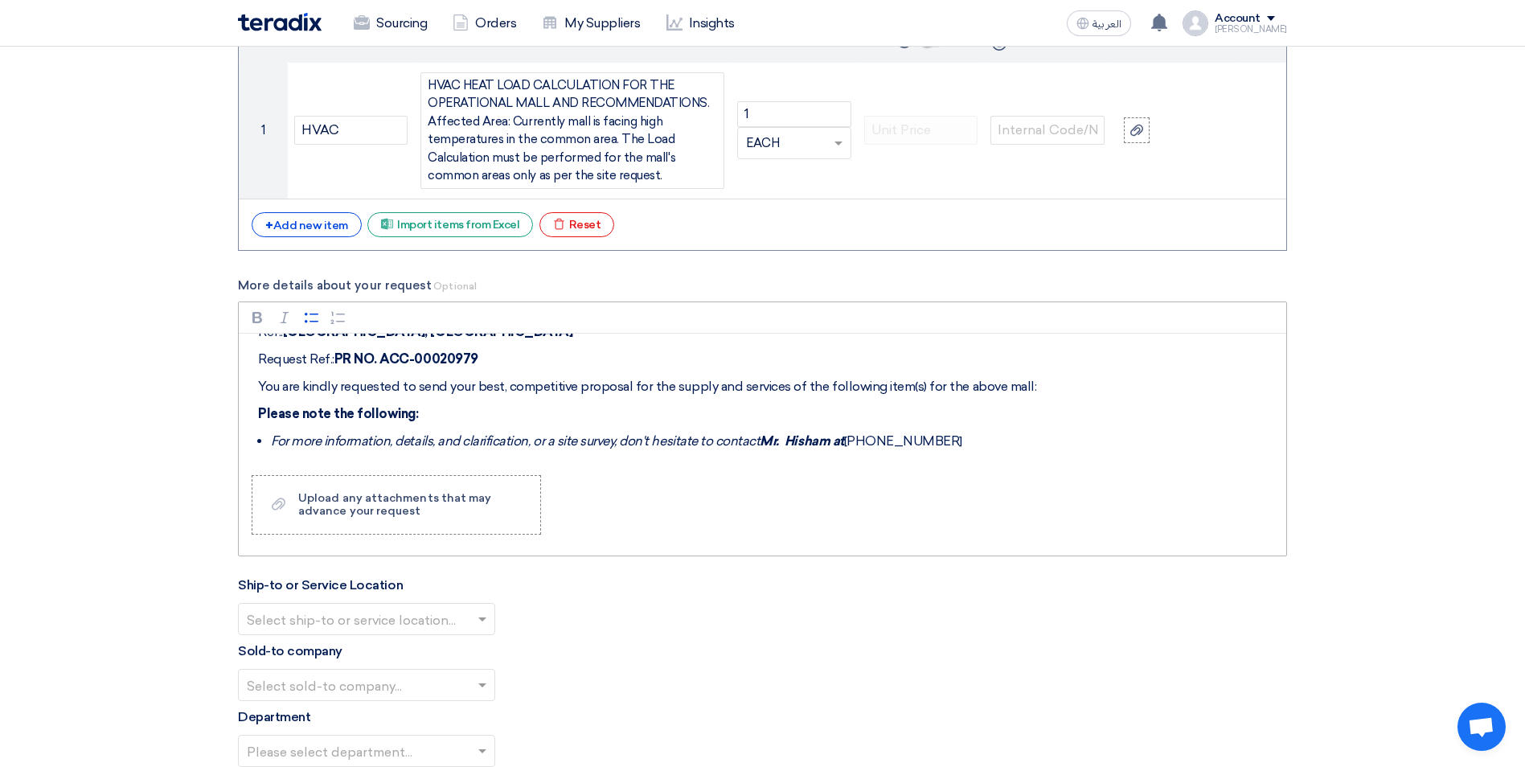
drag, startPoint x: 958, startPoint y: 442, endPoint x: 851, endPoint y: 444, distance: 106.1
click at [851, 444] on li "For more information, details, and clarification, or a site survey, don't hesit…" at bounding box center [774, 441] width 1007 height 19
click at [284, 314] on icon "button" at bounding box center [285, 318] width 16 height 16
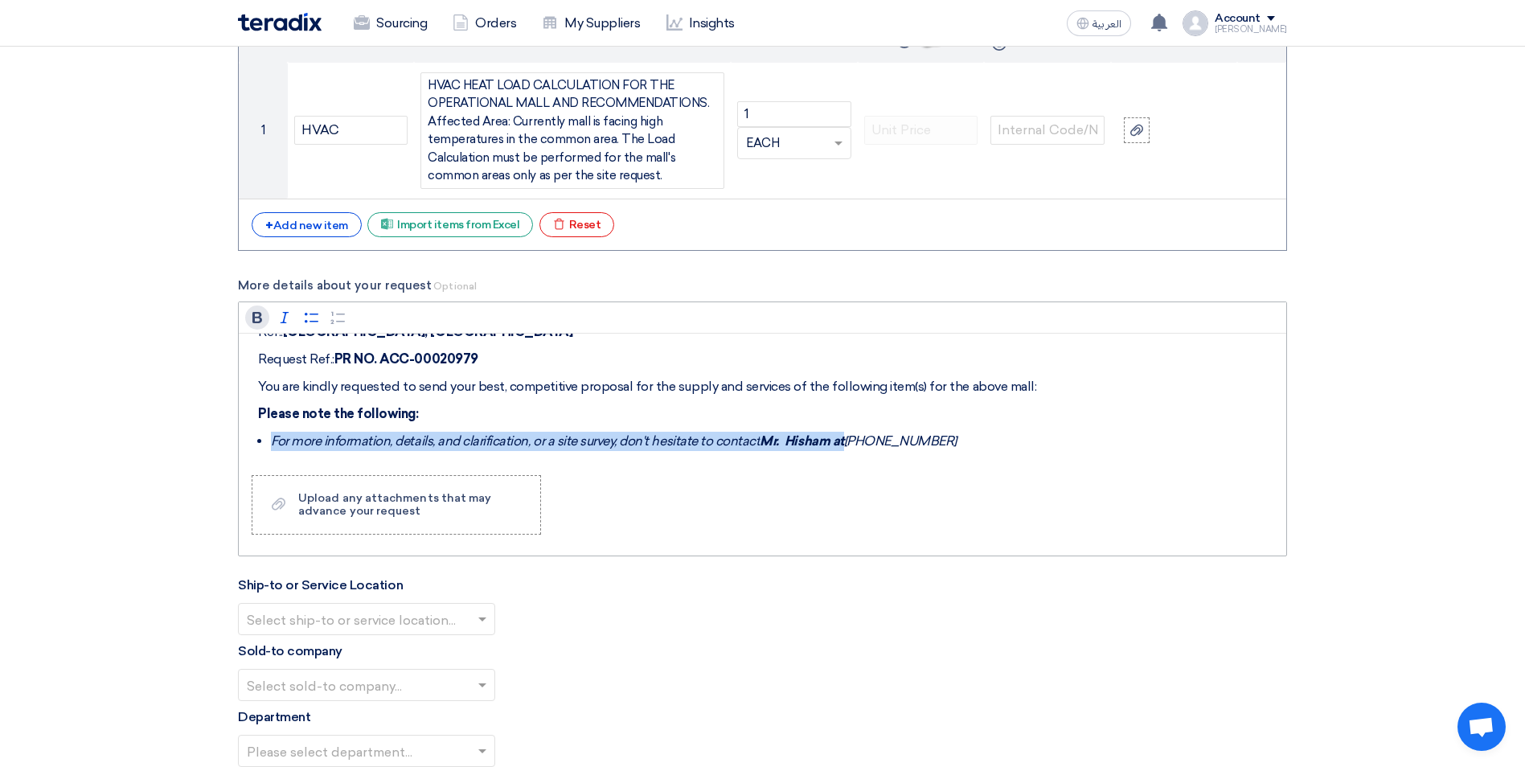
click at [258, 315] on icon "button" at bounding box center [257, 318] width 16 height 16
click at [970, 449] on li "For more information, details, and clarification, or a site survey, don't hesit…" at bounding box center [774, 441] width 1007 height 19
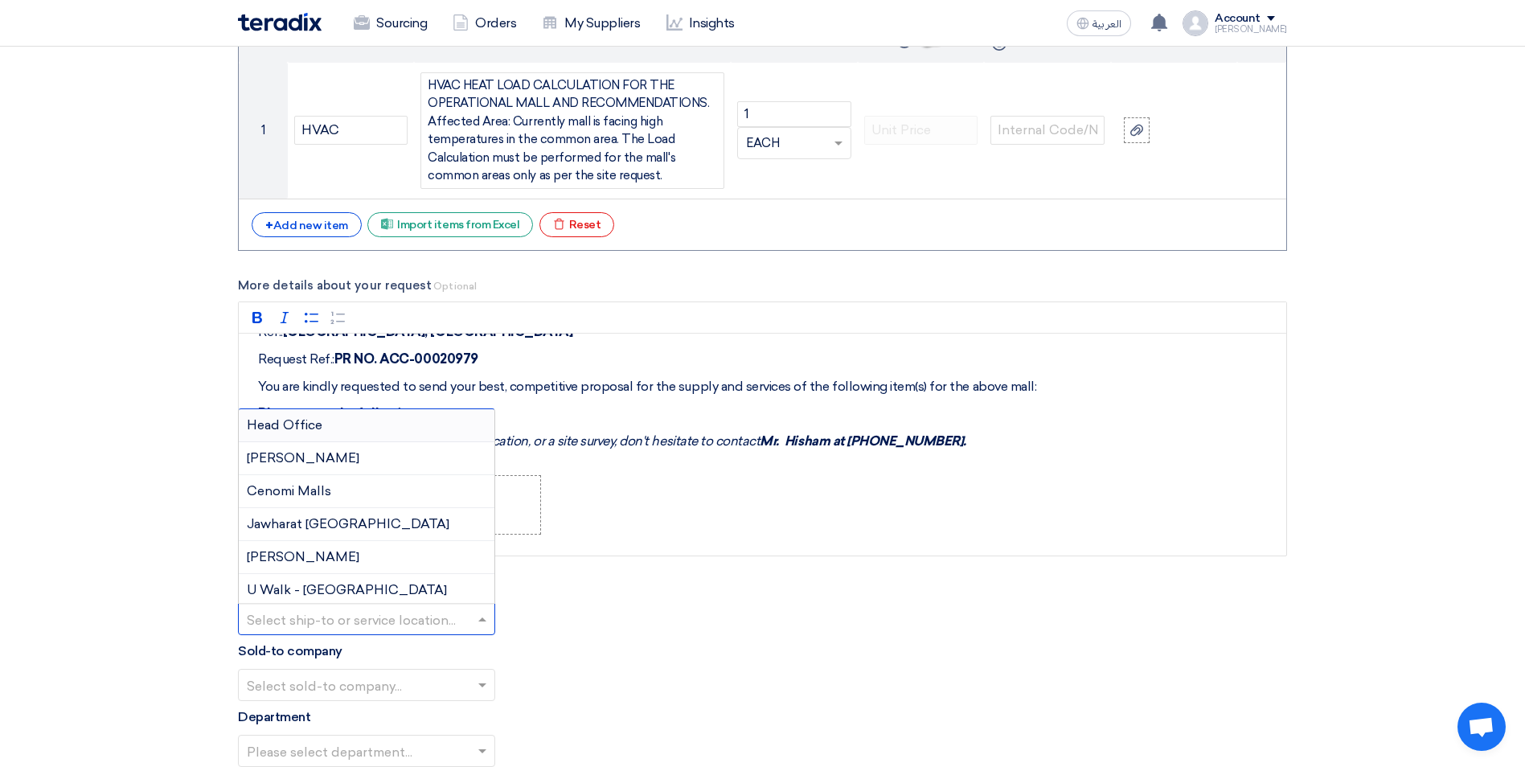
click at [463, 613] on input "text" at bounding box center [359, 620] width 224 height 27
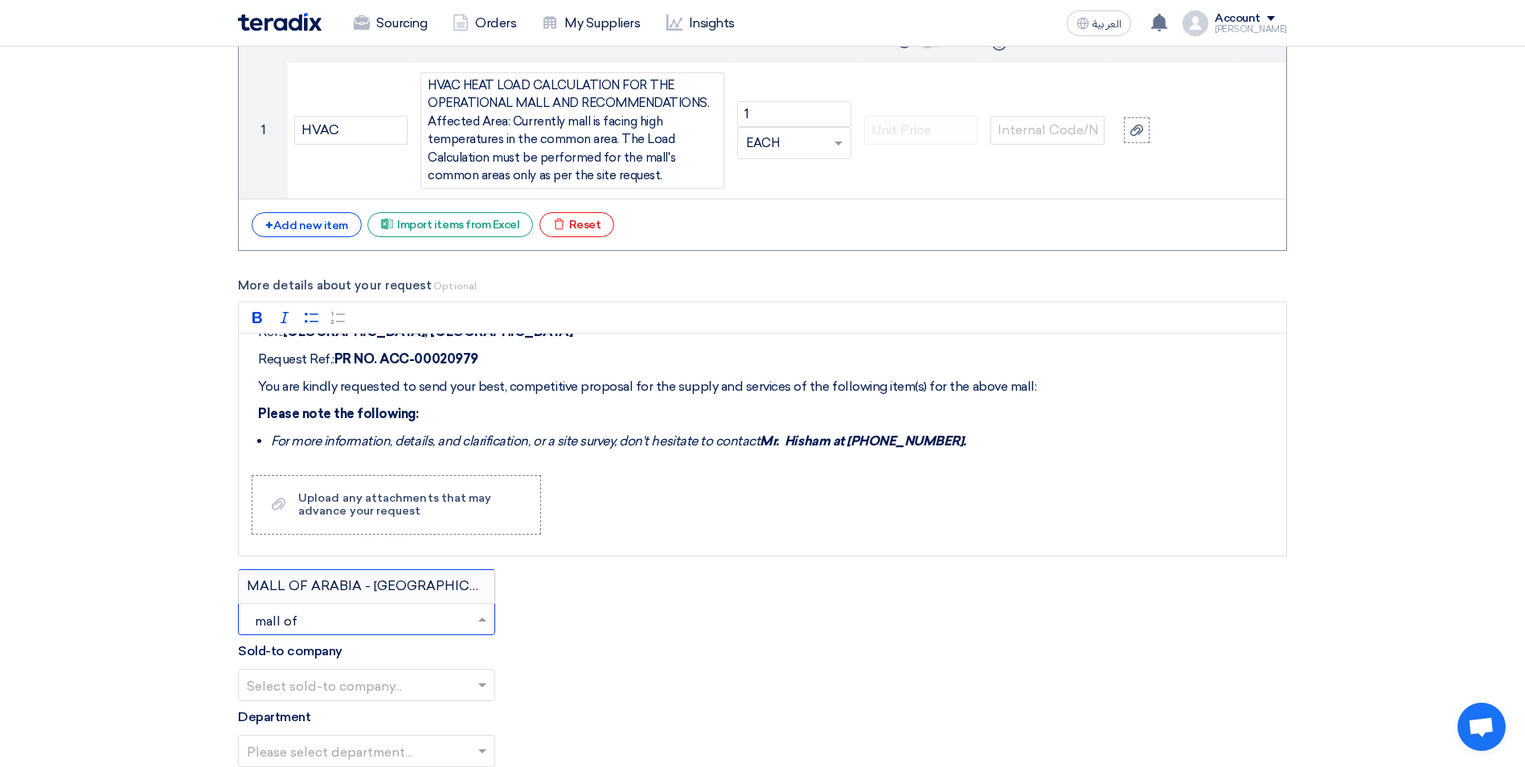
type input "mall of"
click at [459, 594] on div "MALL OF ARABIA - [GEOGRAPHIC_DATA]" at bounding box center [367, 586] width 256 height 32
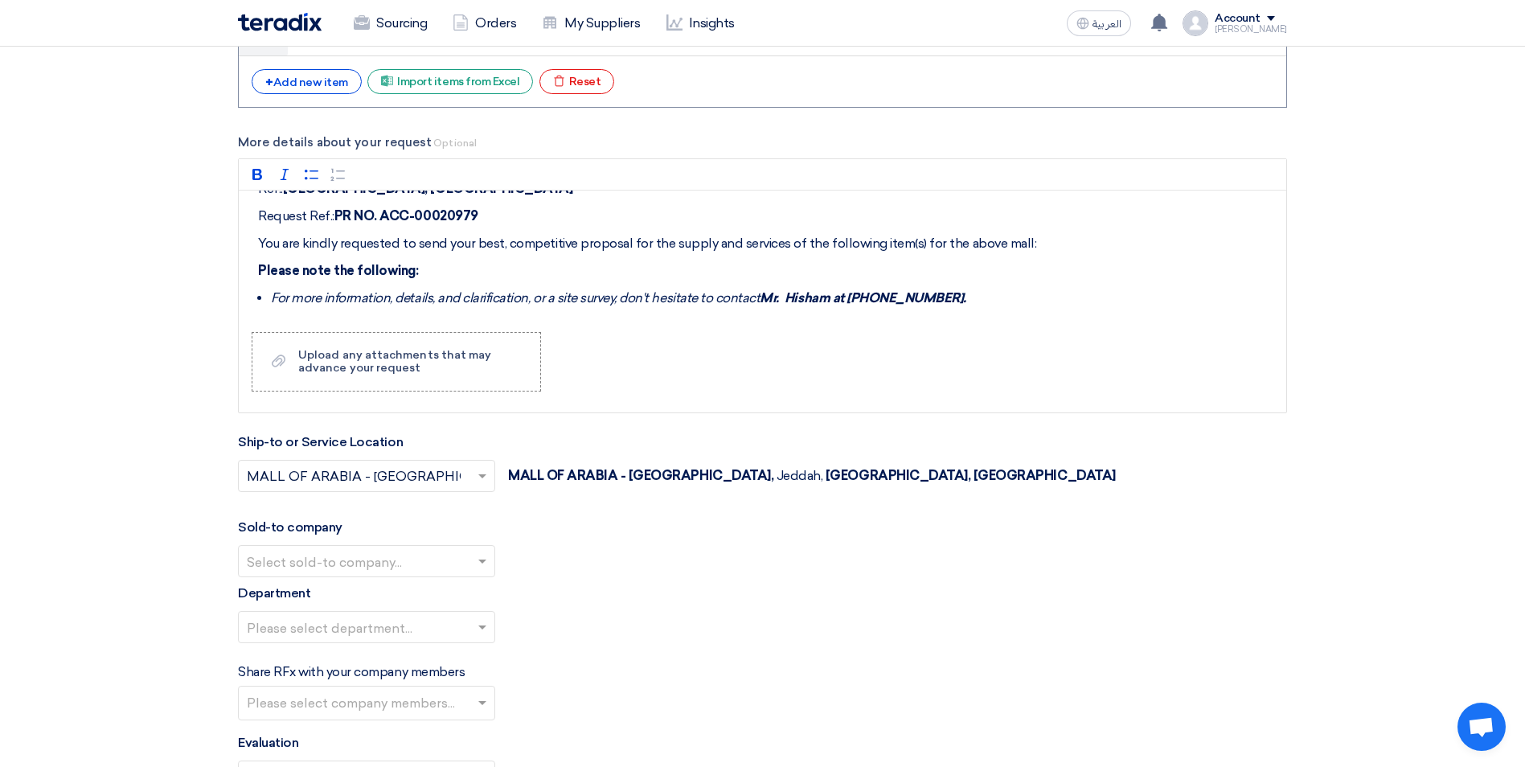
scroll to position [1930, 0]
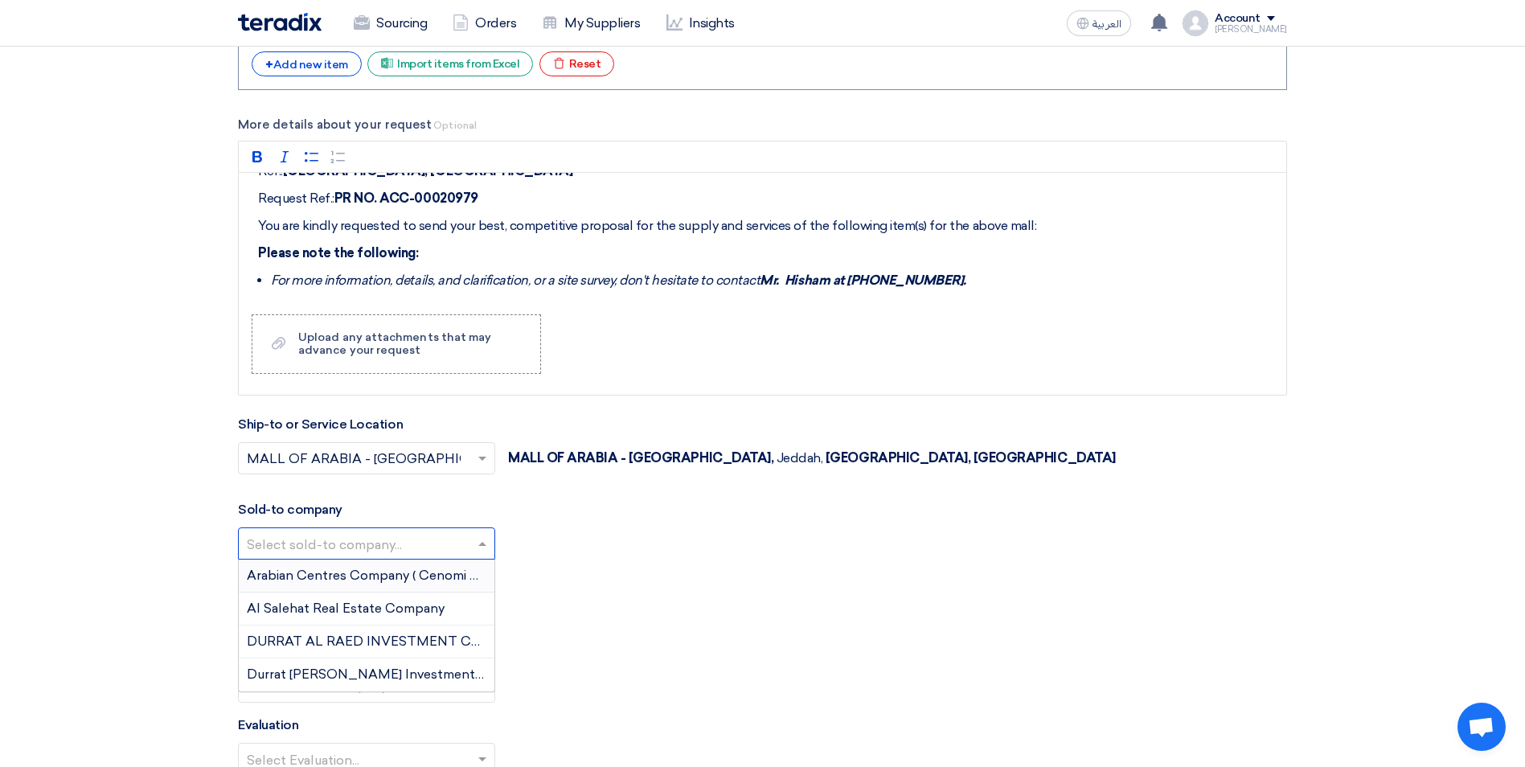
click at [406, 550] on input "text" at bounding box center [359, 544] width 224 height 27
click at [404, 572] on span "Arabian Centres Company ( Cenomi Centres)" at bounding box center [385, 575] width 276 height 15
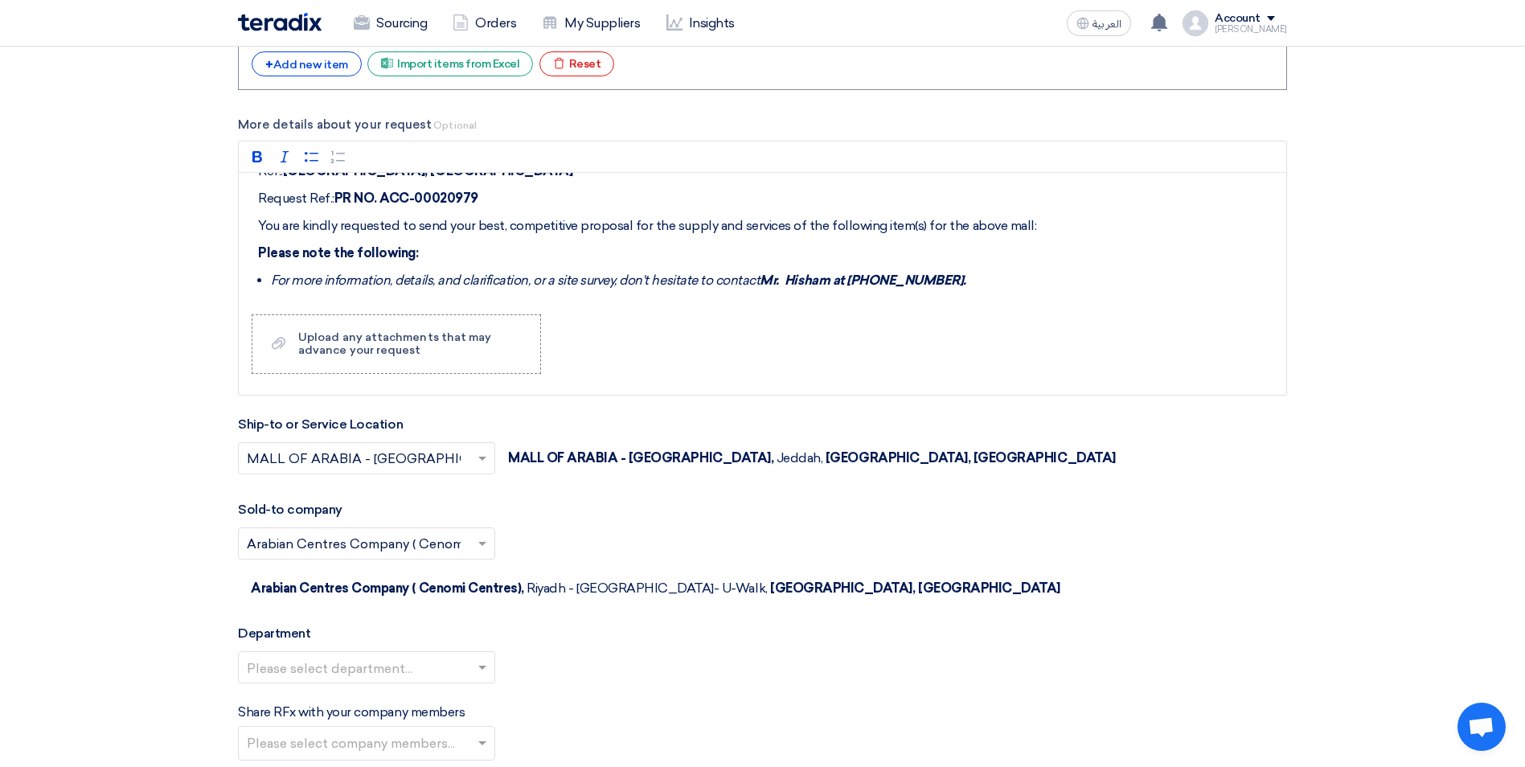
scroll to position [2090, 0]
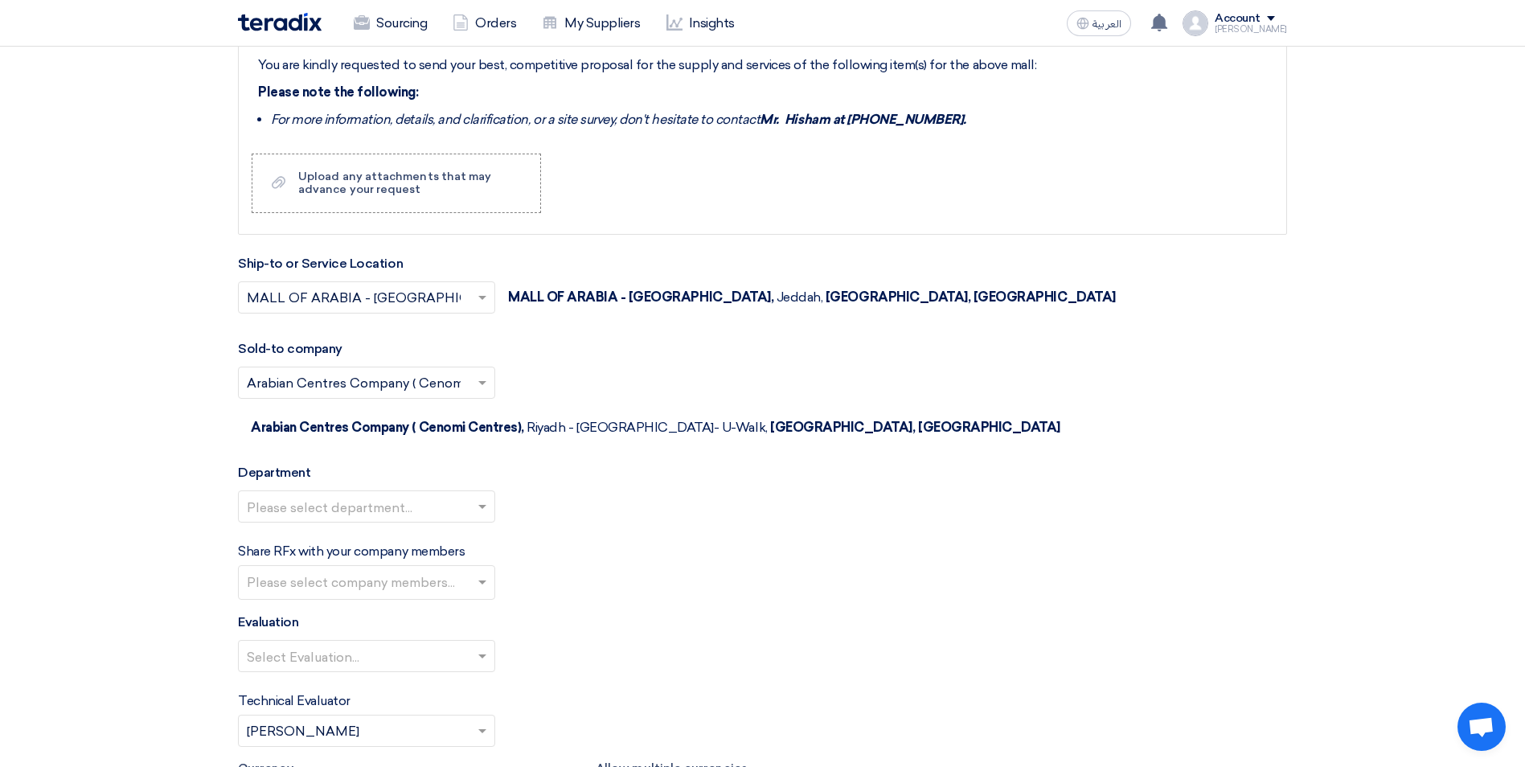
click at [436, 494] on input "text" at bounding box center [359, 507] width 224 height 27
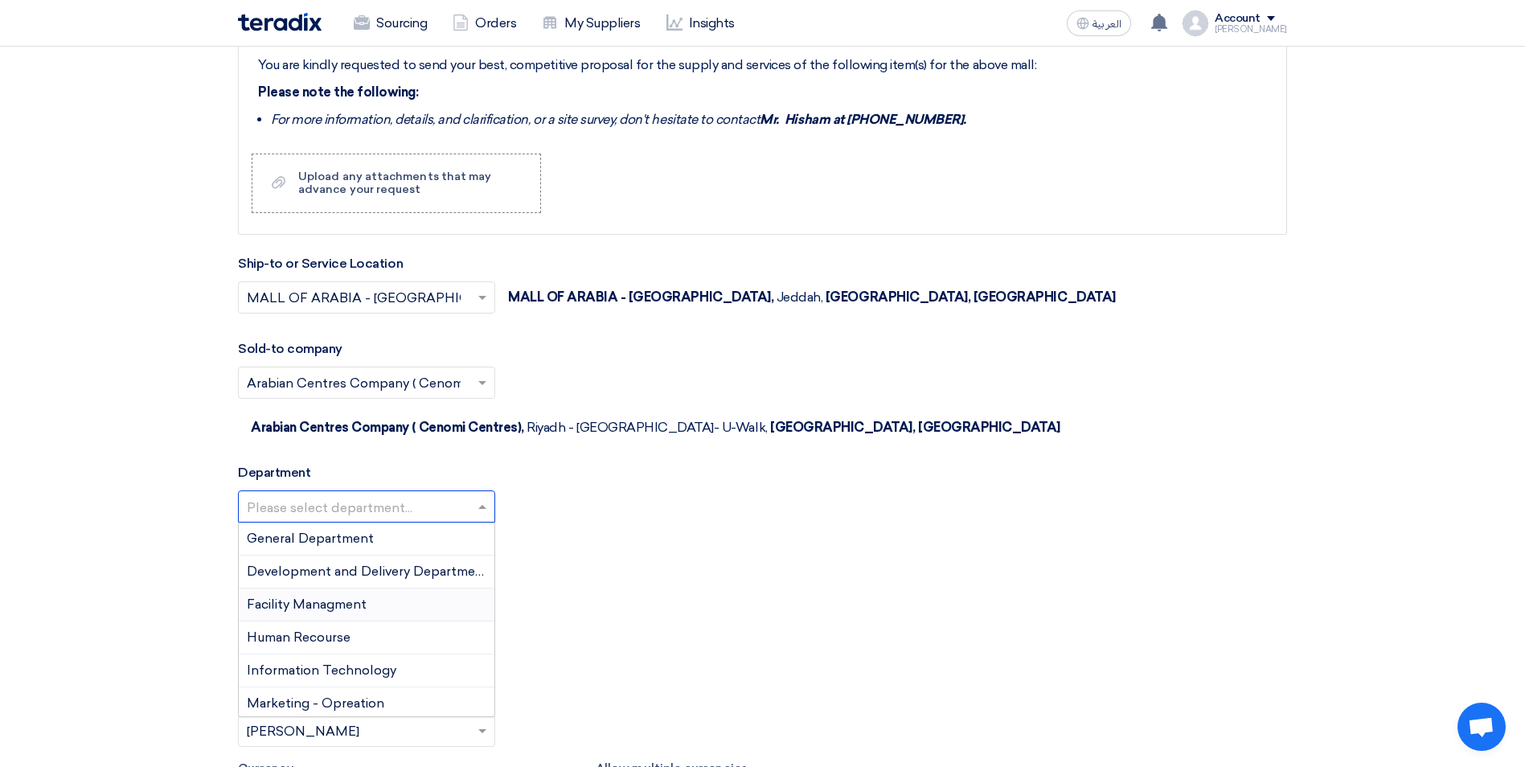
click at [408, 589] on div "Facility Managment" at bounding box center [367, 605] width 256 height 33
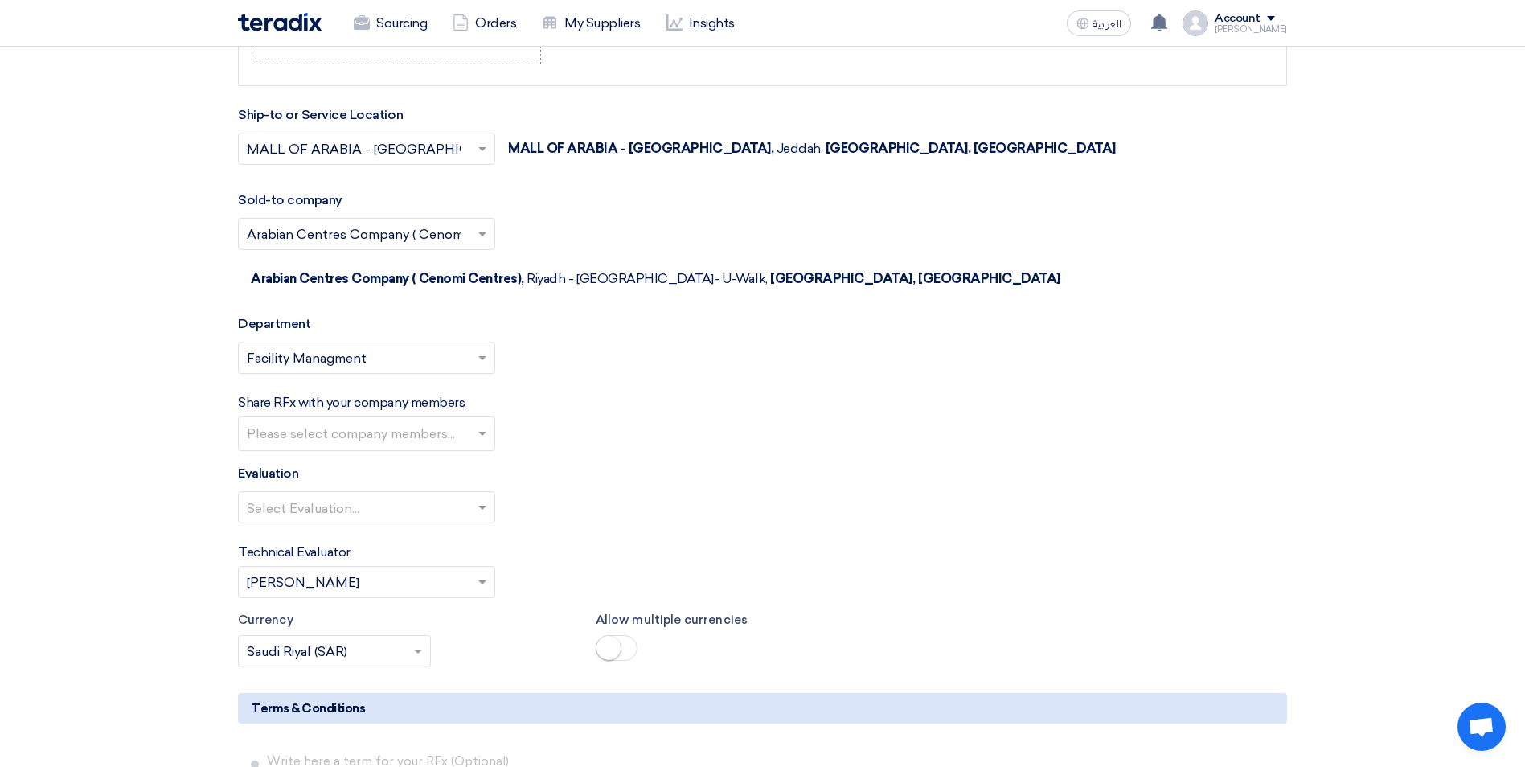
scroll to position [2251, 0]
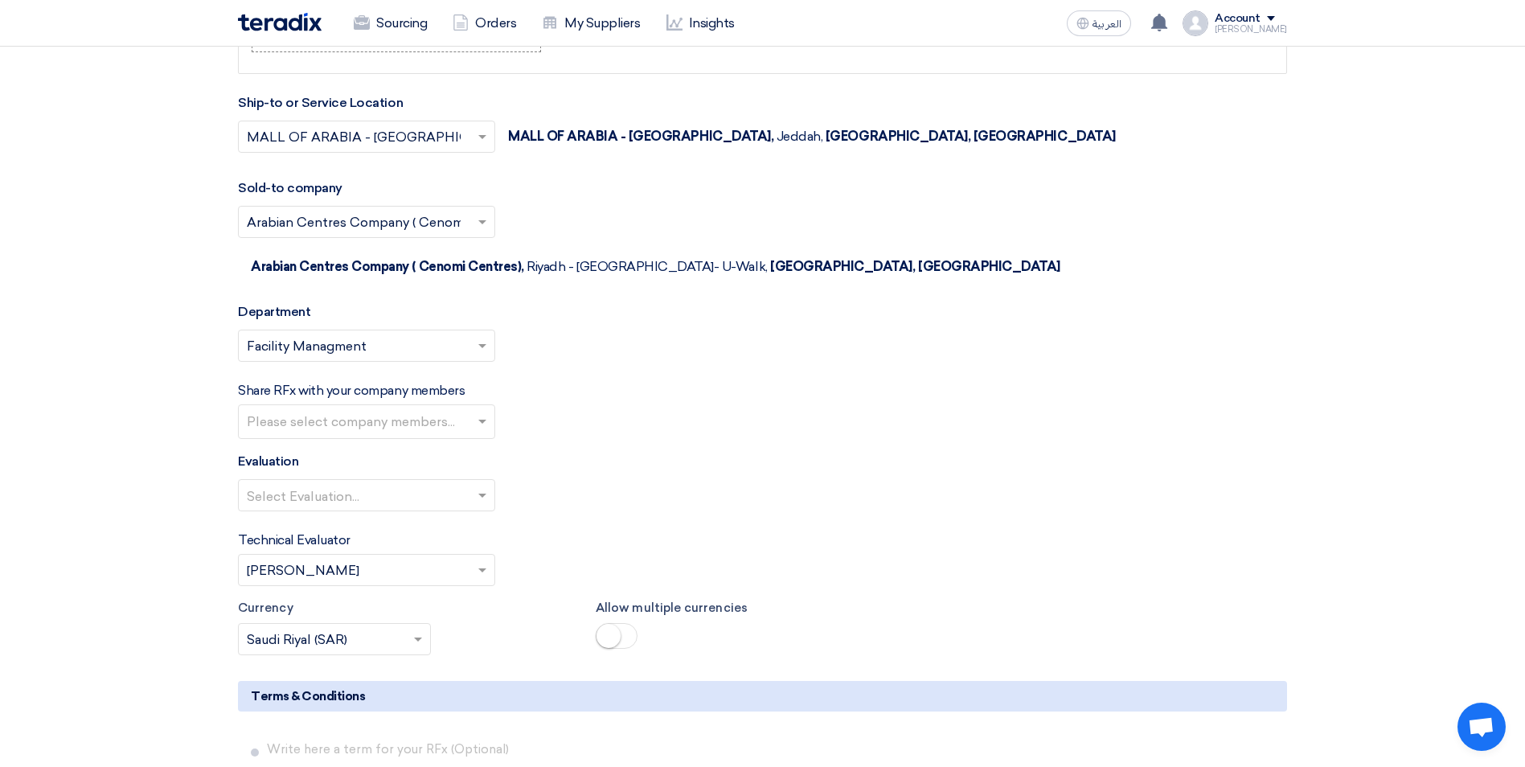
click at [431, 410] on input "text" at bounding box center [369, 423] width 244 height 27
type input "h"
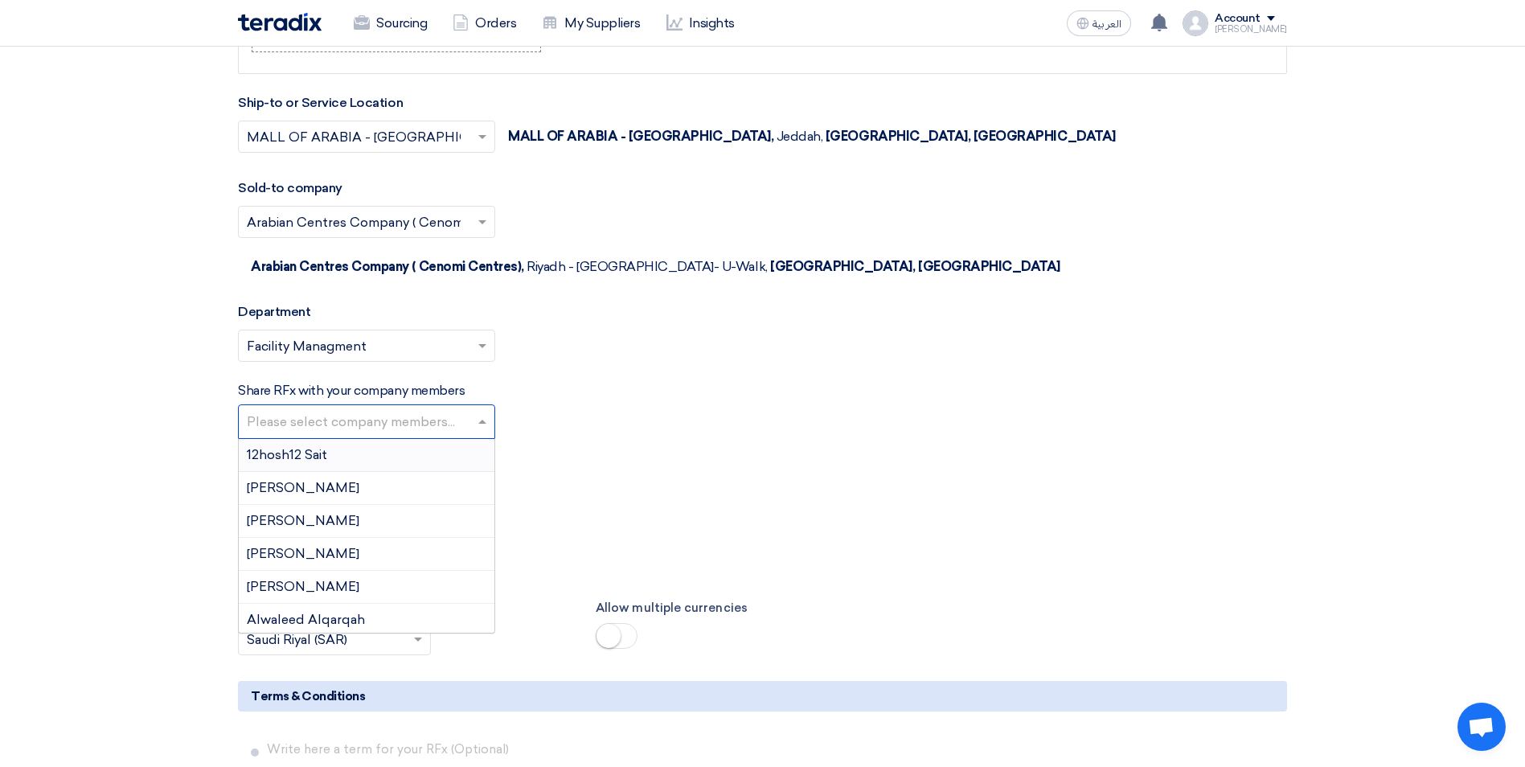
click at [638, 479] on div "Select Evaluation..." at bounding box center [762, 501] width 1049 height 45
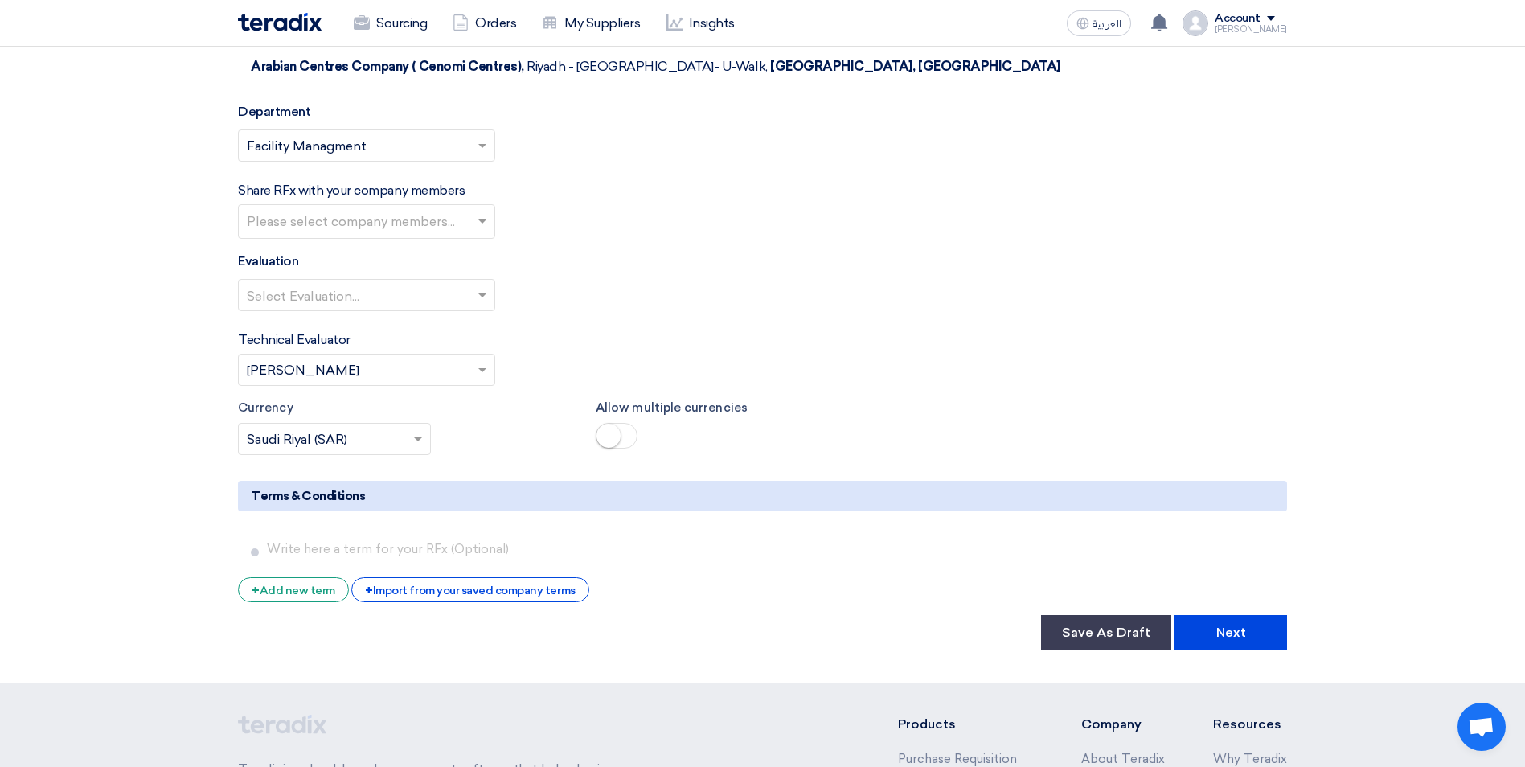
scroll to position [2653, 0]
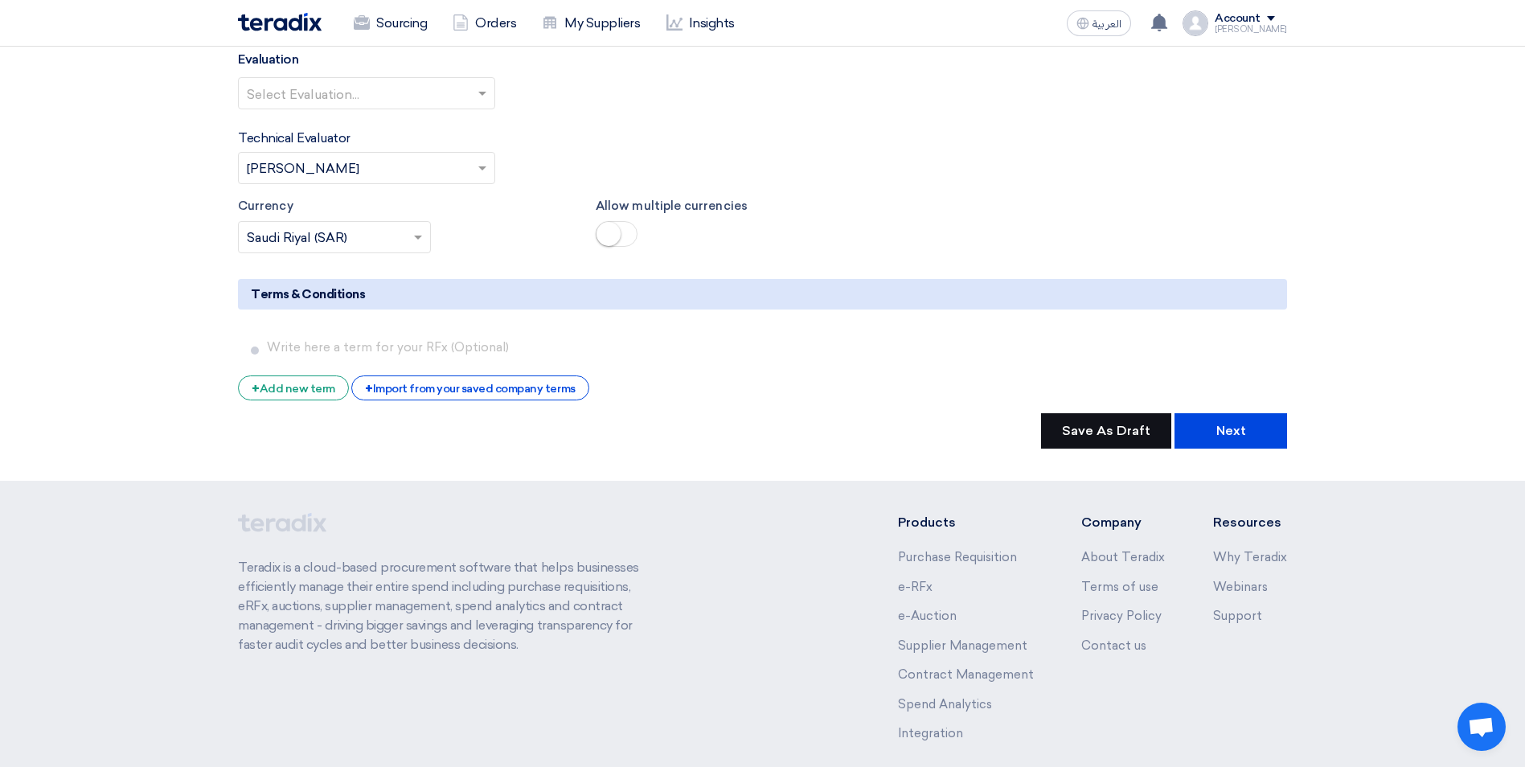
click at [1113, 413] on button "Save As Draft" at bounding box center [1106, 430] width 130 height 35
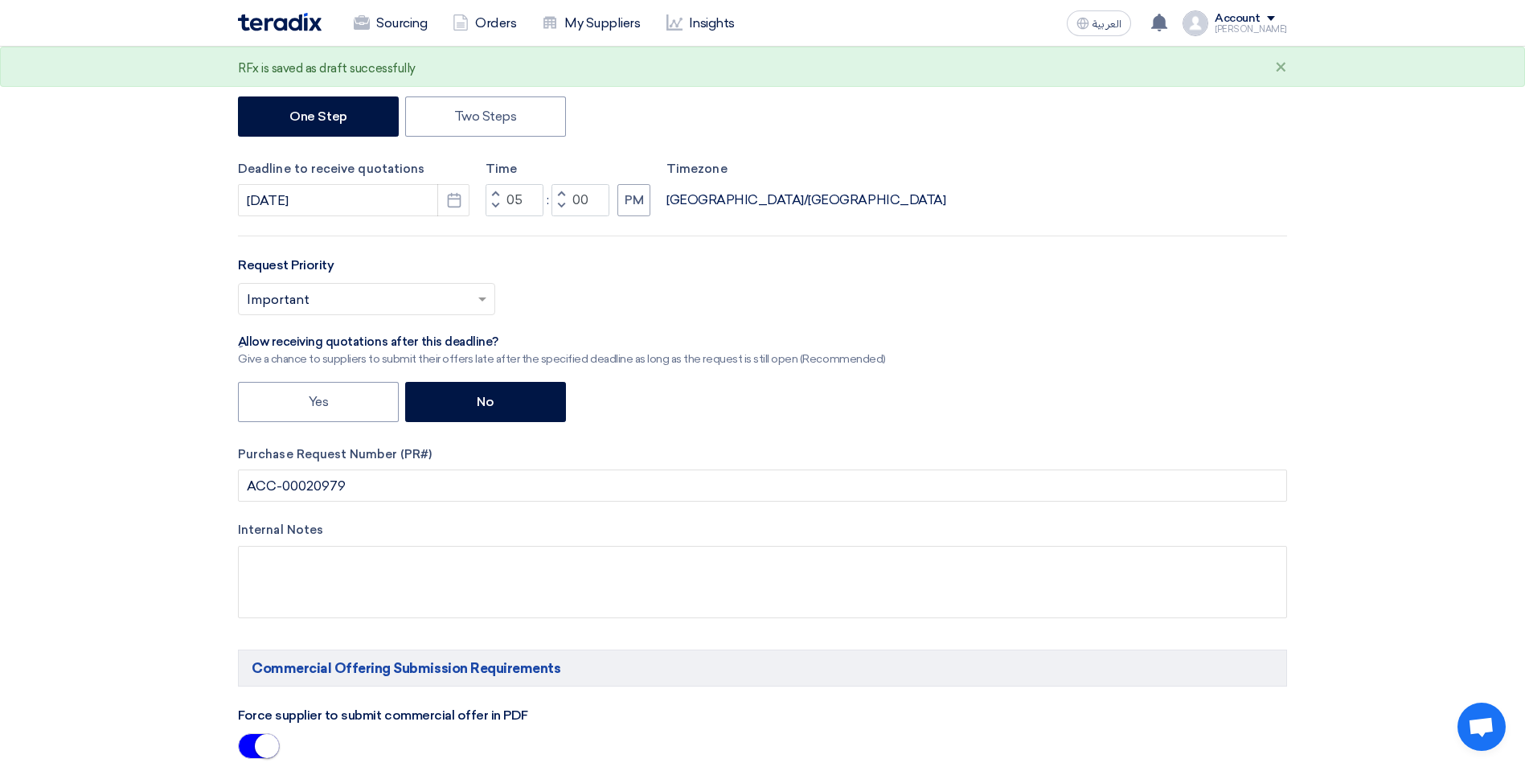
scroll to position [0, 0]
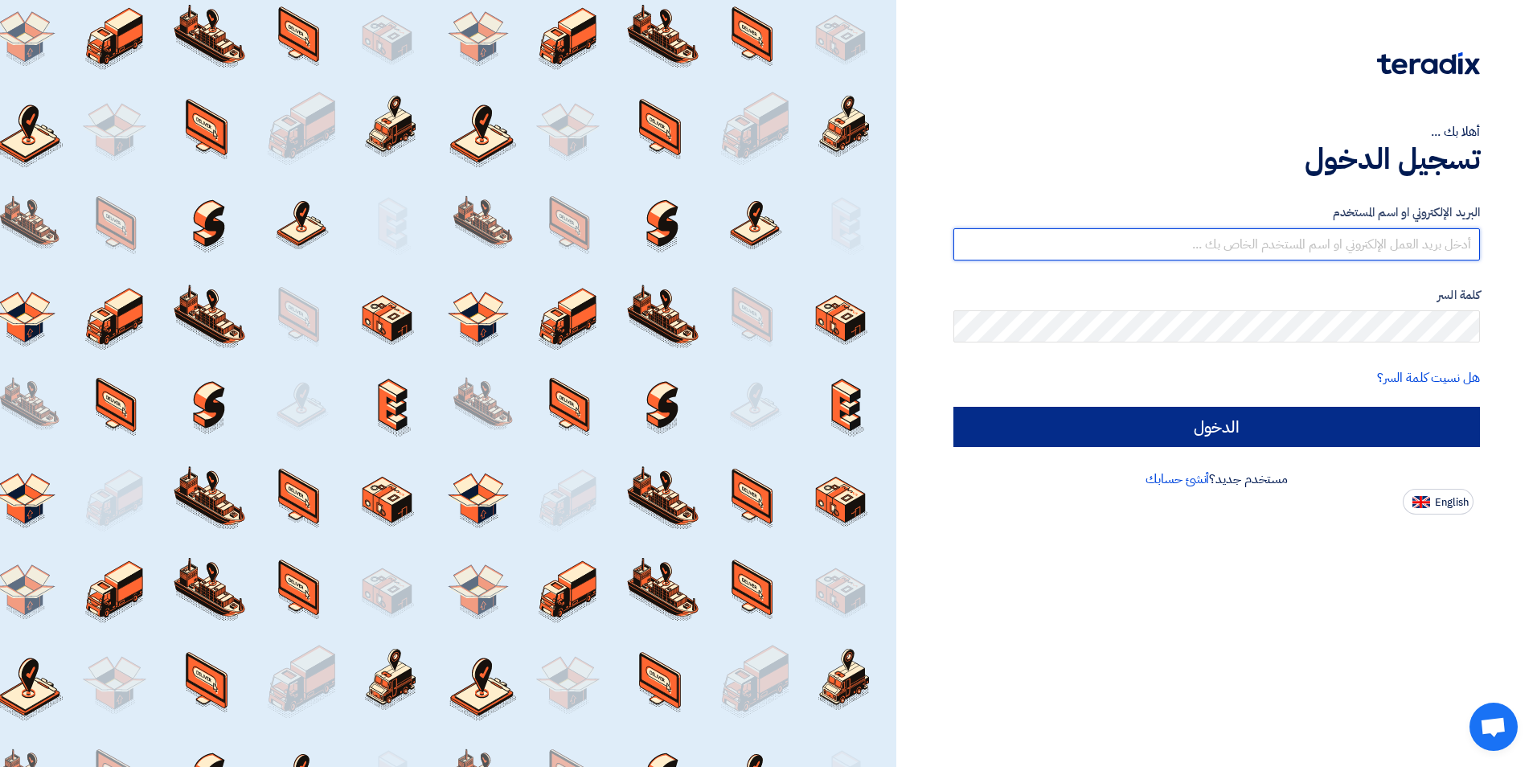
type input "mohammad.ansari@cenomi.com"
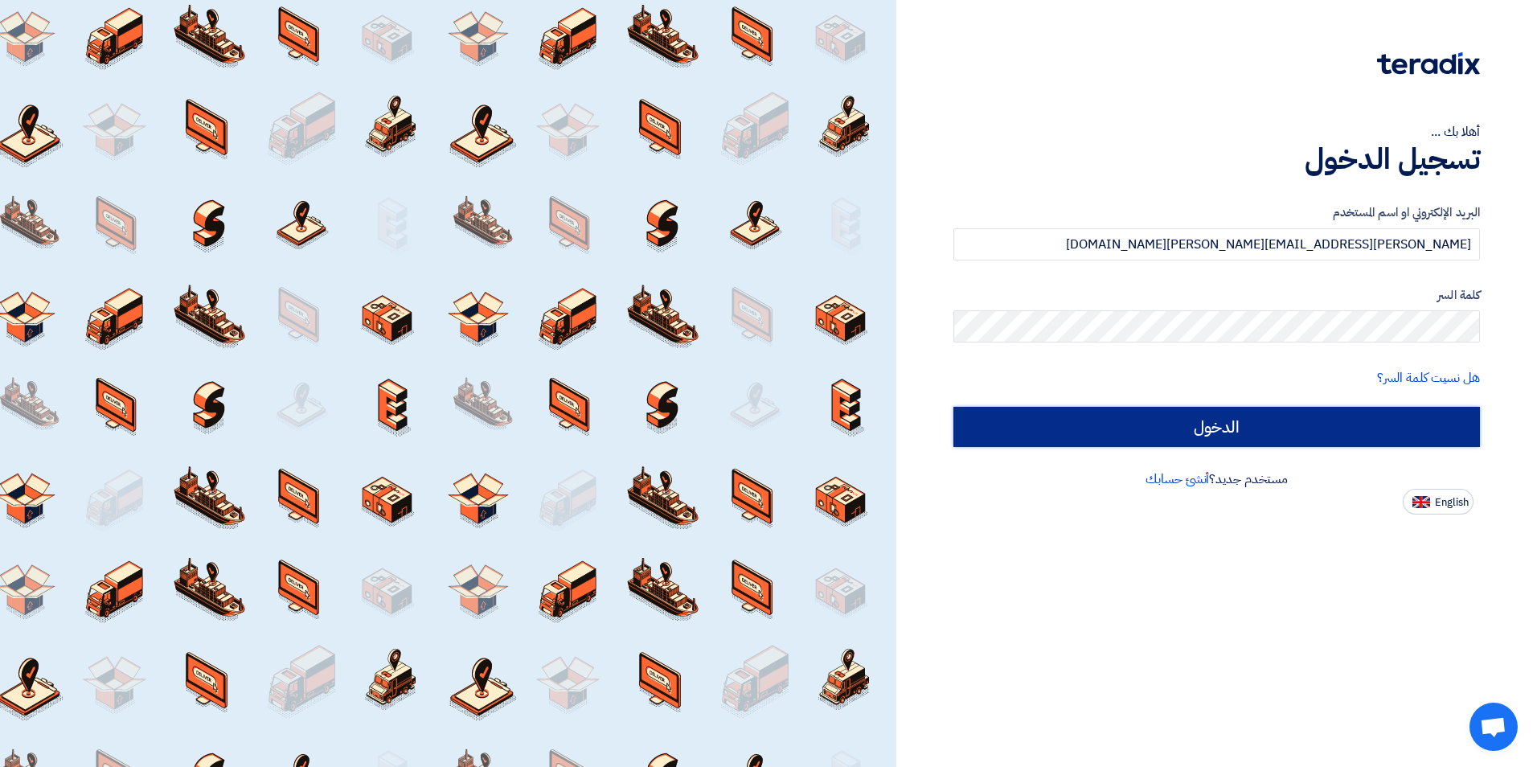
click at [1067, 425] on input "الدخول" at bounding box center [1217, 427] width 527 height 40
type input "Sign in"
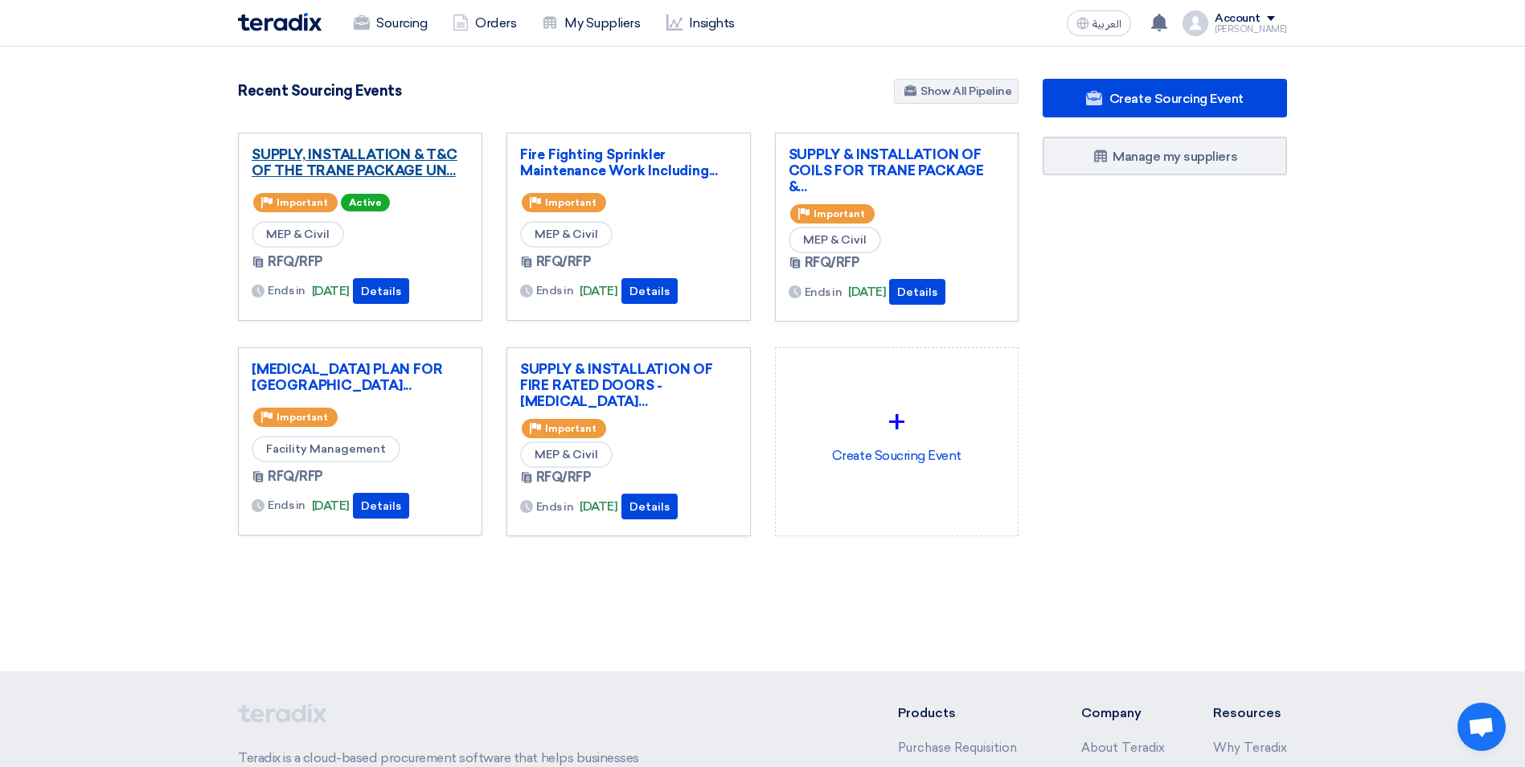
click at [382, 158] on link "SUPPLY, INSTALLATION & T&C OF THE TRANE PACKAGE UN..." at bounding box center [360, 162] width 217 height 32
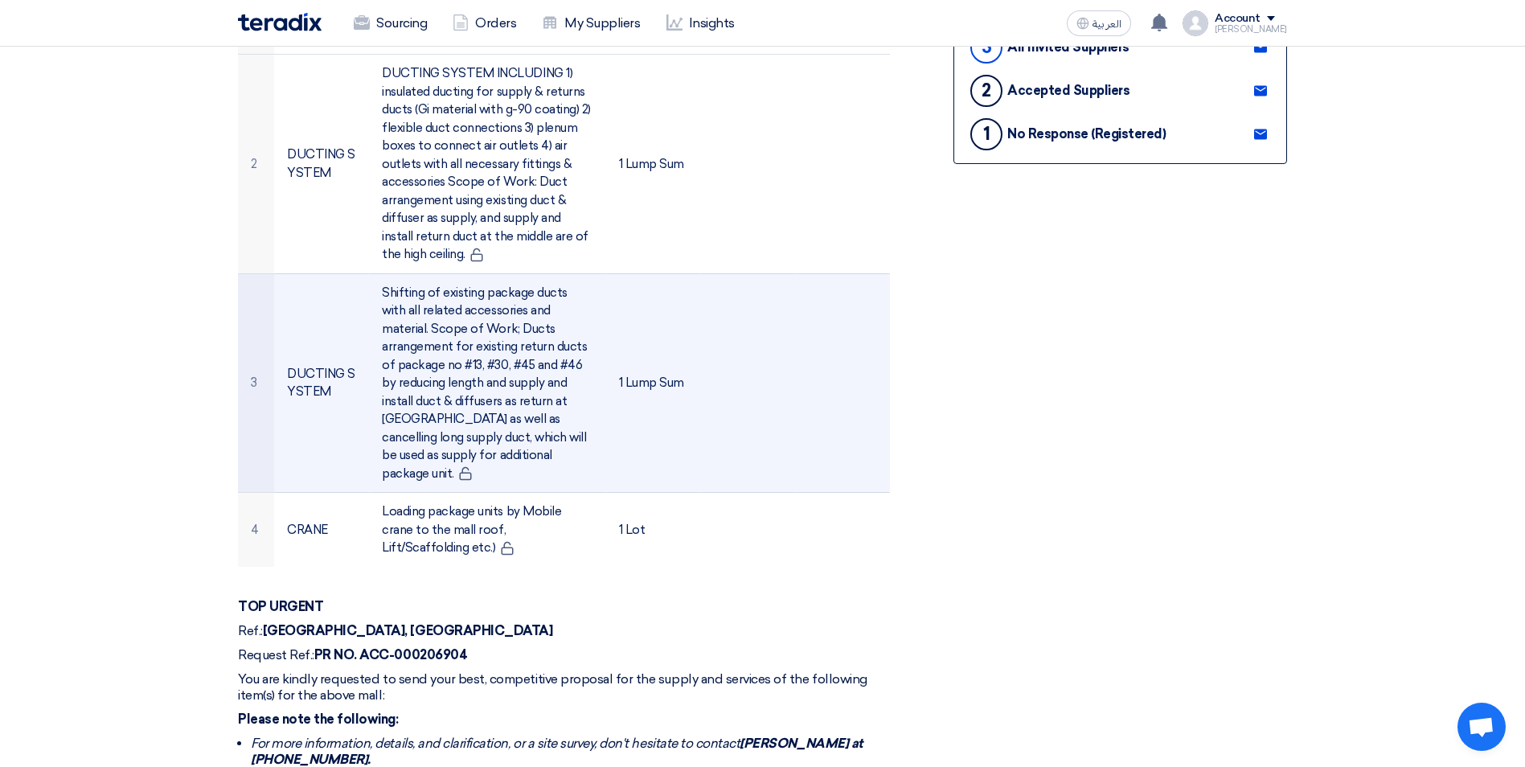
scroll to position [804, 0]
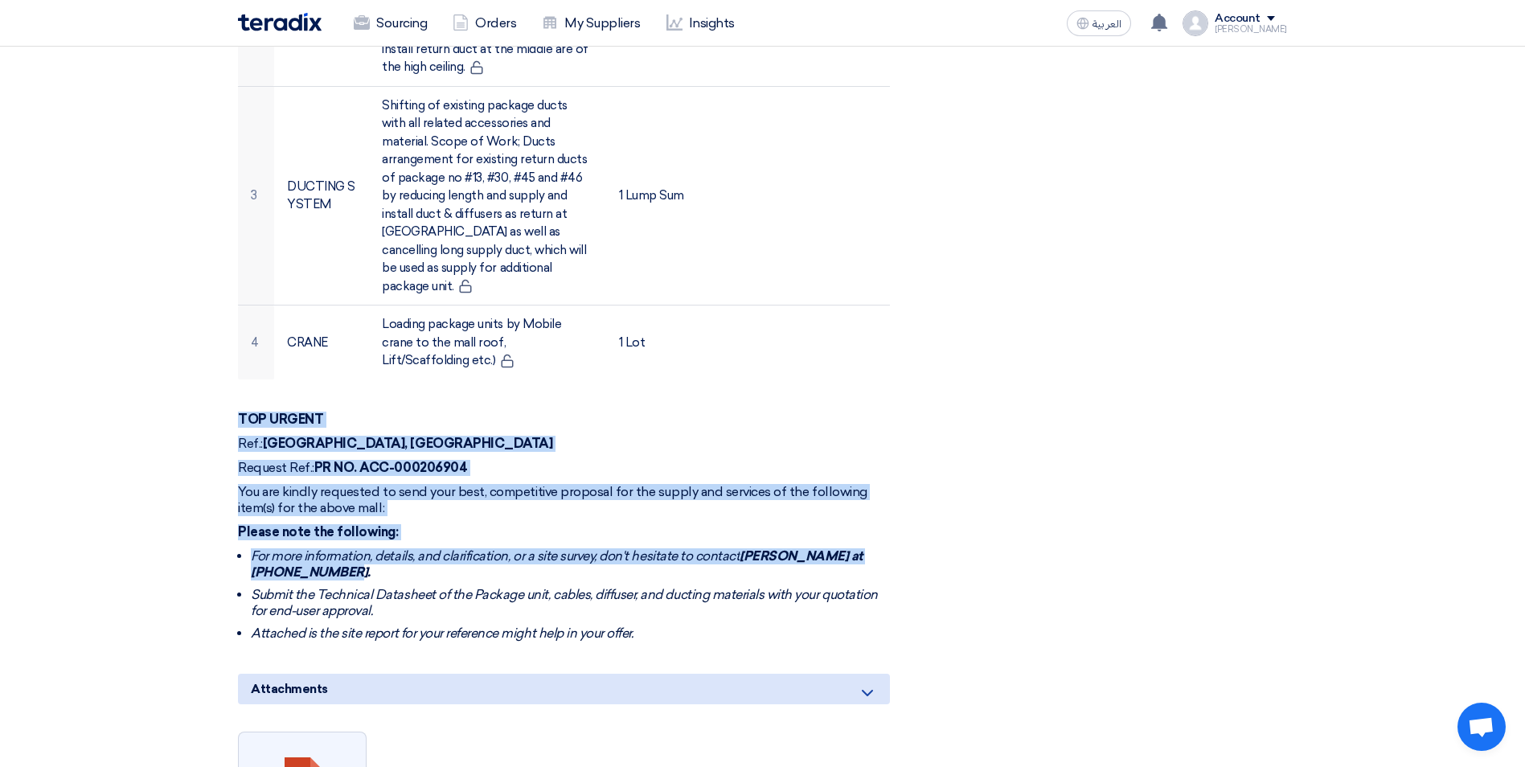
drag, startPoint x: 239, startPoint y: 382, endPoint x: 314, endPoint y: 529, distance: 165.4
click at [314, 529] on div "TOP URGENT Ref.: HAIFA MALL, JEDDAH Request Ref.: PR NO. ACC-000206904 You are …" at bounding box center [564, 527] width 652 height 230
copy div "TOP URGENT Ref.: HAIFA MALL, JEDDAH Request Ref.: PR NO. ACC-000206904 You are …"
